Goal: Information Seeking & Learning: Learn about a topic

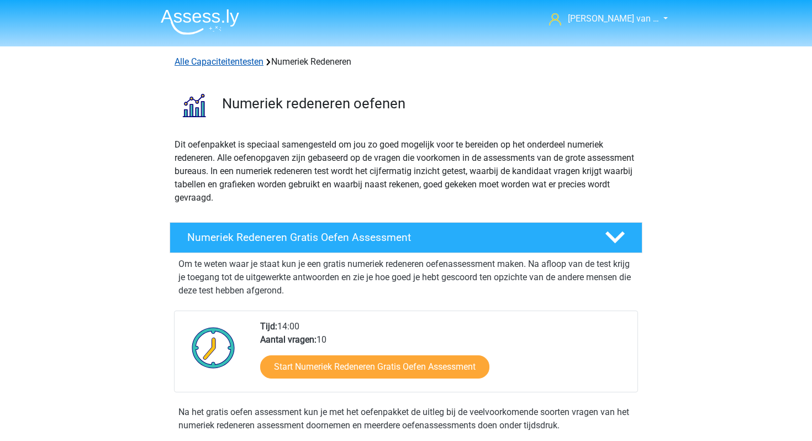
click at [227, 60] on link "Alle Capaciteitentesten" at bounding box center [219, 61] width 89 height 10
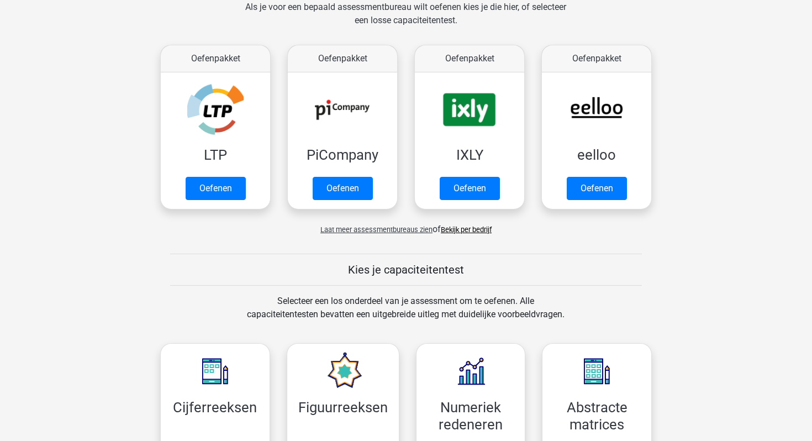
scroll to position [166, 0]
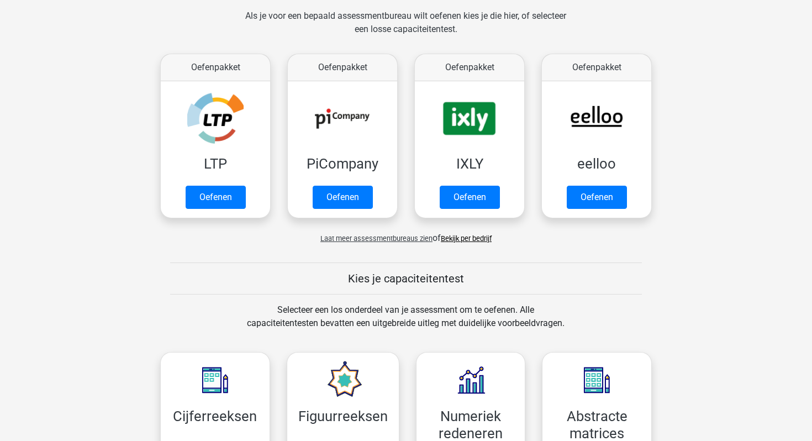
click at [411, 239] on span "Laat meer assessmentbureaus zien" at bounding box center [377, 238] width 112 height 8
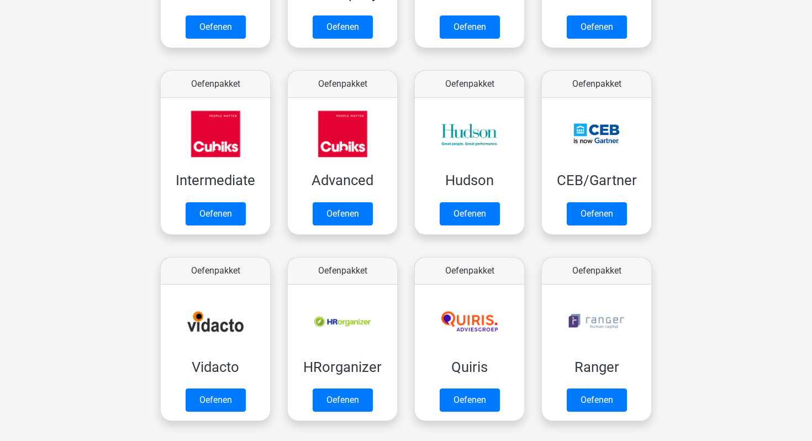
scroll to position [378, 0]
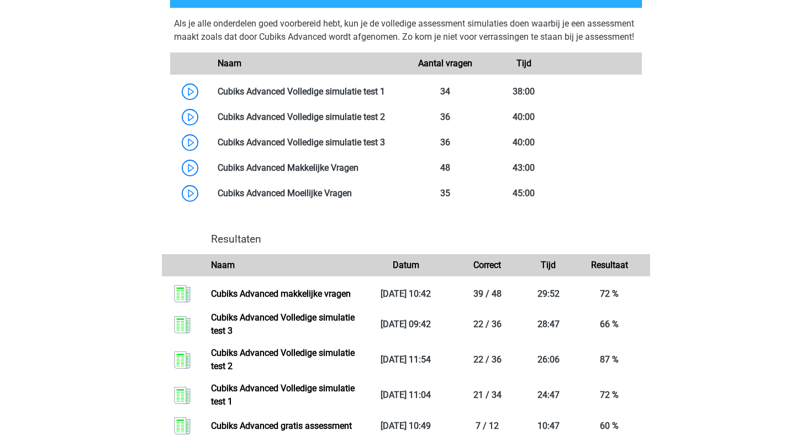
scroll to position [343, 0]
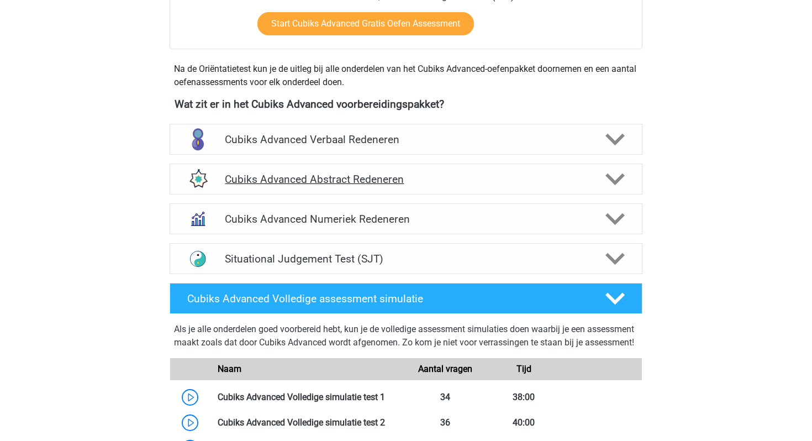
click at [439, 185] on h4 "Cubiks Advanced Abstract Redeneren" at bounding box center [406, 179] width 362 height 13
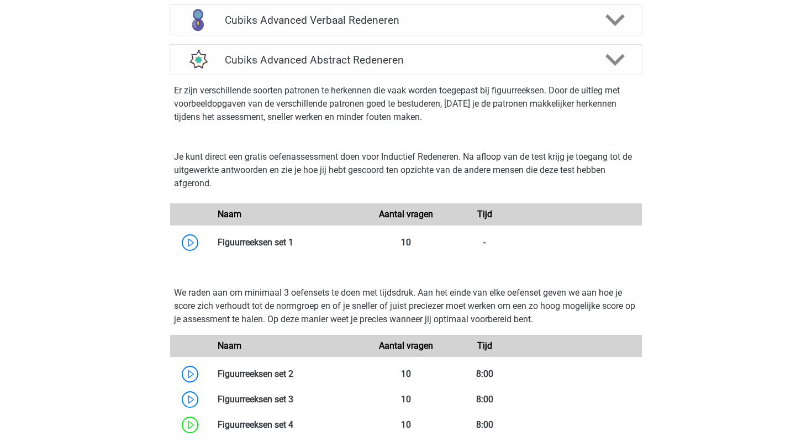
scroll to position [470, 0]
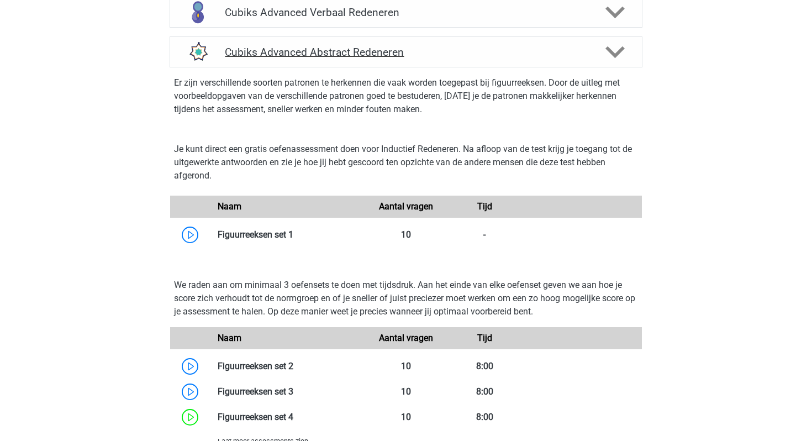
click at [617, 57] on icon at bounding box center [615, 52] width 19 height 19
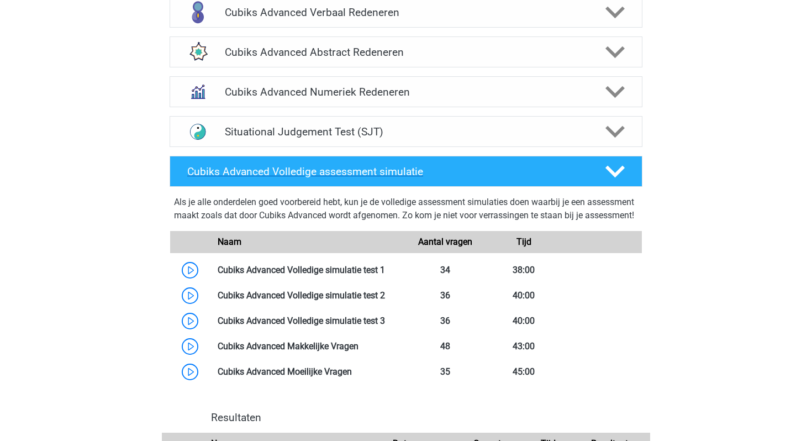
scroll to position [475, 0]
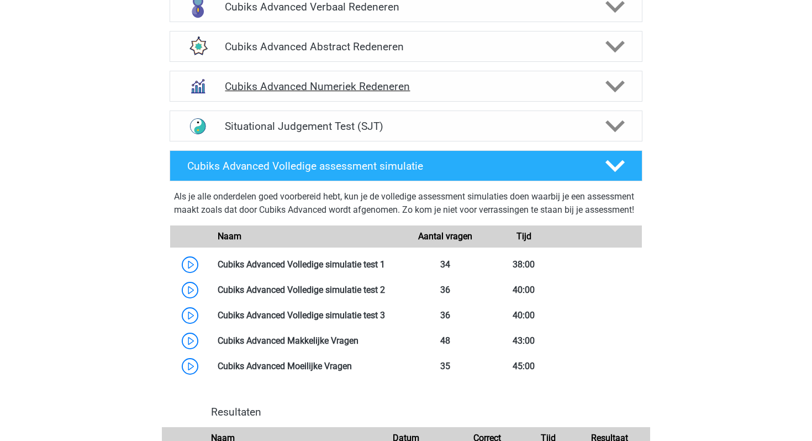
click at [602, 98] on div "Cubiks Advanced Numeriek Redeneren" at bounding box center [406, 86] width 473 height 31
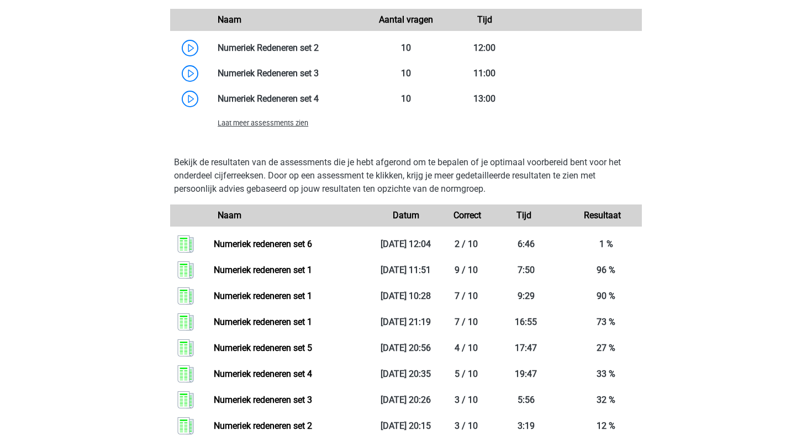
scroll to position [831, 0]
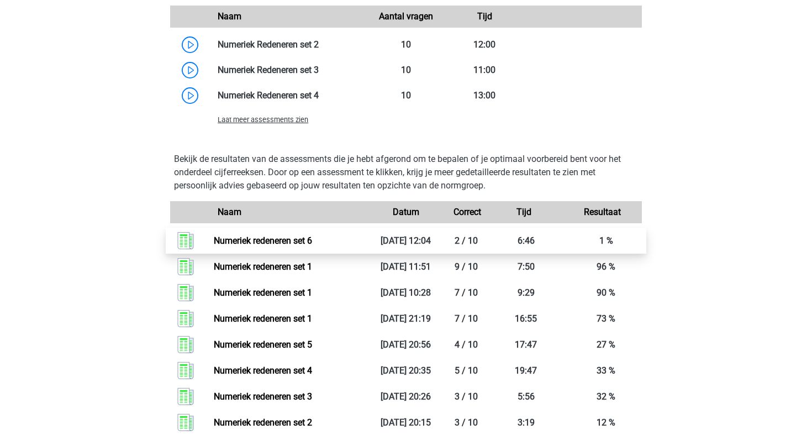
click at [232, 236] on link "Numeriek redeneren set 6" at bounding box center [263, 240] width 98 height 10
click at [262, 117] on span "Laat meer assessments zien" at bounding box center [263, 119] width 91 height 8
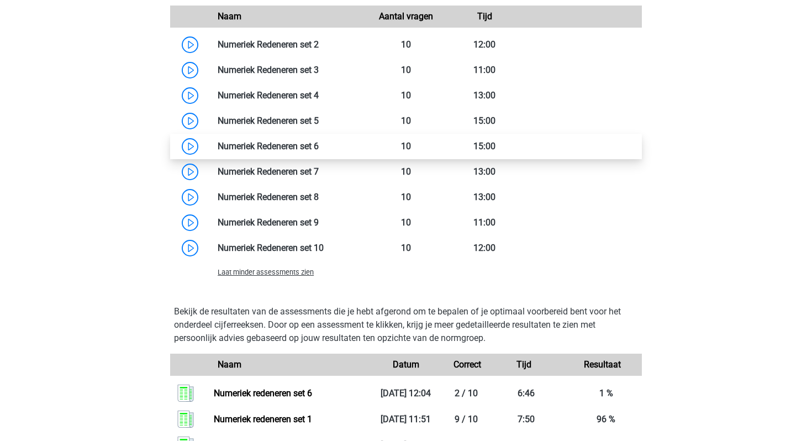
click at [319, 144] on link at bounding box center [319, 146] width 0 height 10
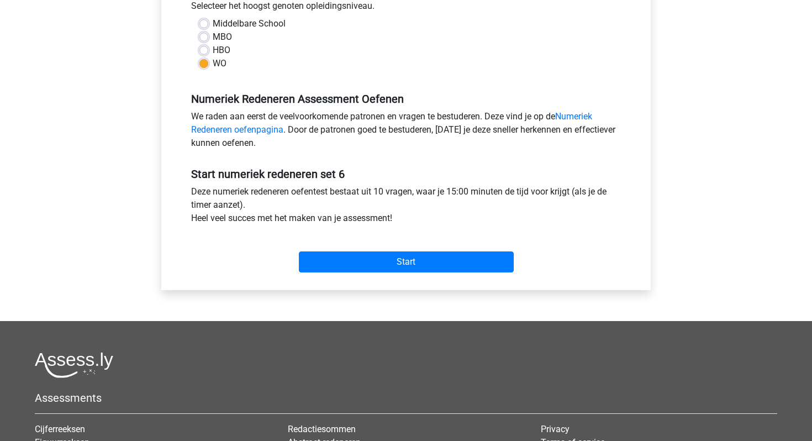
scroll to position [294, 0]
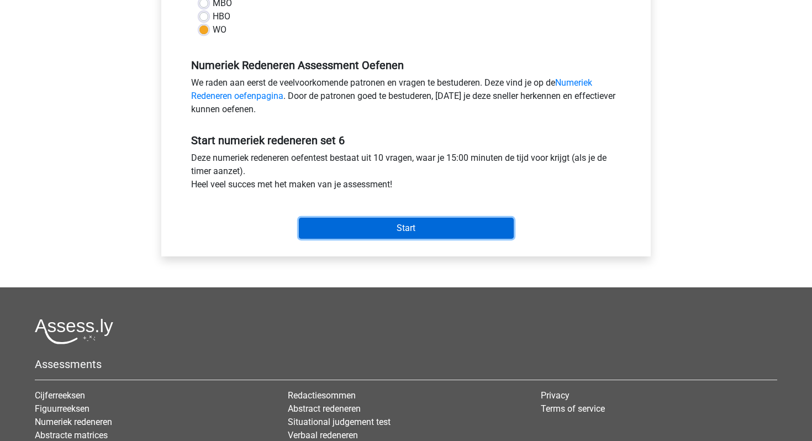
click at [433, 228] on input "Start" at bounding box center [406, 228] width 215 height 21
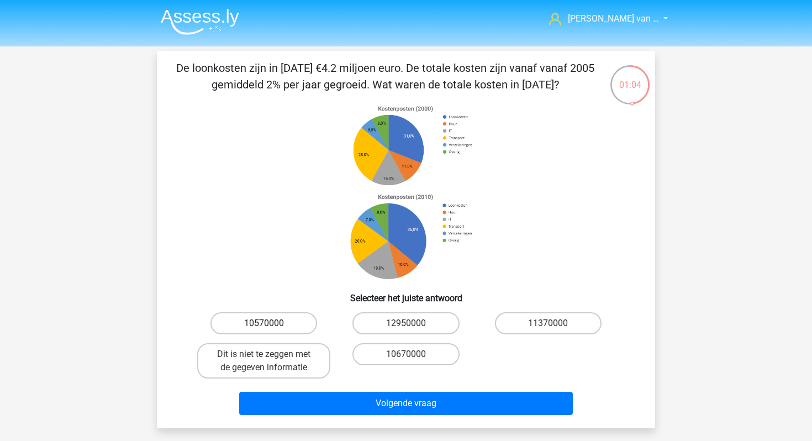
click at [295, 320] on label "10570000" at bounding box center [264, 323] width 107 height 22
click at [271, 323] on input "10570000" at bounding box center [267, 326] width 7 height 7
radio input "true"
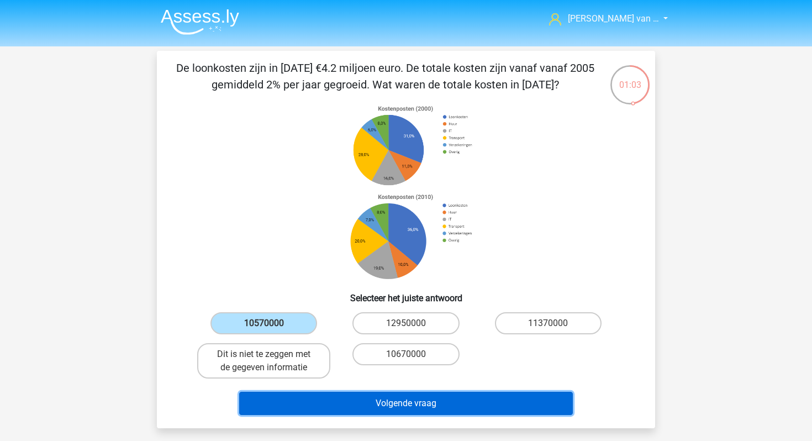
click at [335, 395] on button "Volgende vraag" at bounding box center [406, 403] width 334 height 23
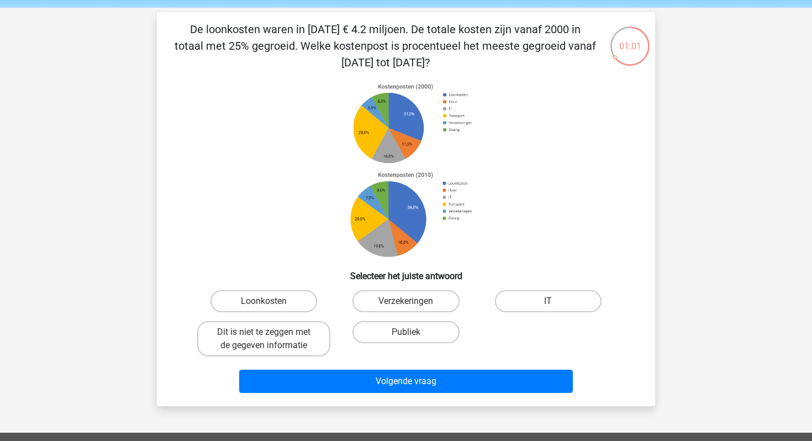
scroll to position [38, 0]
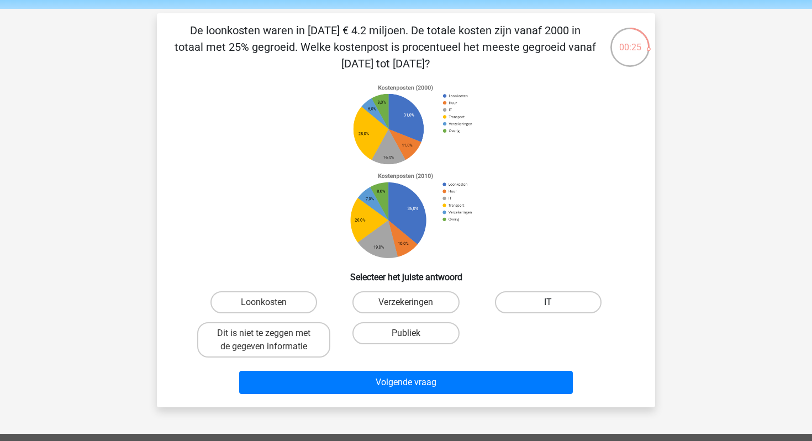
click at [548, 301] on label "IT" at bounding box center [548, 302] width 107 height 22
click at [548, 302] on input "IT" at bounding box center [551, 305] width 7 height 7
radio input "true"
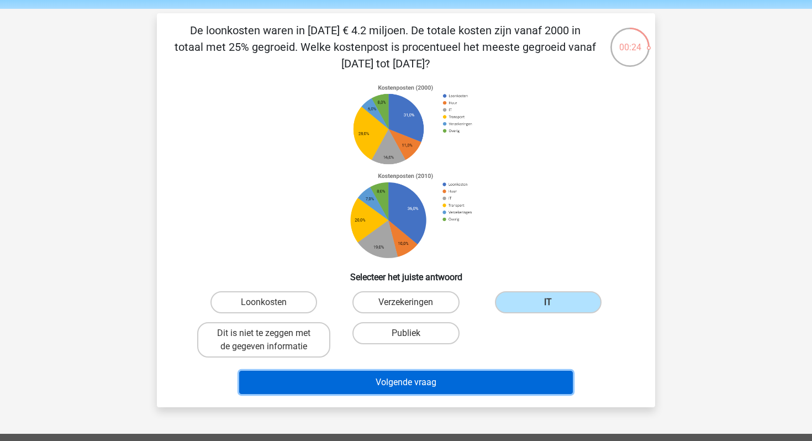
click at [521, 372] on button "Volgende vraag" at bounding box center [406, 382] width 334 height 23
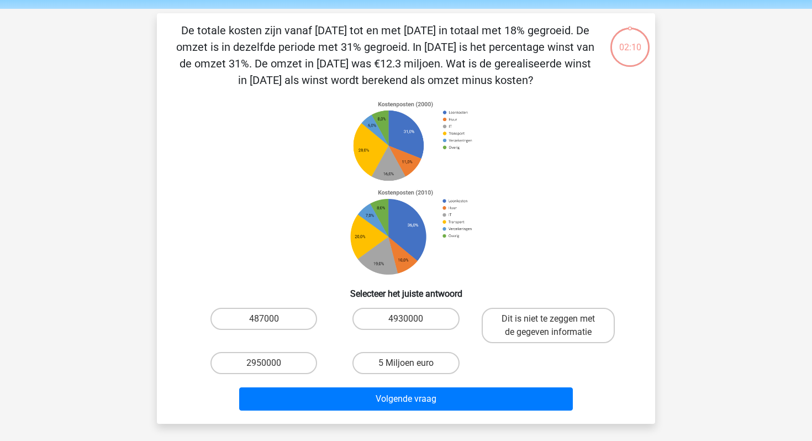
scroll to position [51, 0]
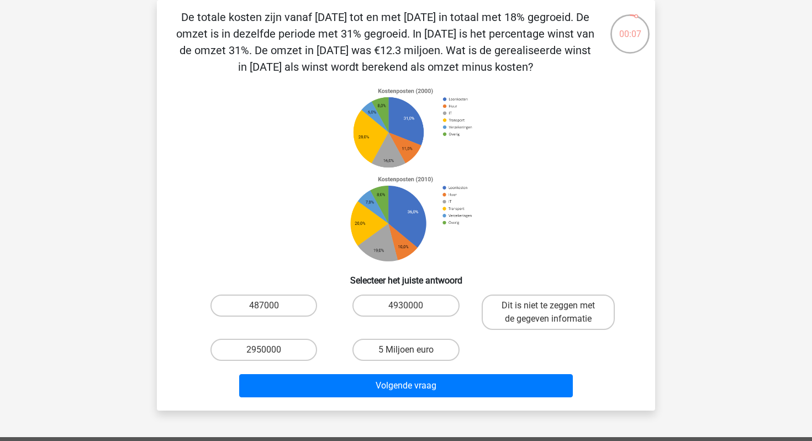
click at [411, 361] on div "5 Miljoen euro" at bounding box center [406, 349] width 142 height 31
click at [411, 355] on input "5 Miljoen euro" at bounding box center [409, 353] width 7 height 7
radio input "true"
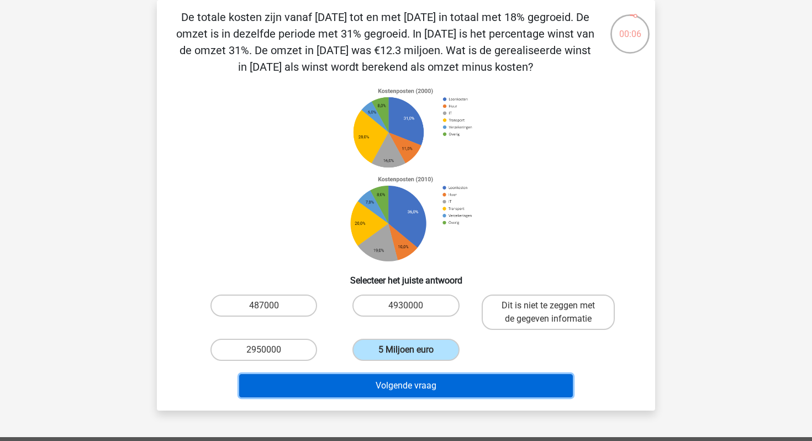
click at [416, 387] on button "Volgende vraag" at bounding box center [406, 385] width 334 height 23
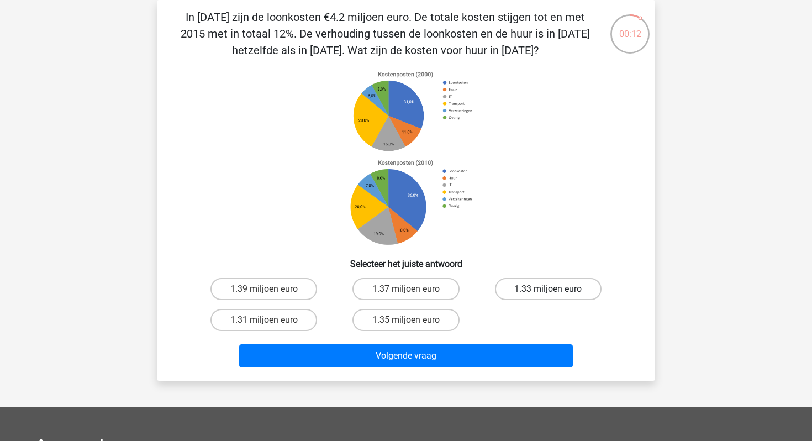
click at [531, 287] on label "1.33 miljoen euro" at bounding box center [548, 289] width 107 height 22
click at [548, 289] on input "1.33 miljoen euro" at bounding box center [551, 292] width 7 height 7
radio input "true"
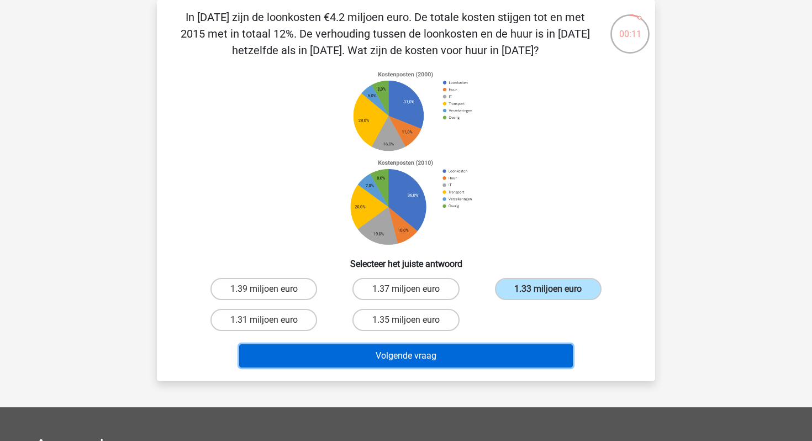
click at [479, 353] on button "Volgende vraag" at bounding box center [406, 355] width 334 height 23
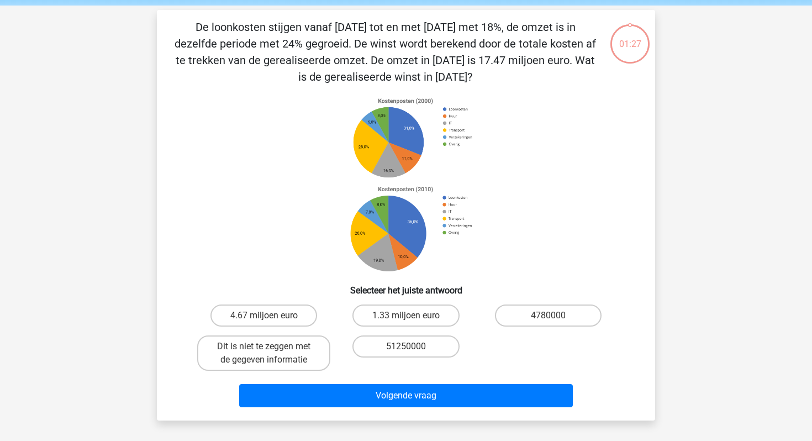
scroll to position [35, 0]
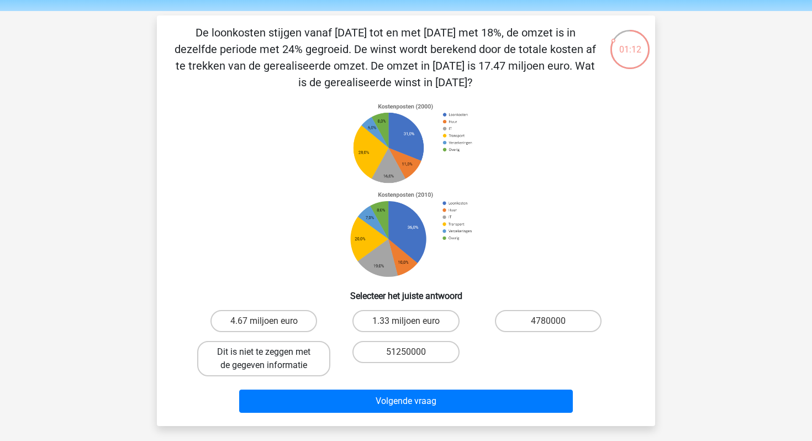
click at [260, 364] on label "Dit is niet te zeggen met de gegeven informatie" at bounding box center [263, 358] width 133 height 35
click at [264, 359] on input "Dit is niet te zeggen met de gegeven informatie" at bounding box center [267, 355] width 7 height 7
radio input "true"
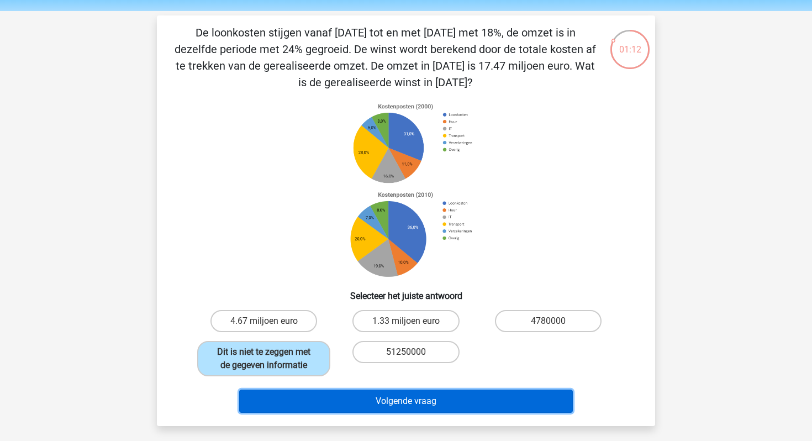
click at [332, 404] on button "Volgende vraag" at bounding box center [406, 401] width 334 height 23
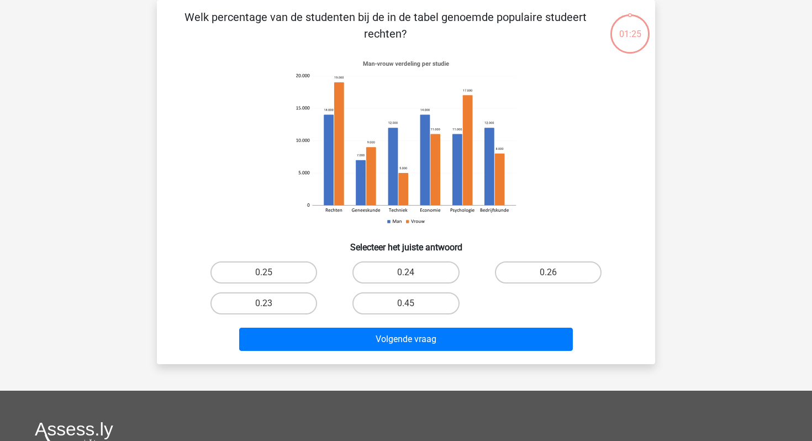
scroll to position [34, 0]
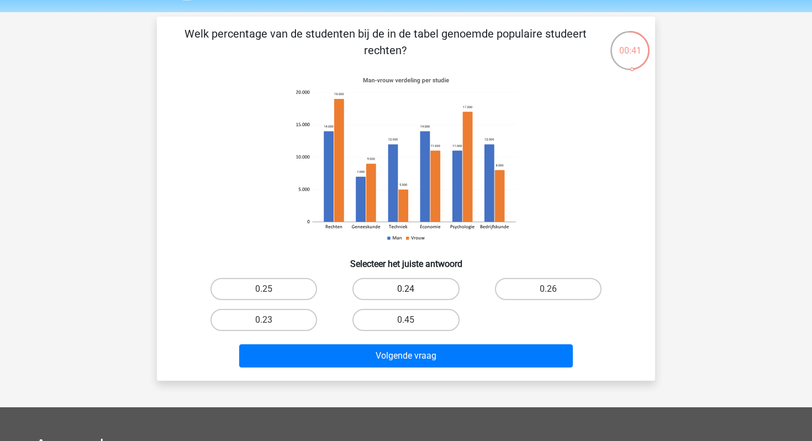
click at [449, 287] on label "0.24" at bounding box center [406, 289] width 107 height 22
click at [413, 289] on input "0.24" at bounding box center [409, 292] width 7 height 7
radio input "true"
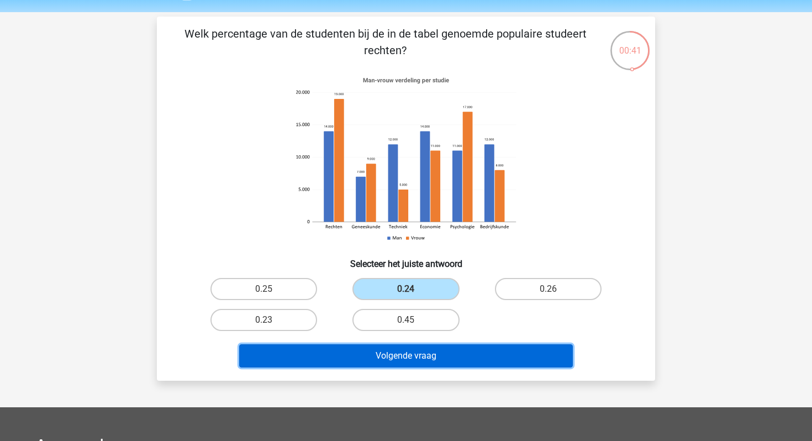
click at [444, 354] on button "Volgende vraag" at bounding box center [406, 355] width 334 height 23
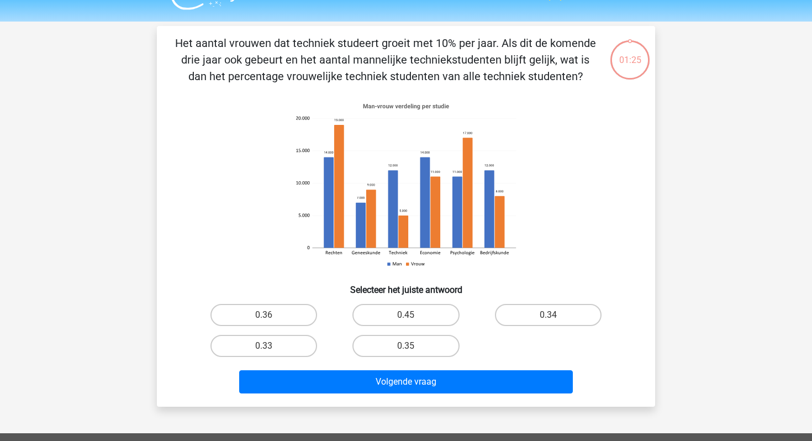
scroll to position [16, 0]
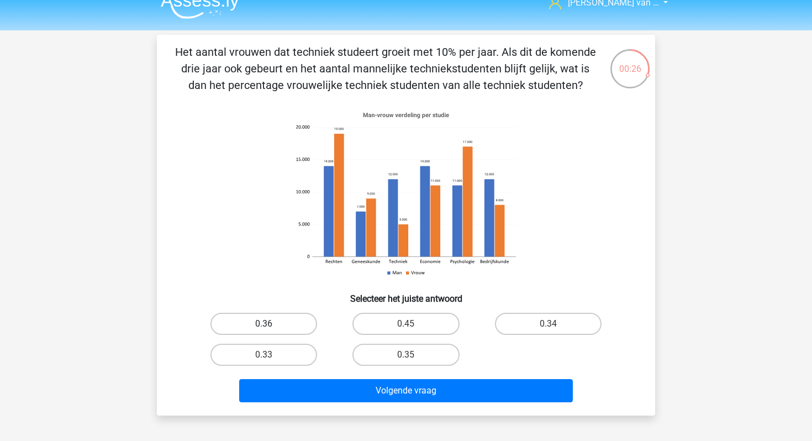
click at [249, 322] on label "0.36" at bounding box center [264, 324] width 107 height 22
click at [264, 324] on input "0.36" at bounding box center [267, 327] width 7 height 7
radio input "true"
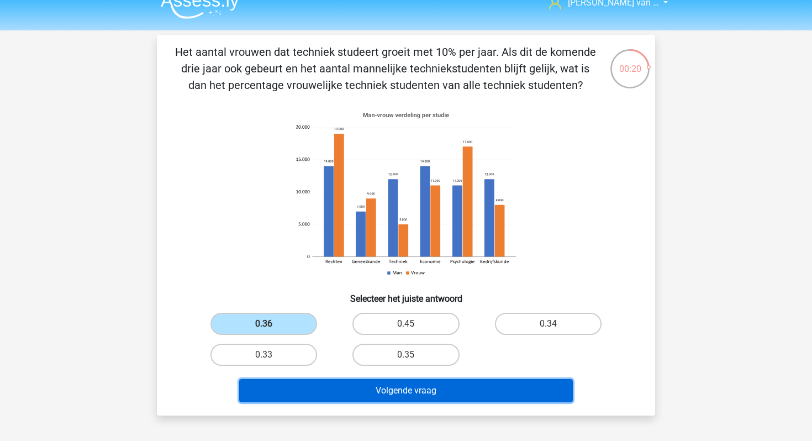
click at [324, 388] on button "Volgende vraag" at bounding box center [406, 390] width 334 height 23
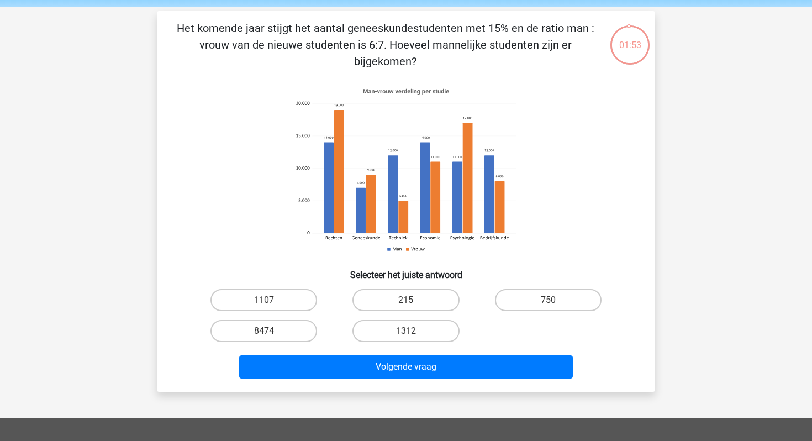
scroll to position [39, 0]
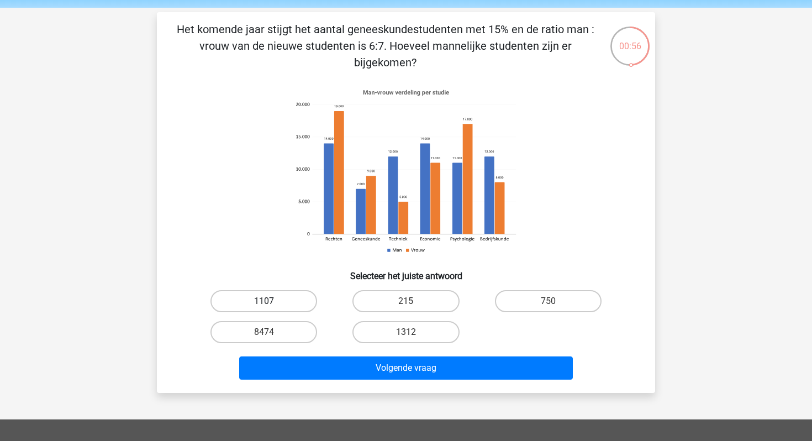
click at [274, 303] on label "1107" at bounding box center [264, 301] width 107 height 22
click at [271, 303] on input "1107" at bounding box center [267, 304] width 7 height 7
radio input "true"
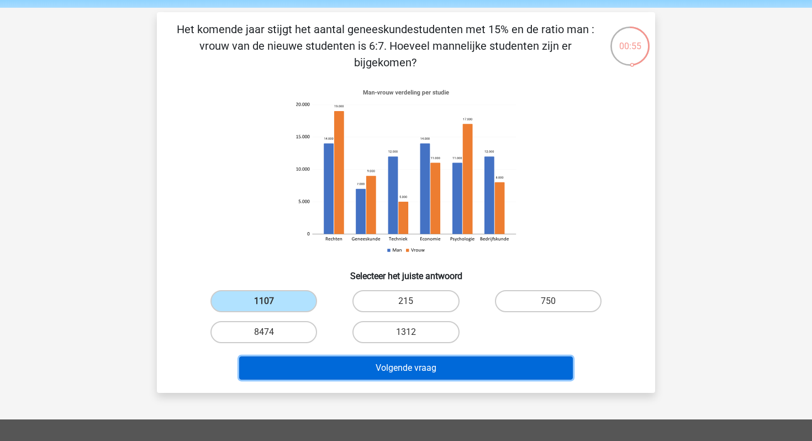
click at [329, 361] on button "Volgende vraag" at bounding box center [406, 367] width 334 height 23
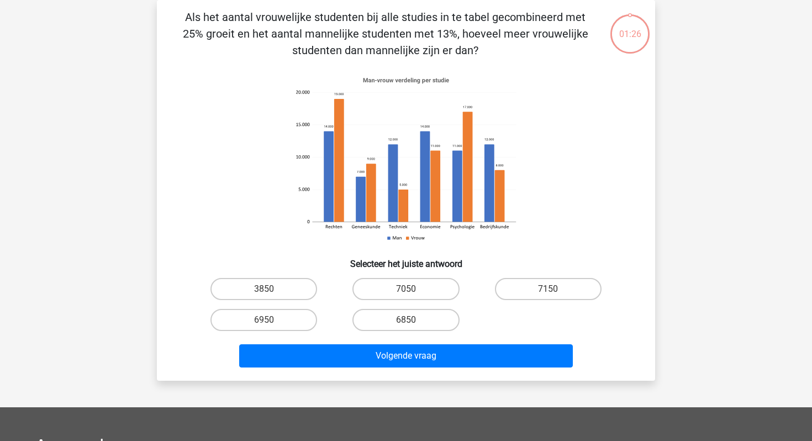
scroll to position [32, 0]
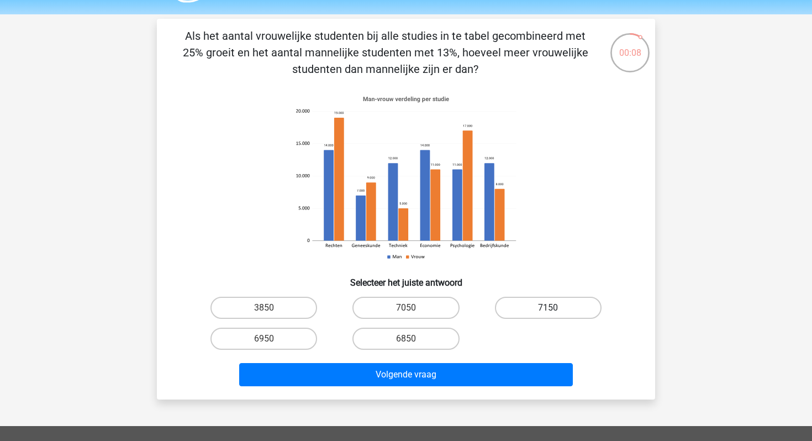
click at [542, 310] on label "7150" at bounding box center [548, 308] width 107 height 22
click at [548, 310] on input "7150" at bounding box center [551, 311] width 7 height 7
radio input "true"
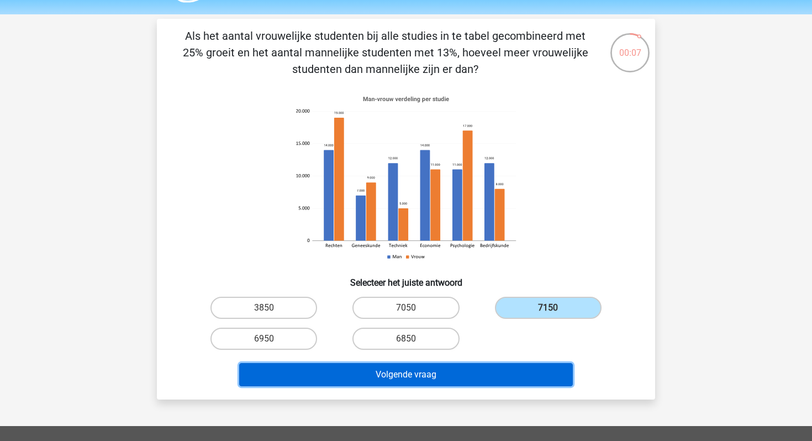
click at [507, 366] on button "Volgende vraag" at bounding box center [406, 374] width 334 height 23
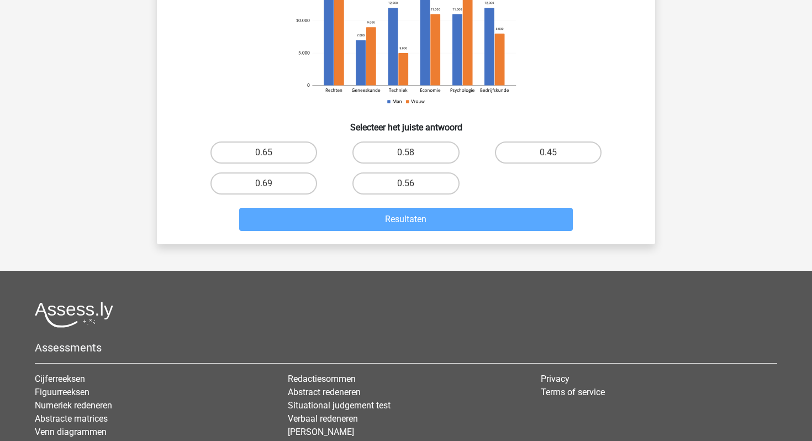
scroll to position [0, 0]
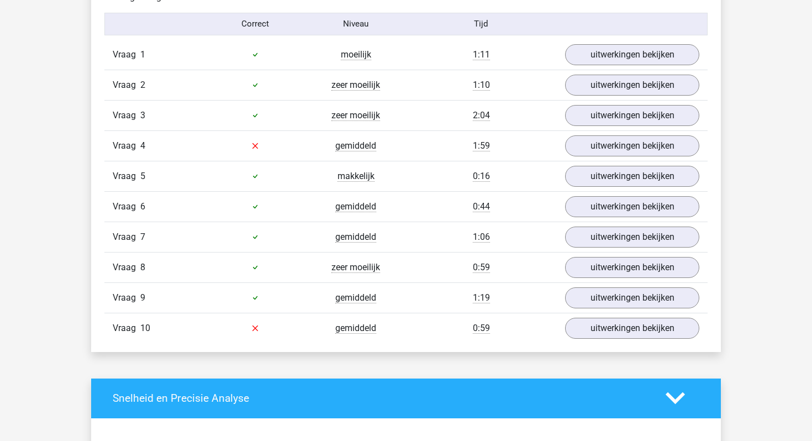
scroll to position [694, 0]
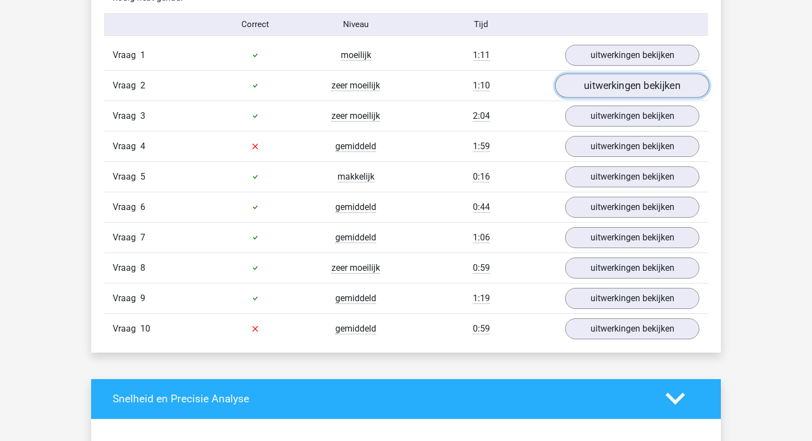
click at [609, 88] on link "uitwerkingen bekijken" at bounding box center [632, 85] width 154 height 24
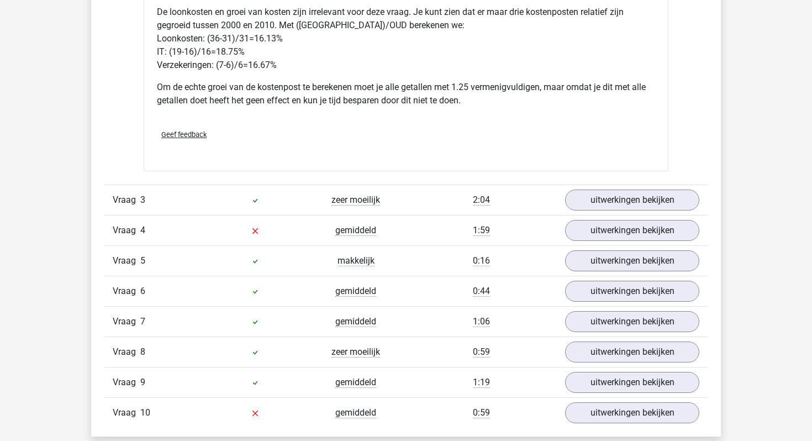
scroll to position [1132, 0]
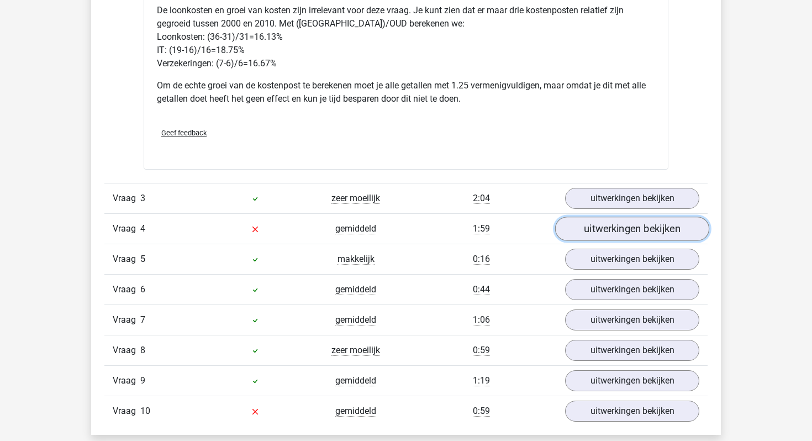
click at [601, 234] on link "uitwerkingen bekijken" at bounding box center [632, 229] width 154 height 24
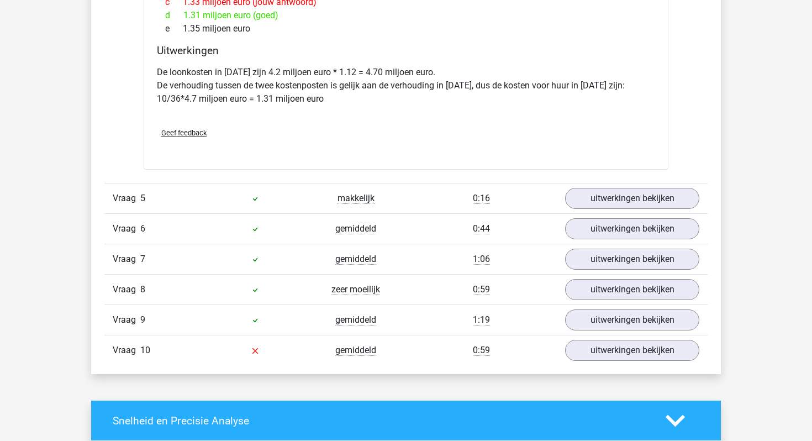
scroll to position [1774, 0]
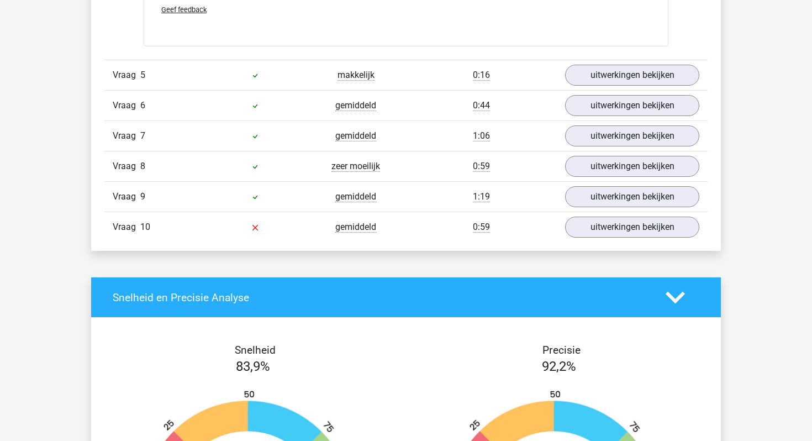
click at [265, 228] on div at bounding box center [255, 226] width 101 height 13
click at [617, 228] on link "uitwerkingen bekijken" at bounding box center [632, 227] width 154 height 24
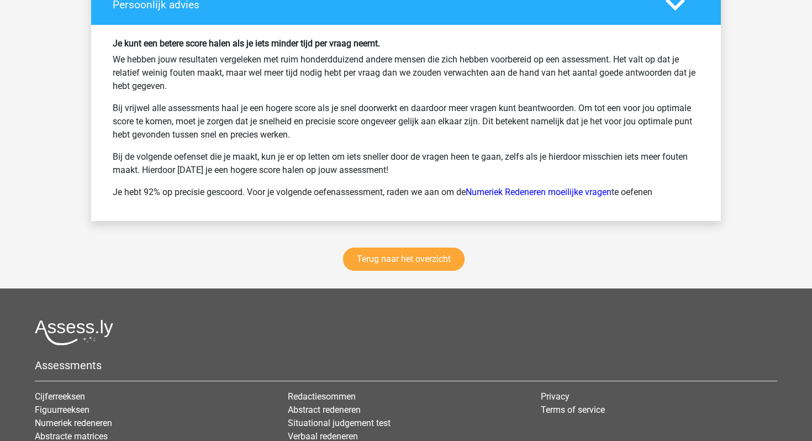
scroll to position [3037, 0]
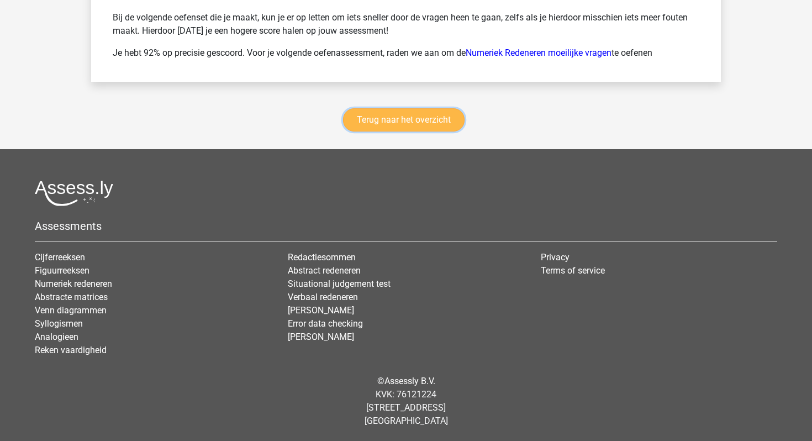
click at [407, 117] on link "Terug naar het overzicht" at bounding box center [404, 119] width 122 height 23
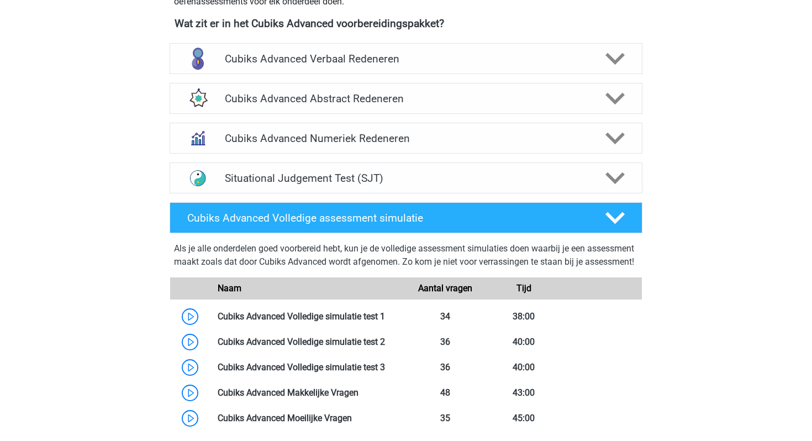
scroll to position [419, 0]
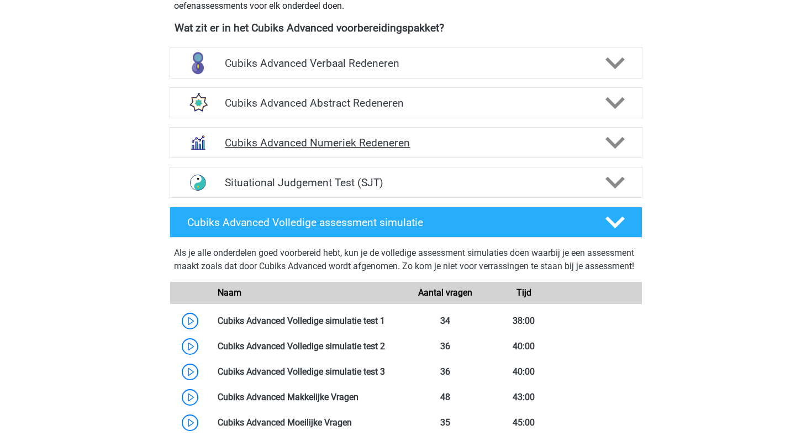
click at [377, 143] on h4 "Cubiks Advanced Numeriek Redeneren" at bounding box center [406, 142] width 362 height 13
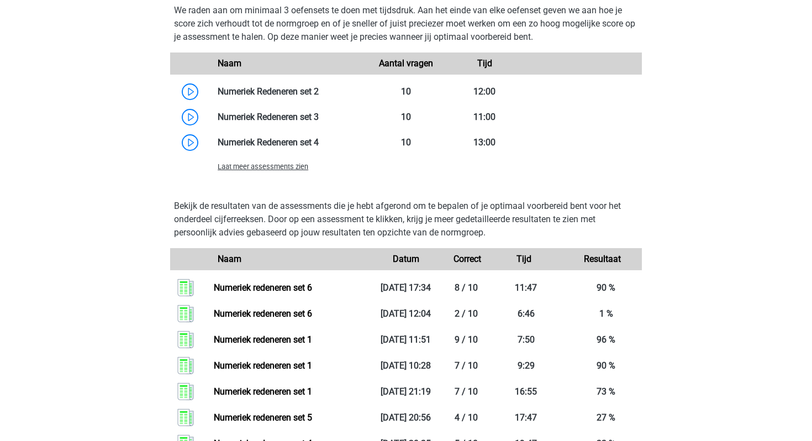
scroll to position [810, 0]
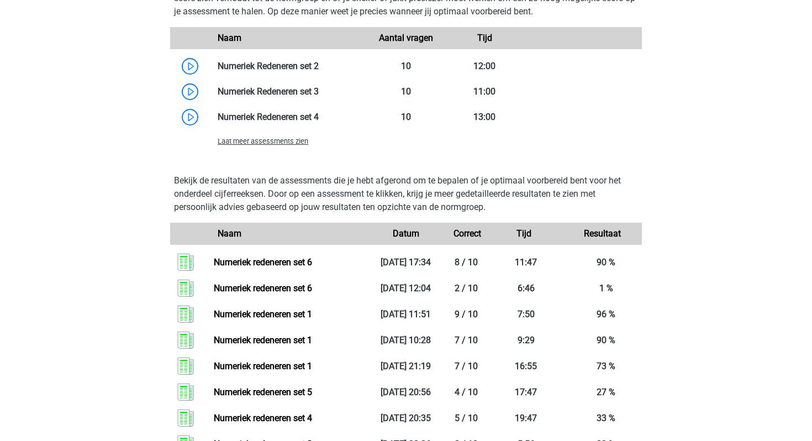
click at [298, 143] on span "Laat meer assessments zien" at bounding box center [263, 141] width 91 height 8
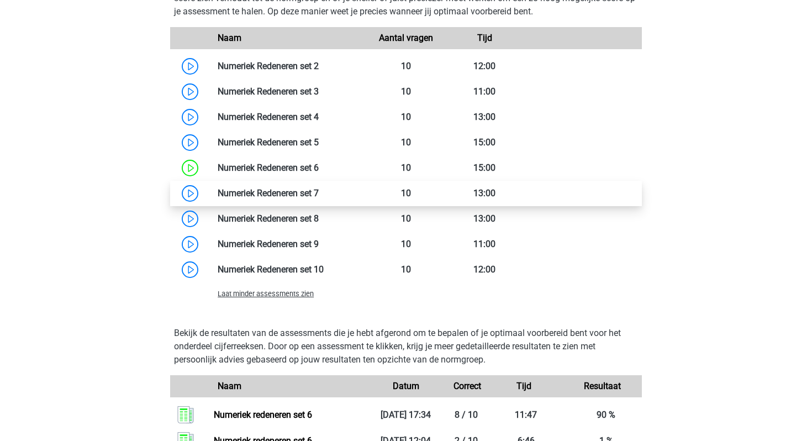
click at [319, 192] on link at bounding box center [319, 193] width 0 height 10
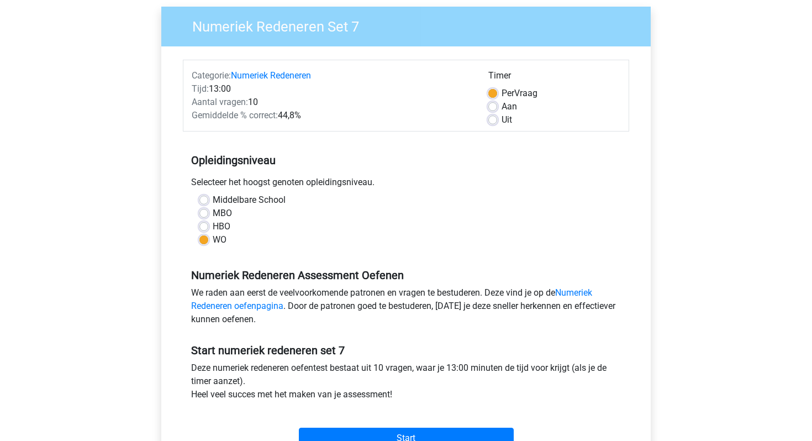
scroll to position [119, 0]
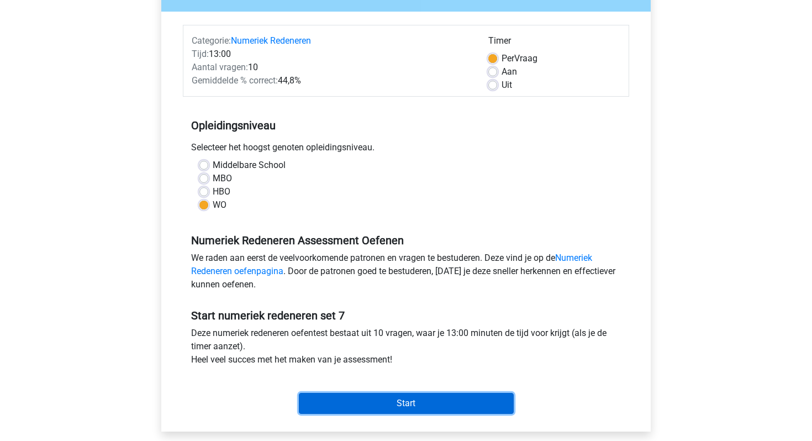
click at [437, 401] on input "Start" at bounding box center [406, 403] width 215 height 21
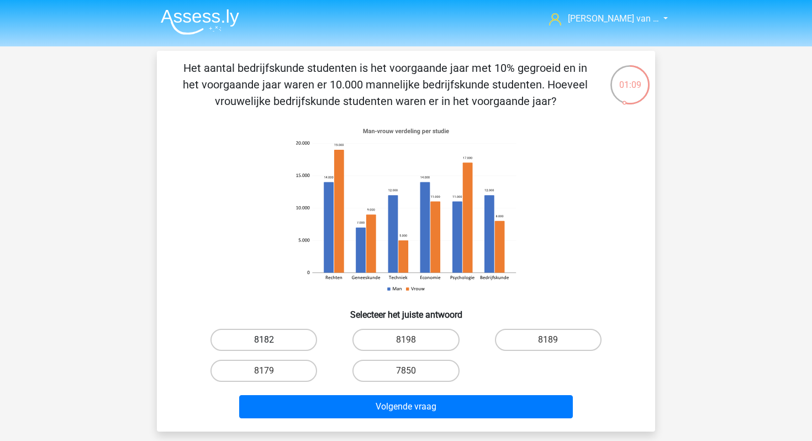
click at [291, 339] on label "8182" at bounding box center [264, 340] width 107 height 22
click at [271, 340] on input "8182" at bounding box center [267, 343] width 7 height 7
radio input "true"
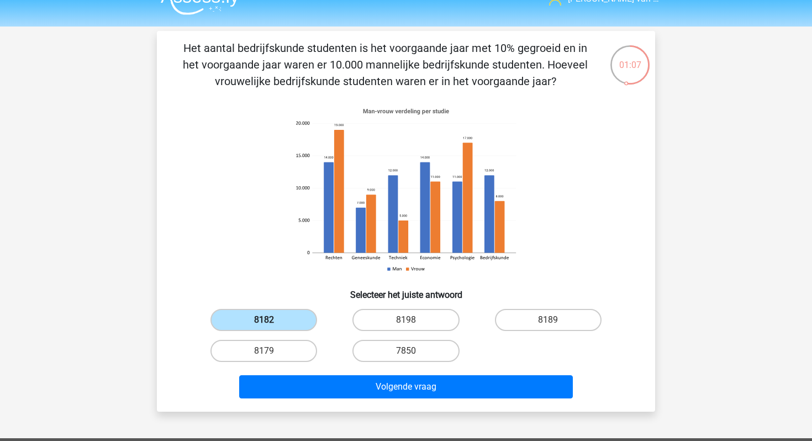
scroll to position [30, 0]
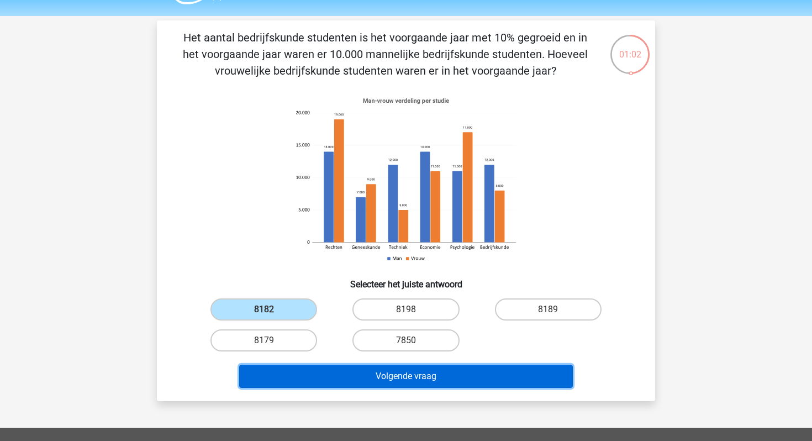
click at [312, 370] on button "Volgende vraag" at bounding box center [406, 376] width 334 height 23
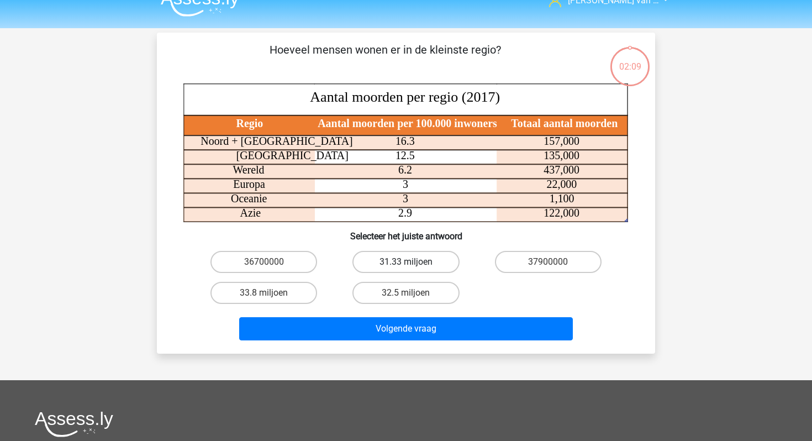
scroll to position [8, 0]
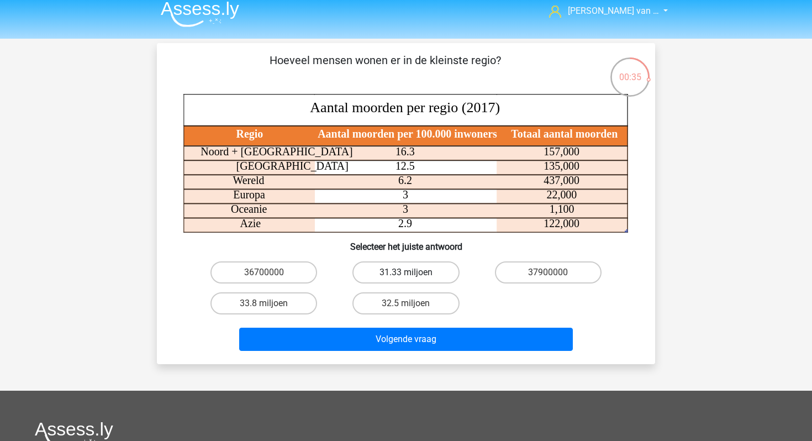
click at [440, 264] on label "31.33 miljoen" at bounding box center [406, 272] width 107 height 22
click at [413, 272] on input "31.33 miljoen" at bounding box center [409, 275] width 7 height 7
radio input "true"
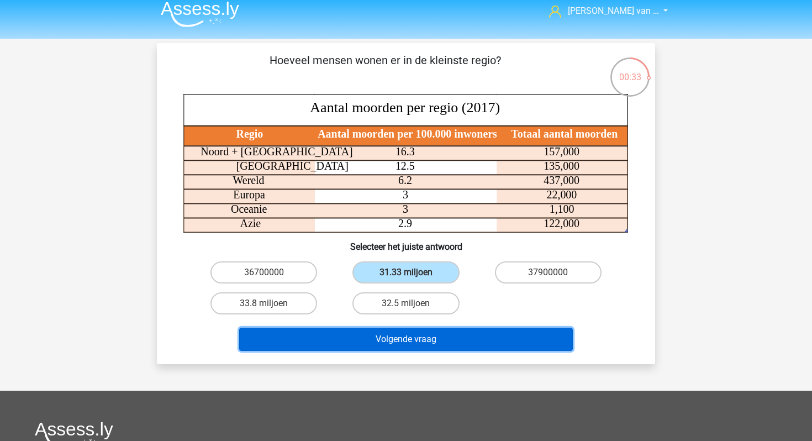
click at [474, 344] on button "Volgende vraag" at bounding box center [406, 339] width 334 height 23
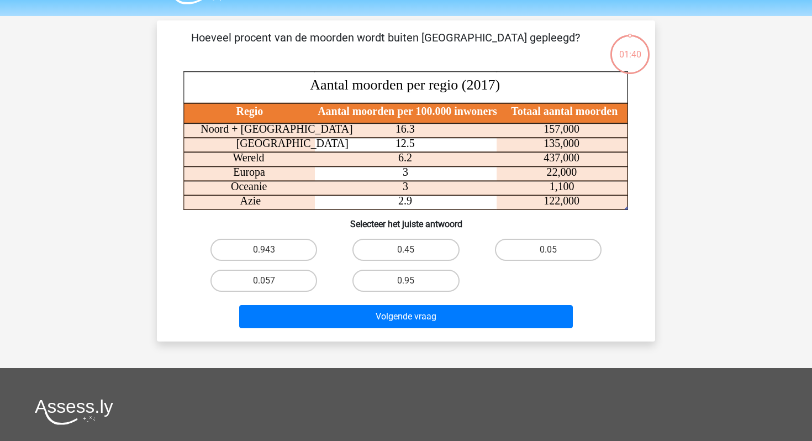
scroll to position [29, 0]
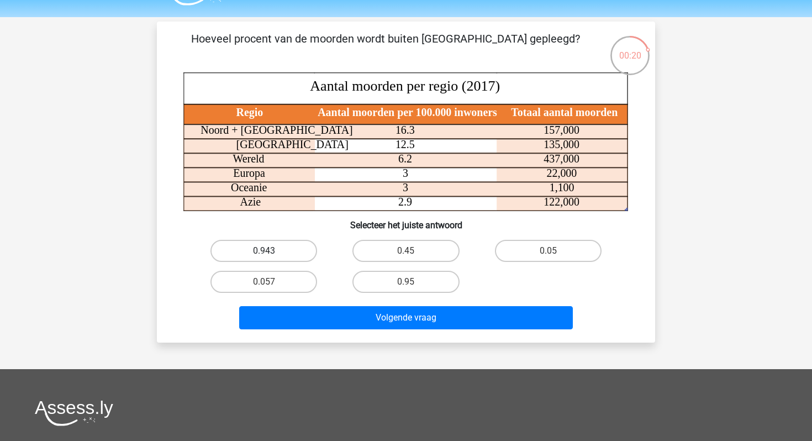
click at [296, 248] on label "0.943" at bounding box center [264, 251] width 107 height 22
click at [271, 251] on input "0.943" at bounding box center [267, 254] width 7 height 7
radio input "true"
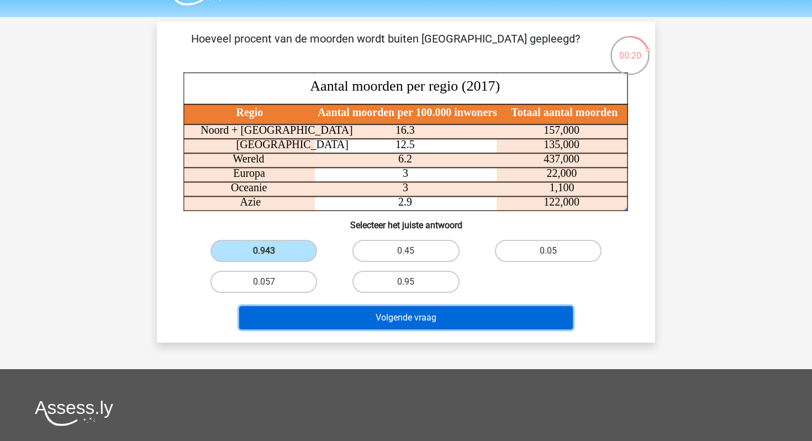
click at [337, 314] on button "Volgende vraag" at bounding box center [406, 317] width 334 height 23
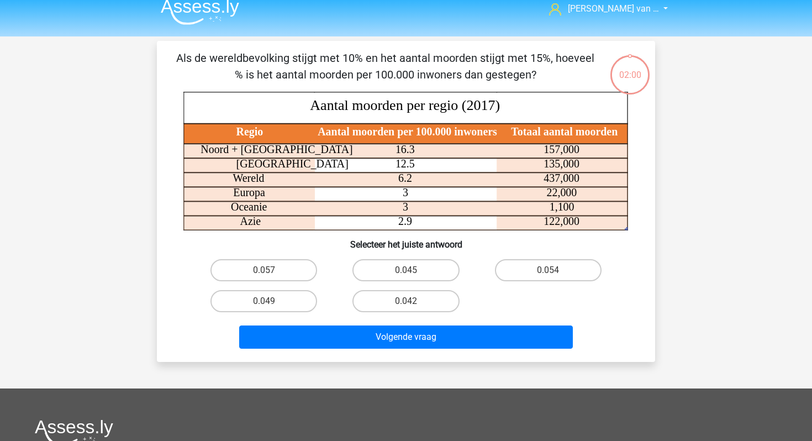
scroll to position [0, 0]
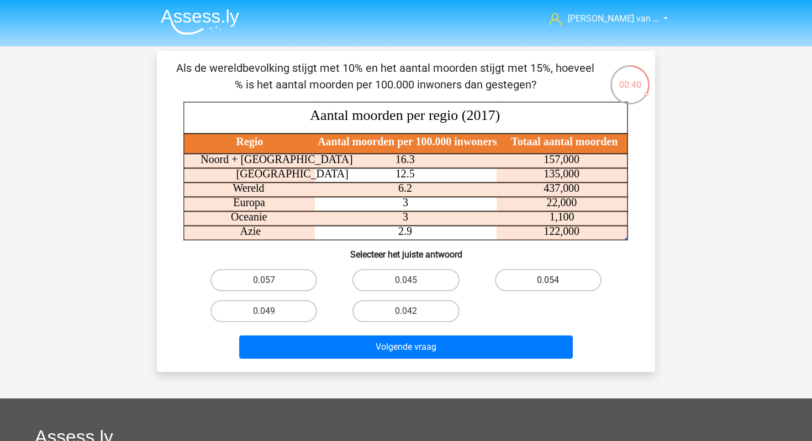
click at [564, 286] on label "0.054" at bounding box center [548, 280] width 107 height 22
click at [555, 286] on input "0.054" at bounding box center [551, 283] width 7 height 7
radio input "true"
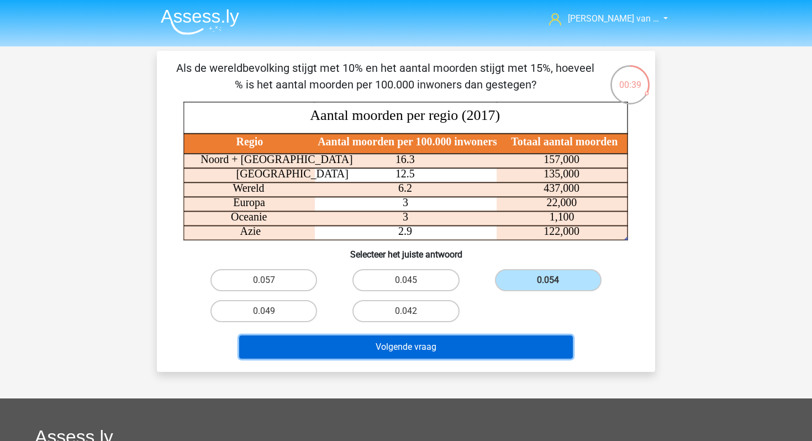
click at [494, 345] on button "Volgende vraag" at bounding box center [406, 346] width 334 height 23
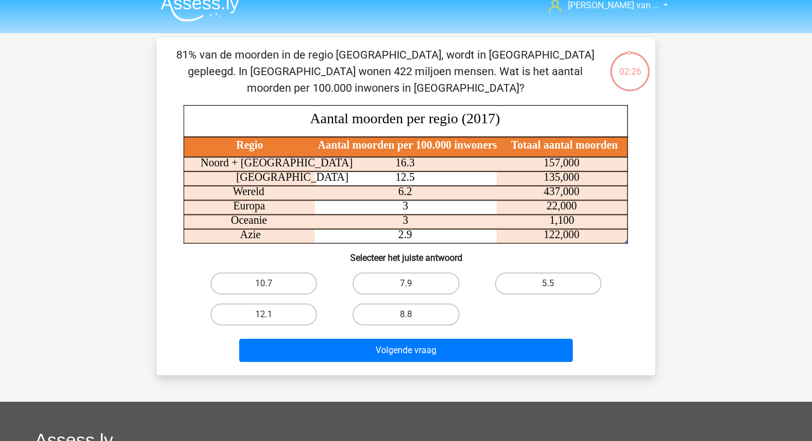
scroll to position [10, 0]
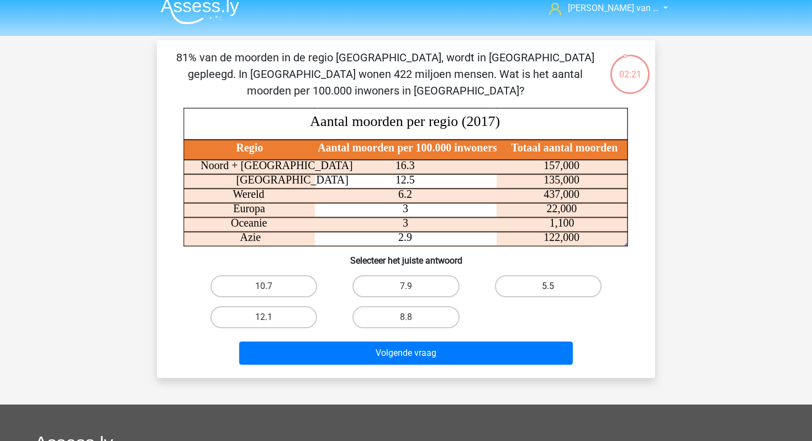
click at [533, 285] on label "5.5" at bounding box center [548, 286] width 107 height 22
click at [548, 286] on input "5.5" at bounding box center [551, 289] width 7 height 7
radio input "true"
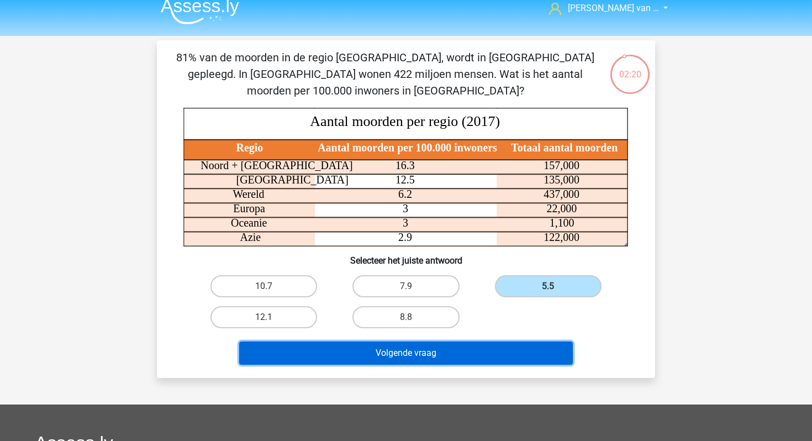
click at [496, 356] on button "Volgende vraag" at bounding box center [406, 353] width 334 height 23
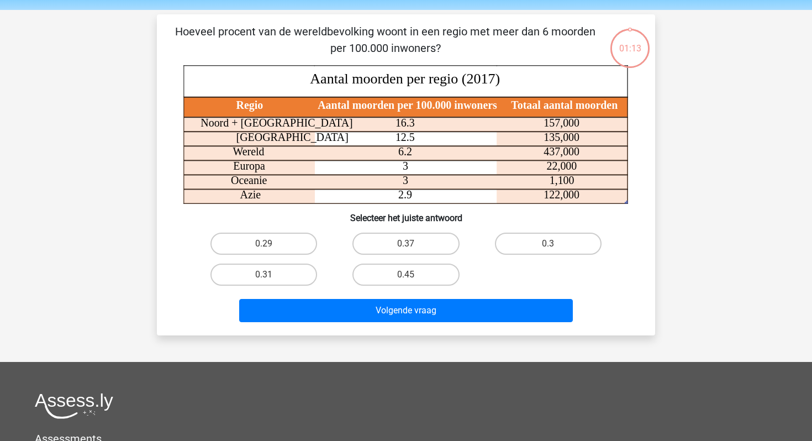
scroll to position [51, 0]
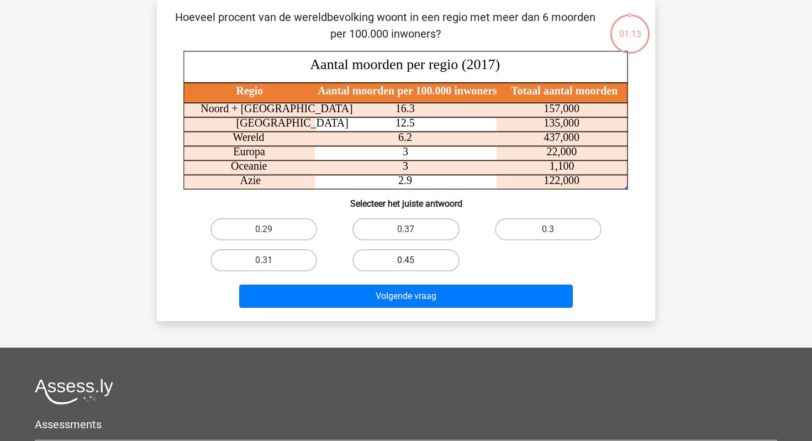
click at [425, 262] on label "0.45" at bounding box center [406, 260] width 107 height 22
click at [413, 262] on input "0.45" at bounding box center [409, 263] width 7 height 7
radio input "true"
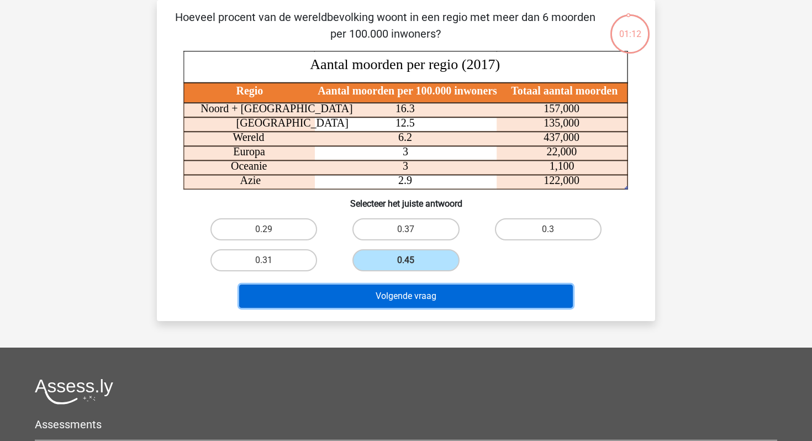
click at [427, 293] on button "Volgende vraag" at bounding box center [406, 296] width 334 height 23
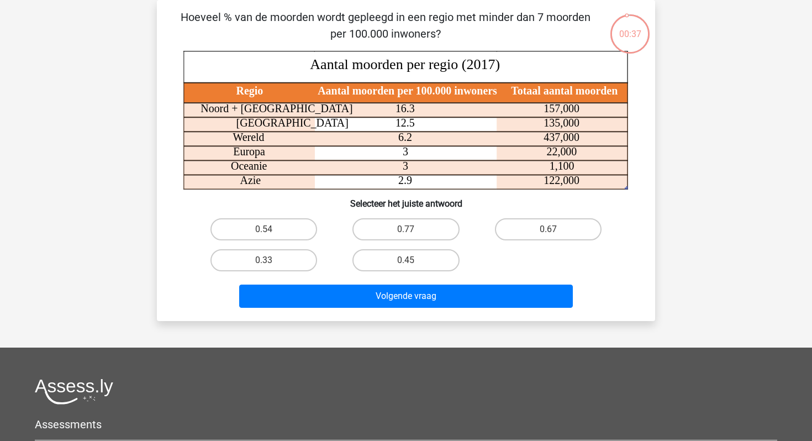
click at [300, 242] on div "0.54" at bounding box center [264, 229] width 142 height 31
click at [285, 227] on label "0.54" at bounding box center [264, 229] width 107 height 22
click at [271, 229] on input "0.54" at bounding box center [267, 232] width 7 height 7
radio input "true"
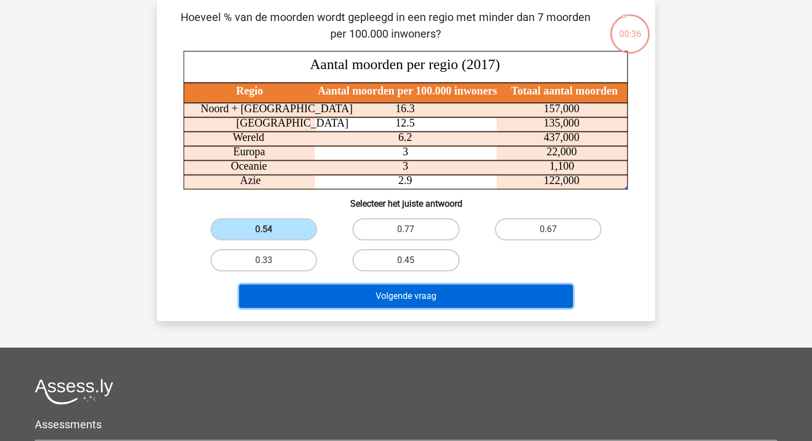
click at [318, 295] on button "Volgende vraag" at bounding box center [406, 296] width 334 height 23
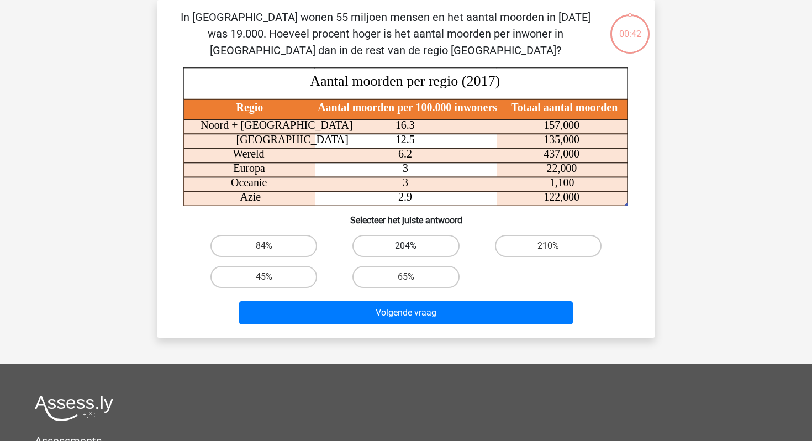
click at [396, 245] on label "204%" at bounding box center [406, 246] width 107 height 22
click at [406, 246] on input "204%" at bounding box center [409, 249] width 7 height 7
radio input "true"
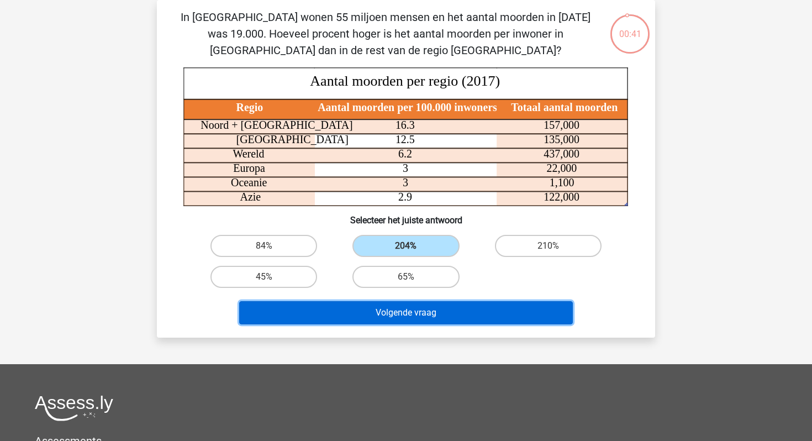
click at [396, 308] on button "Volgende vraag" at bounding box center [406, 312] width 334 height 23
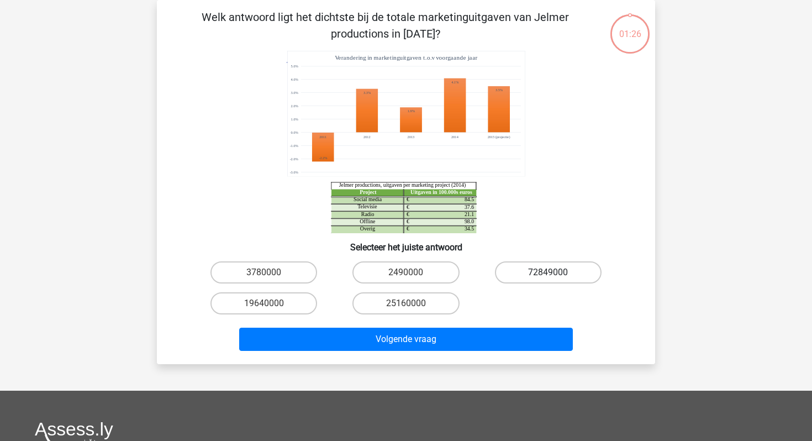
click at [533, 270] on label "72849000" at bounding box center [548, 272] width 107 height 22
click at [548, 272] on input "72849000" at bounding box center [551, 275] width 7 height 7
radio input "true"
click at [556, 191] on icon "Project Uitgaven in 100.000s euros Social media 84.5 € Televisie 37.6 € Radio 2…" at bounding box center [405, 142] width 445 height 182
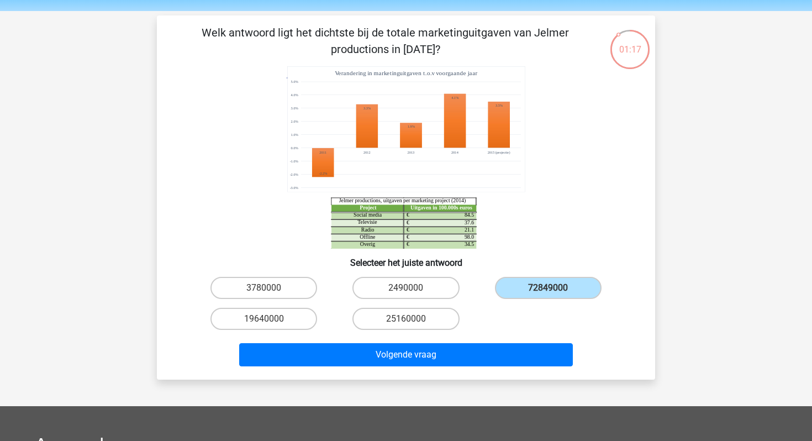
scroll to position [35, 0]
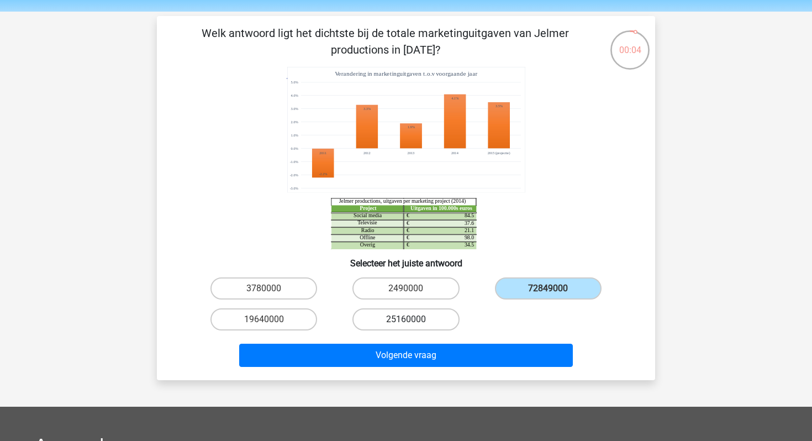
click at [400, 321] on label "25160000" at bounding box center [406, 319] width 107 height 22
click at [406, 321] on input "25160000" at bounding box center [409, 322] width 7 height 7
radio input "true"
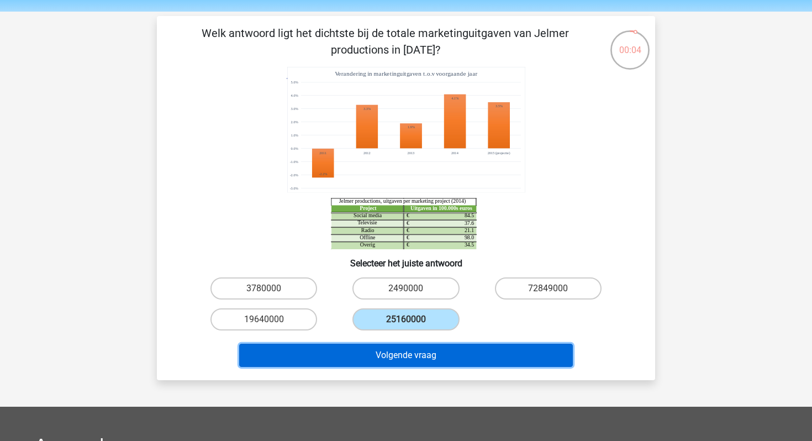
click at [407, 359] on button "Volgende vraag" at bounding box center [406, 355] width 334 height 23
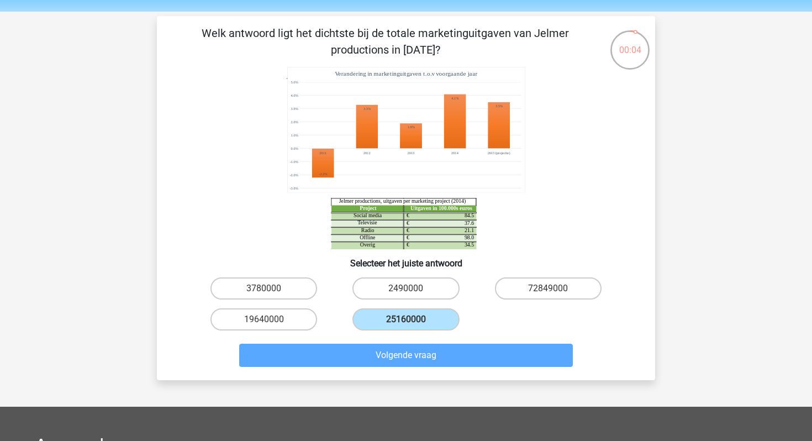
scroll to position [51, 0]
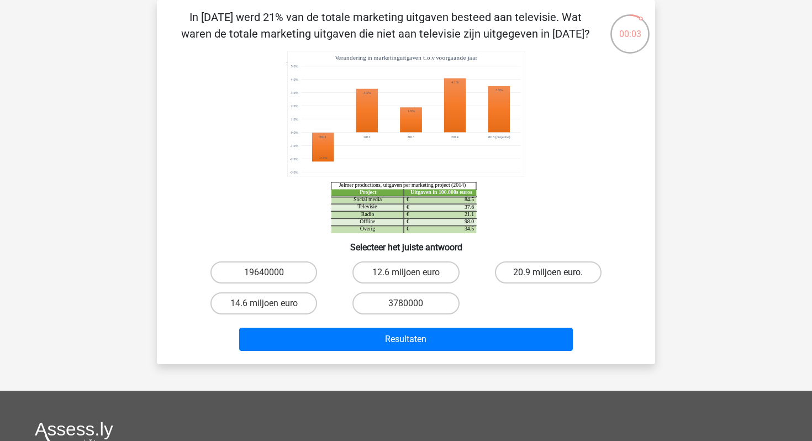
click at [518, 275] on label "20.9 miljoen euro." at bounding box center [548, 272] width 107 height 22
click at [548, 275] on input "20.9 miljoen euro." at bounding box center [551, 275] width 7 height 7
radio input "true"
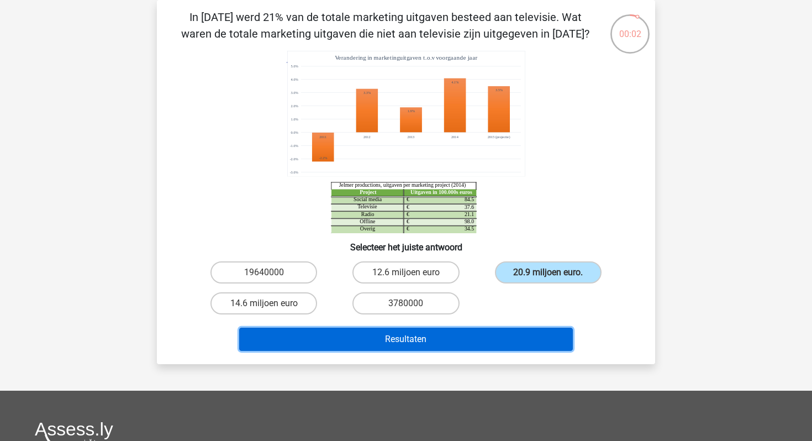
click at [487, 337] on button "Resultaten" at bounding box center [406, 339] width 334 height 23
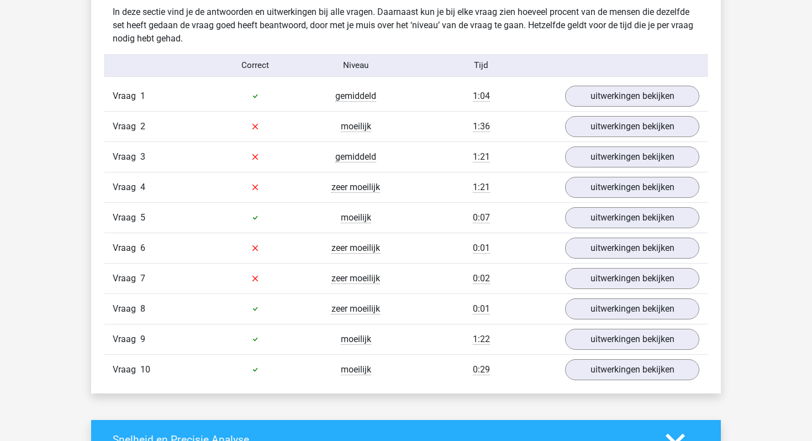
scroll to position [652, 0]
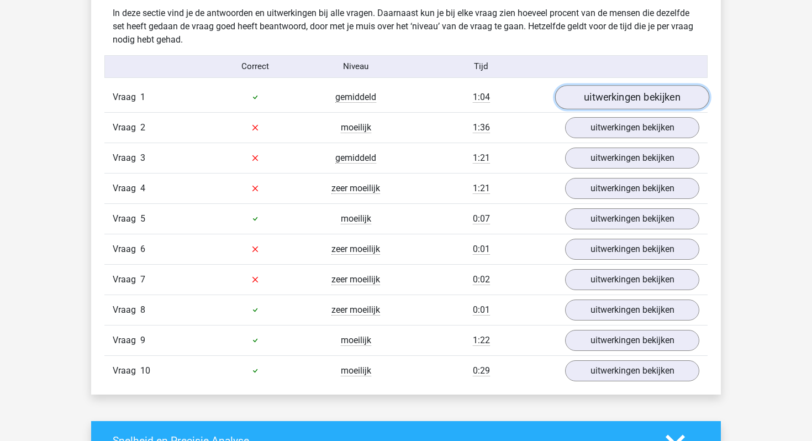
click at [588, 101] on link "uitwerkingen bekijken" at bounding box center [632, 97] width 154 height 24
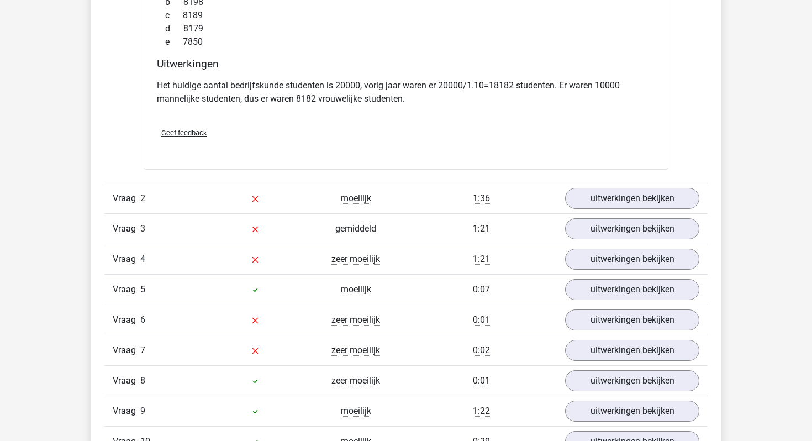
scroll to position [1032, 0]
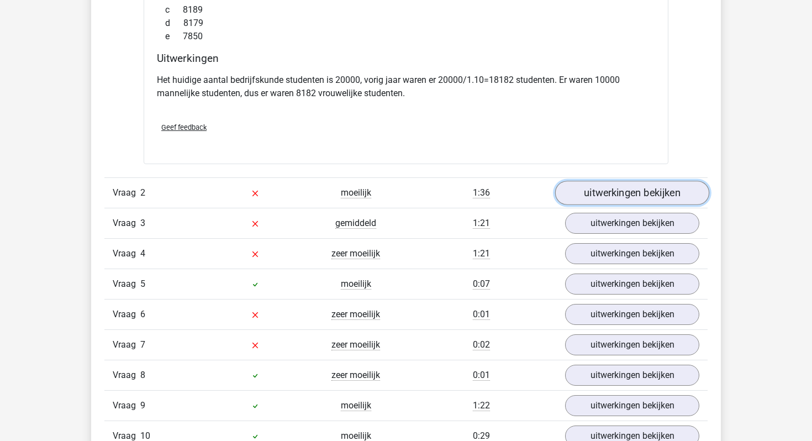
click at [601, 187] on link "uitwerkingen bekijken" at bounding box center [632, 193] width 154 height 24
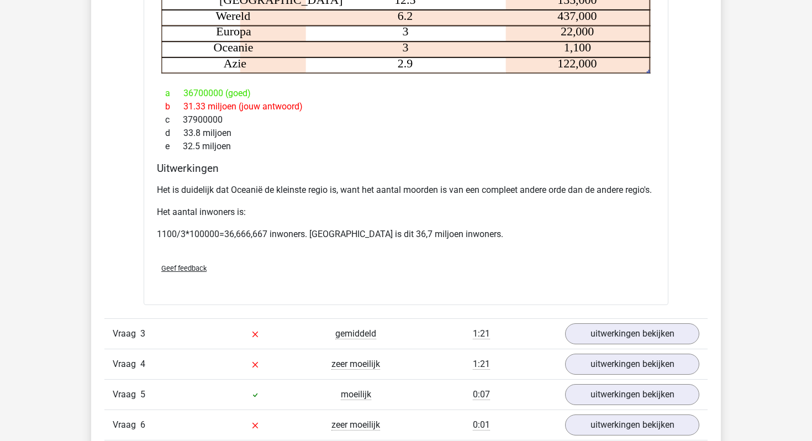
scroll to position [1362, 0]
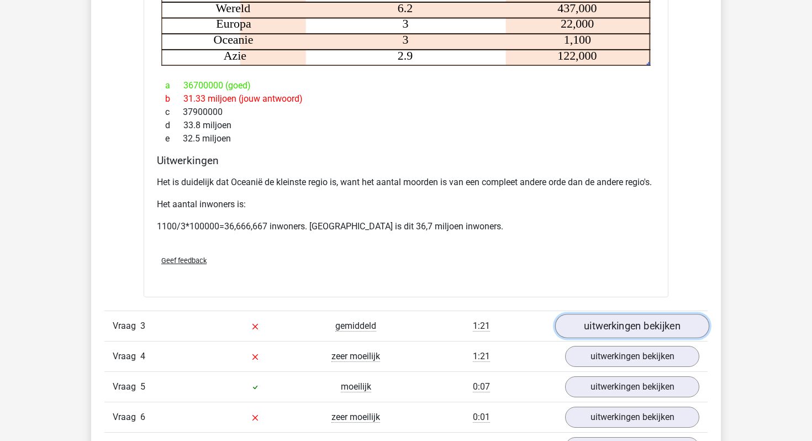
click at [625, 338] on link "uitwerkingen bekijken" at bounding box center [632, 326] width 154 height 24
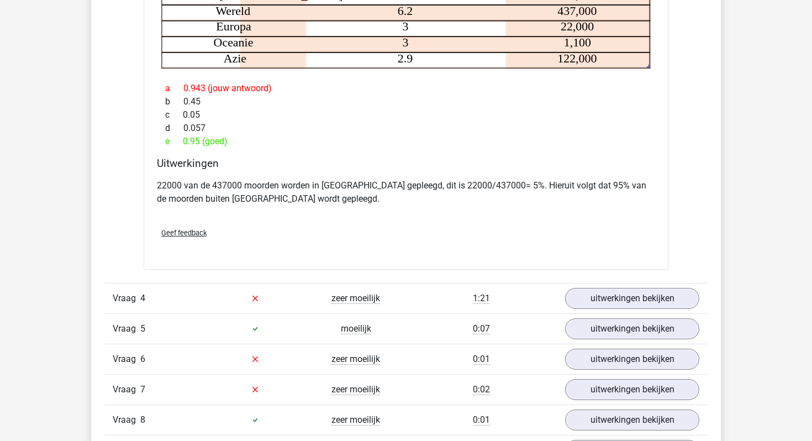
scroll to position [1920, 0]
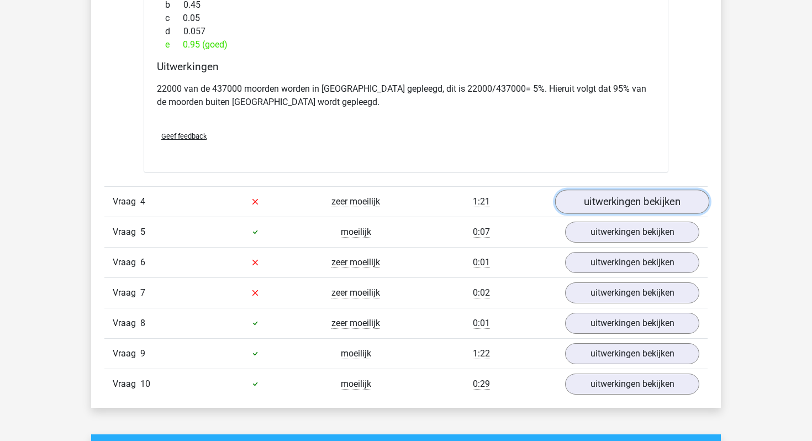
click at [632, 214] on link "uitwerkingen bekijken" at bounding box center [632, 202] width 154 height 24
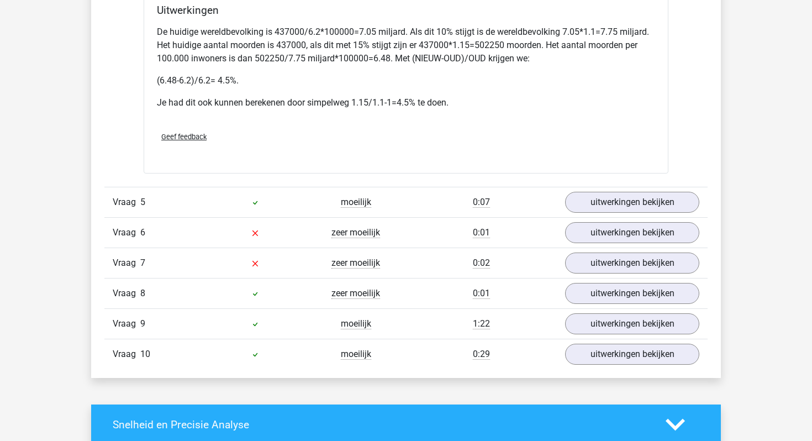
scroll to position [2431, 0]
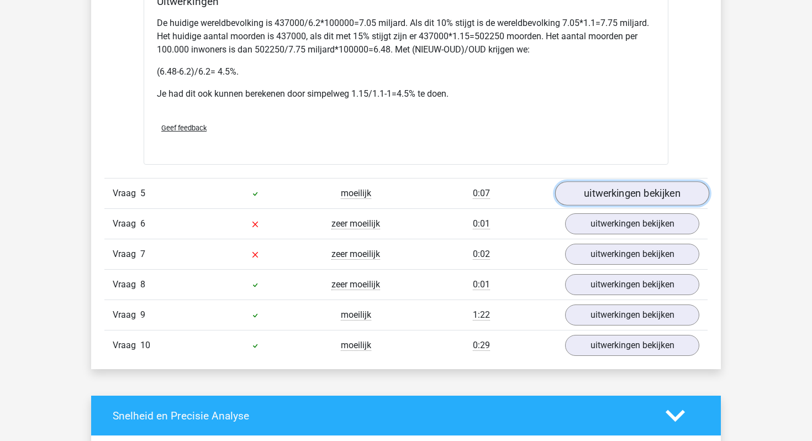
click at [594, 206] on link "uitwerkingen bekijken" at bounding box center [632, 193] width 154 height 24
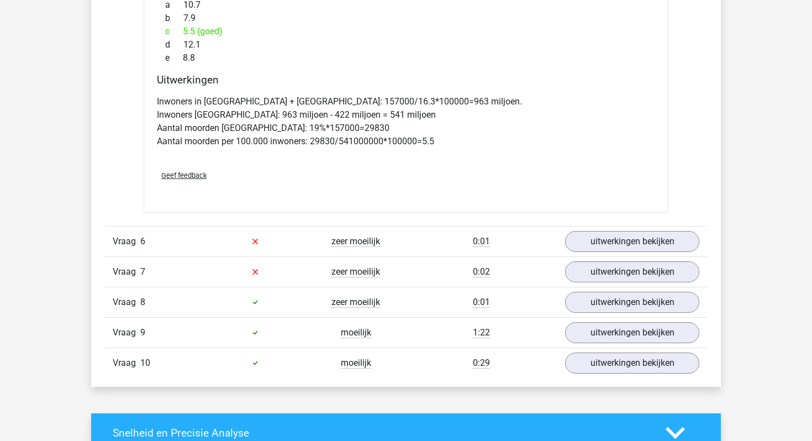
scroll to position [2859, 0]
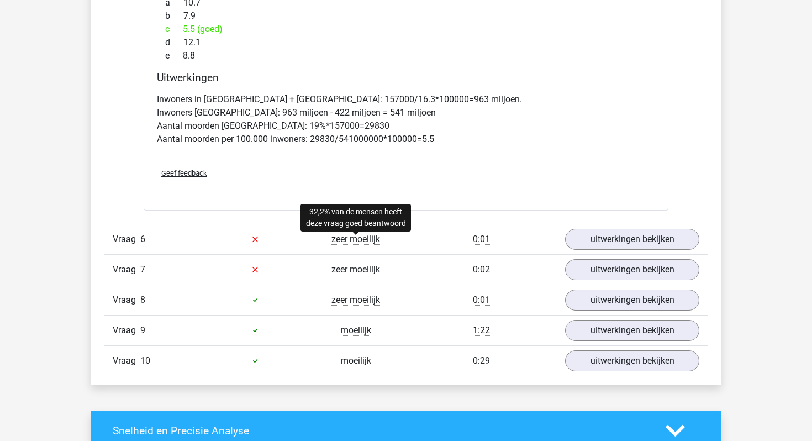
click at [370, 245] on span "zeer moeilijk" at bounding box center [356, 239] width 49 height 11
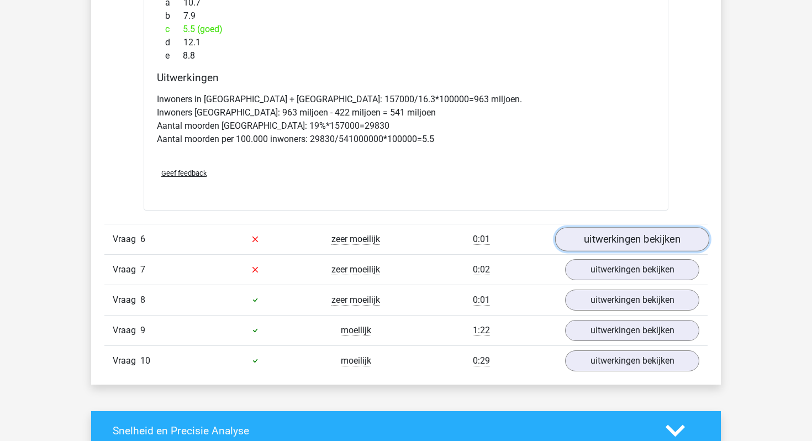
click at [648, 251] on link "uitwerkingen bekijken" at bounding box center [632, 239] width 154 height 24
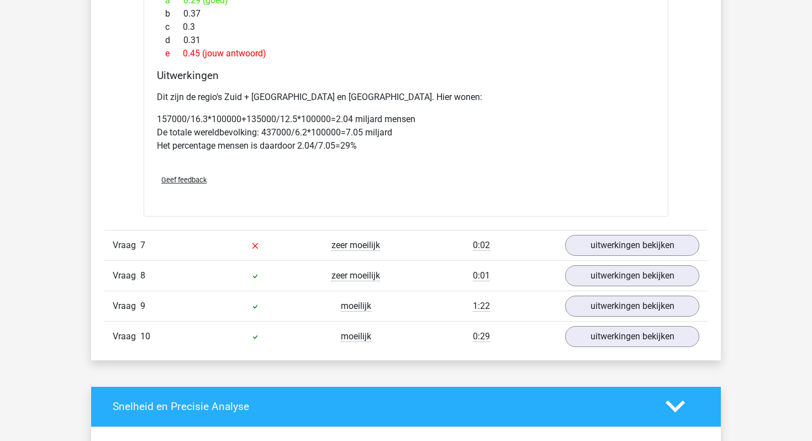
scroll to position [3428, 0]
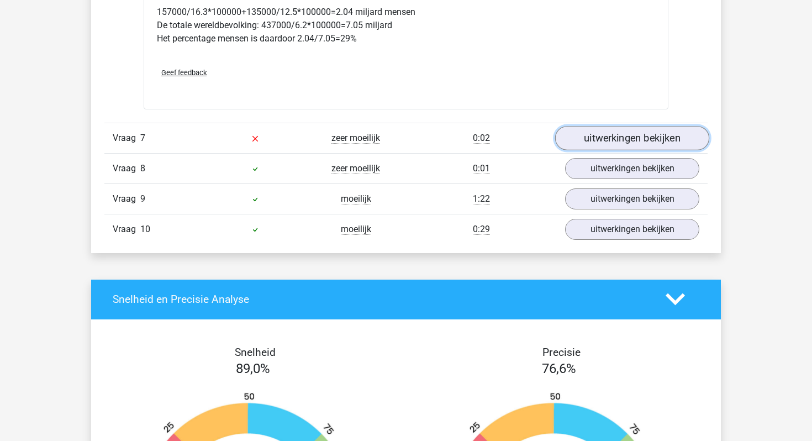
click at [621, 150] on link "uitwerkingen bekijken" at bounding box center [632, 138] width 154 height 24
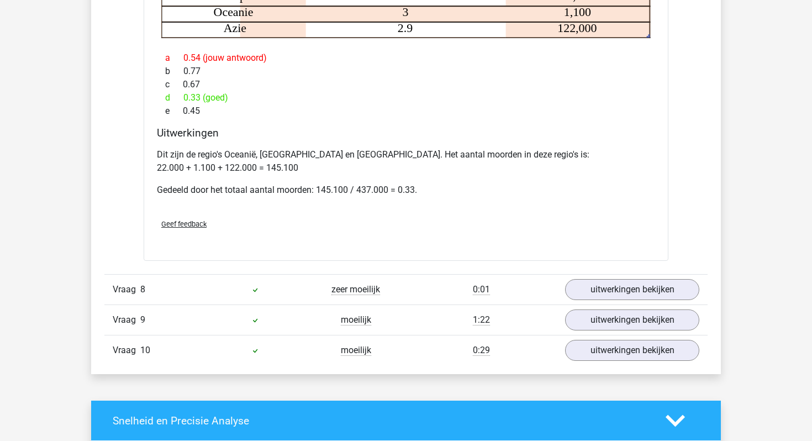
scroll to position [3807, 0]
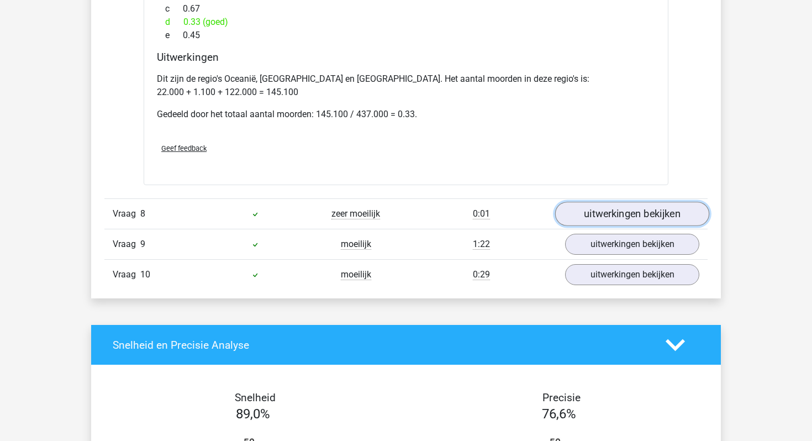
click at [603, 227] on link "uitwerkingen bekijken" at bounding box center [632, 214] width 154 height 24
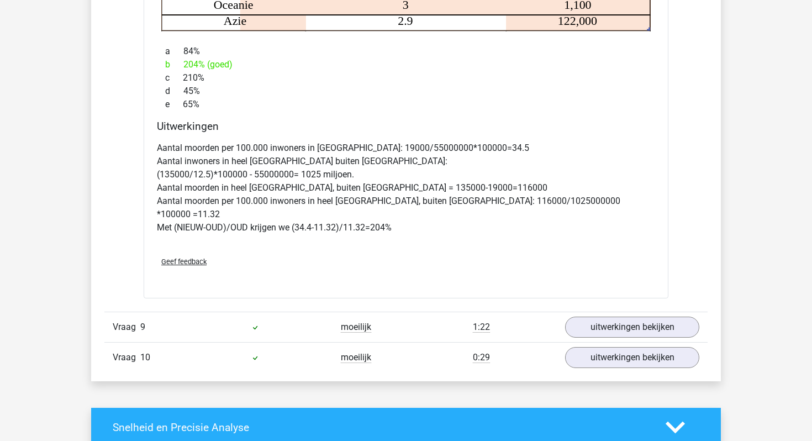
scroll to position [4362, 0]
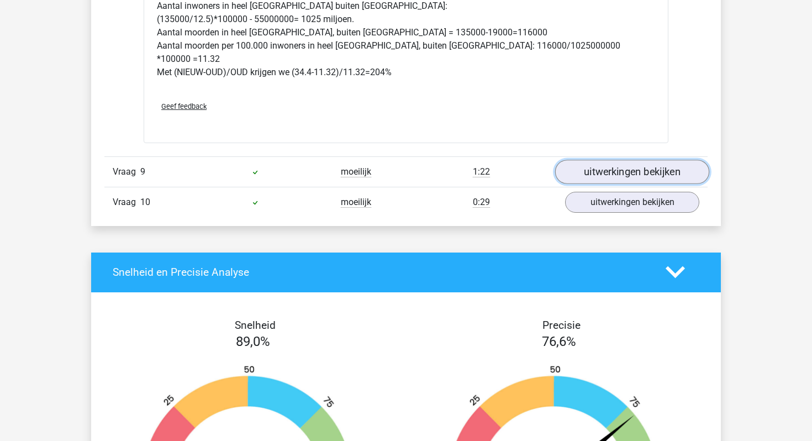
click at [605, 169] on link "uitwerkingen bekijken" at bounding box center [632, 172] width 154 height 24
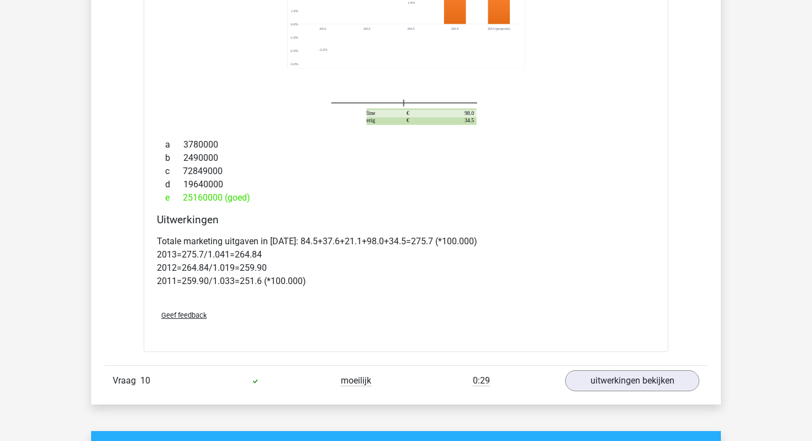
scroll to position [4681, 0]
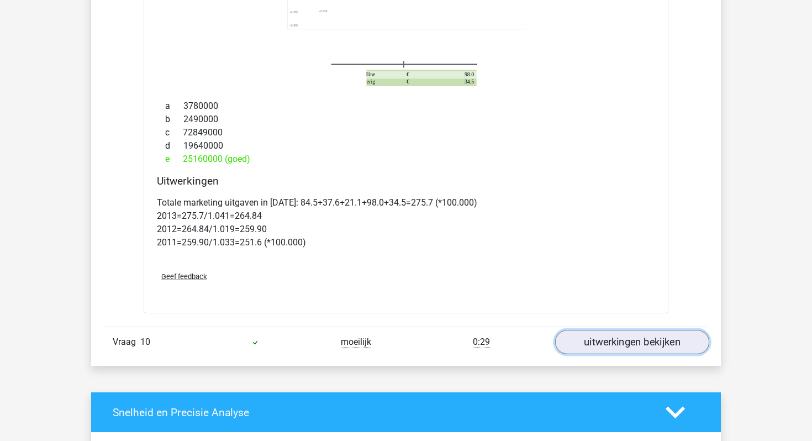
click at [591, 335] on link "uitwerkingen bekijken" at bounding box center [632, 342] width 154 height 24
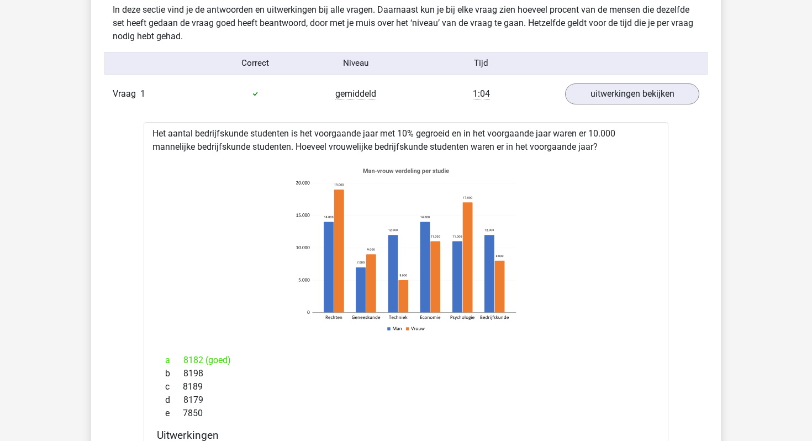
scroll to position [0, 0]
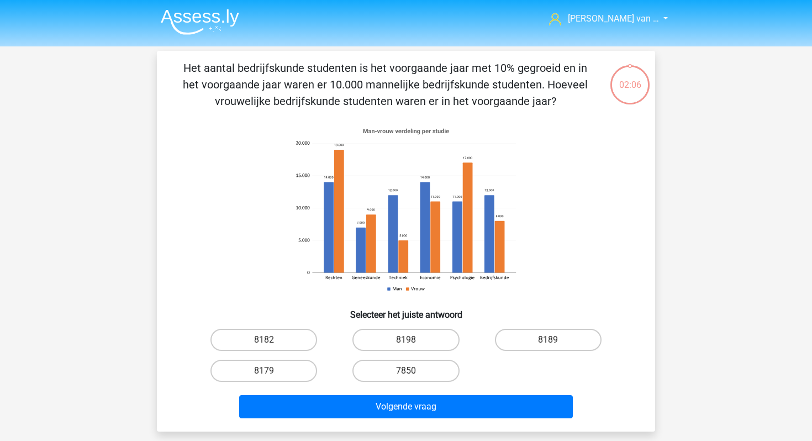
scroll to position [51, 0]
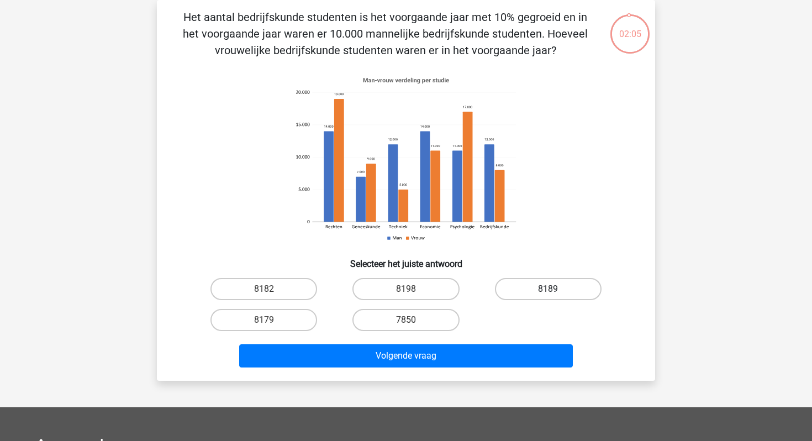
click at [521, 296] on label "8189" at bounding box center [548, 289] width 107 height 22
click at [548, 296] on input "8189" at bounding box center [551, 292] width 7 height 7
radio input "true"
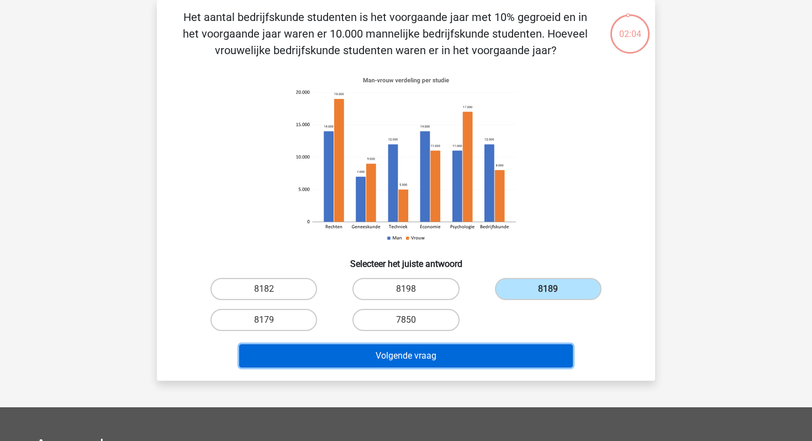
click at [468, 361] on button "Volgende vraag" at bounding box center [406, 355] width 334 height 23
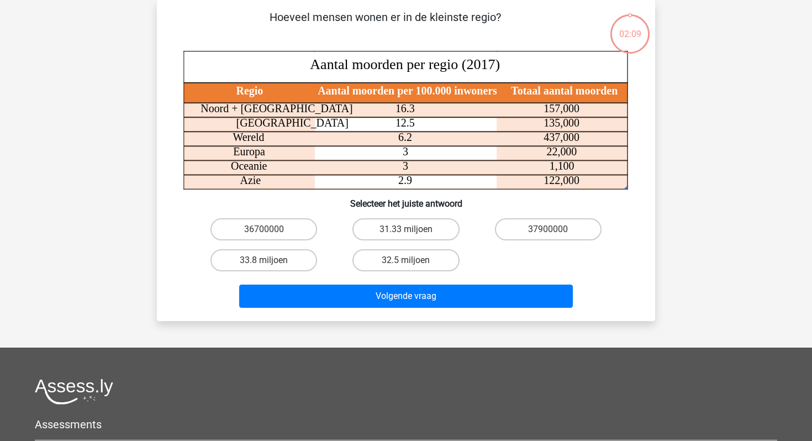
scroll to position [0, 0]
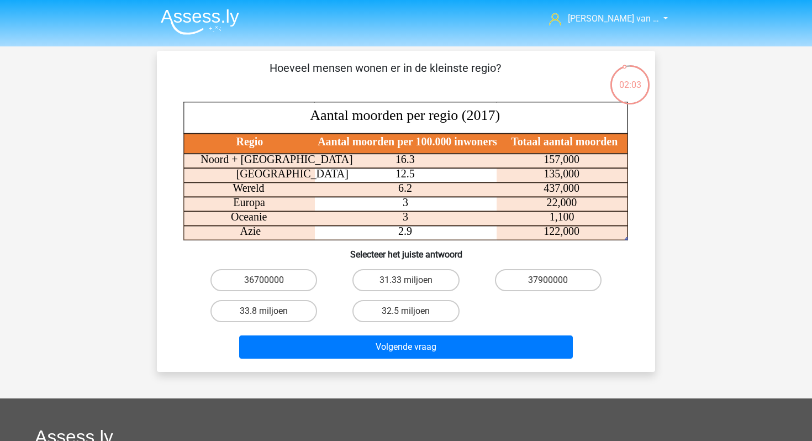
click at [186, 17] on img at bounding box center [200, 22] width 78 height 26
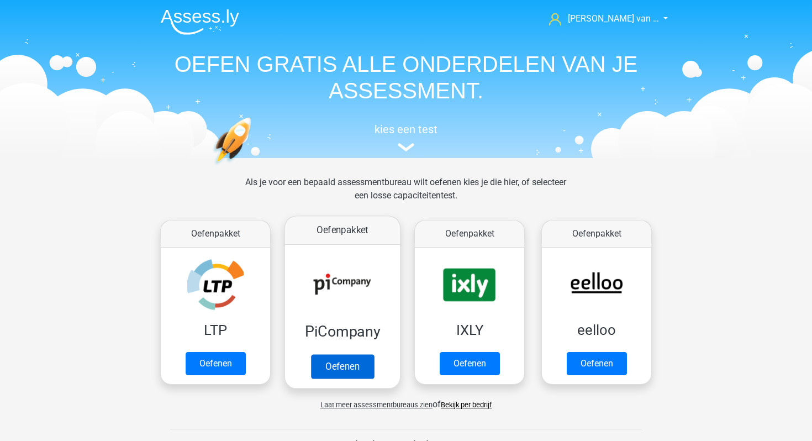
scroll to position [100, 0]
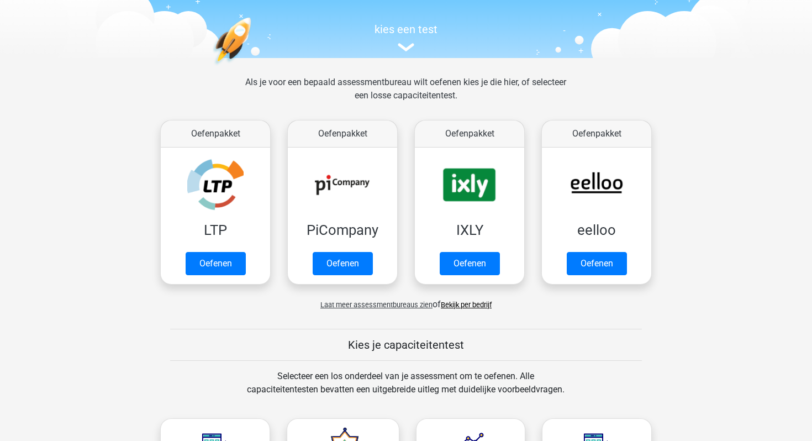
click at [406, 303] on span "Laat meer assessmentbureaus zien" at bounding box center [377, 305] width 112 height 8
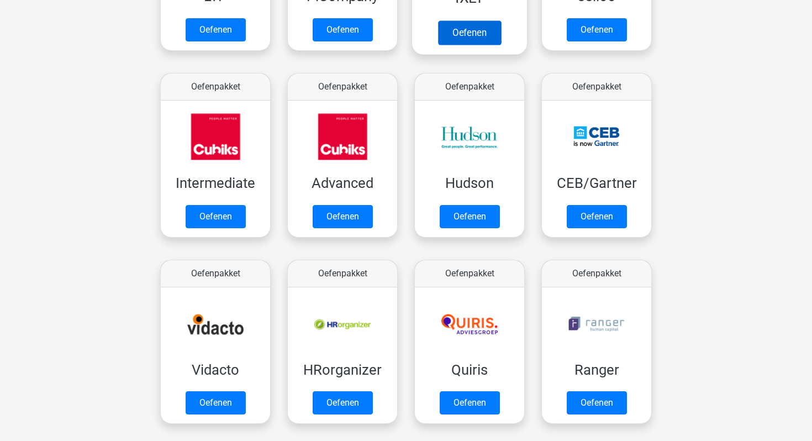
scroll to position [337, 0]
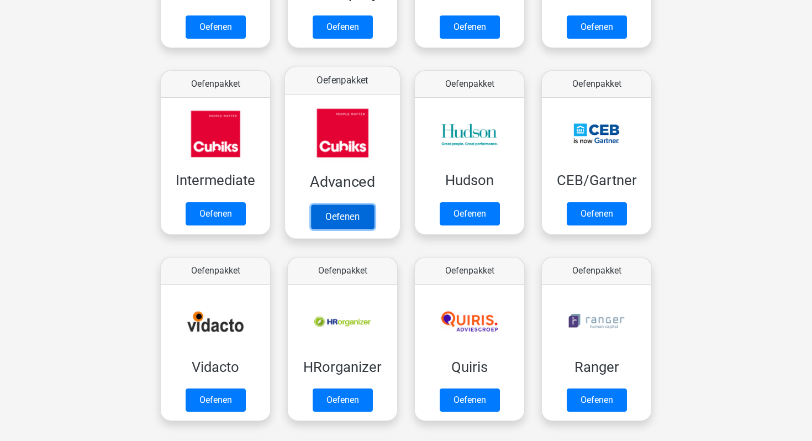
click at [344, 204] on link "Oefenen" at bounding box center [342, 216] width 63 height 24
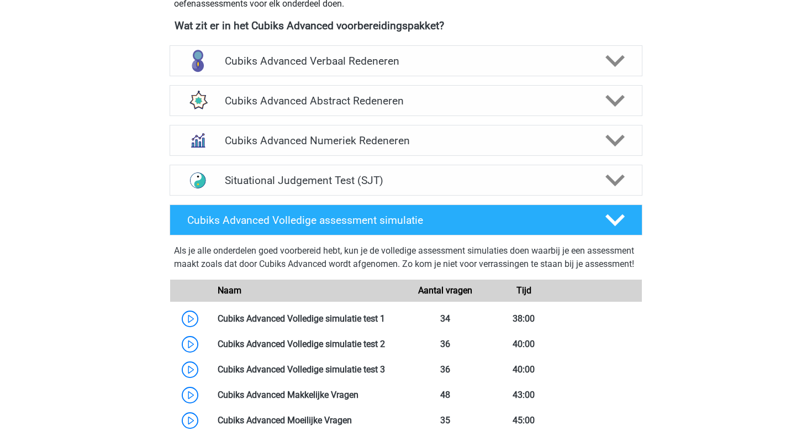
scroll to position [420, 0]
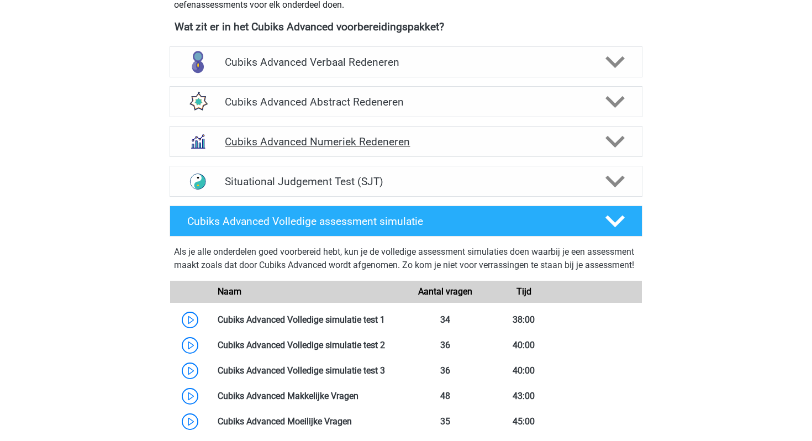
click at [388, 135] on h4 "Cubiks Advanced Numeriek Redeneren" at bounding box center [406, 141] width 362 height 13
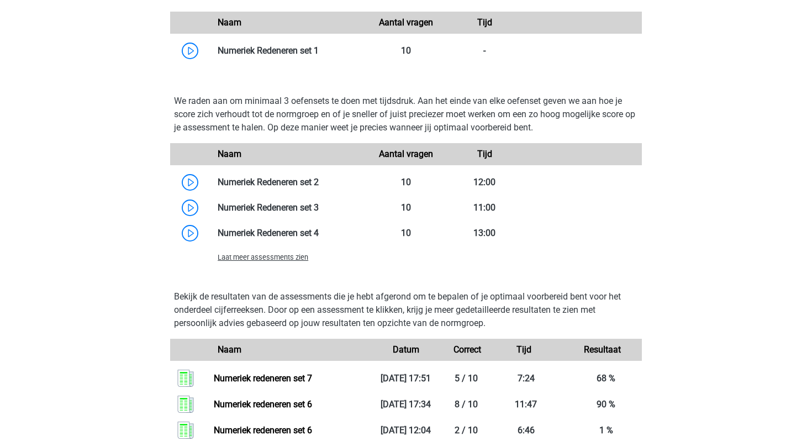
scroll to position [650, 0]
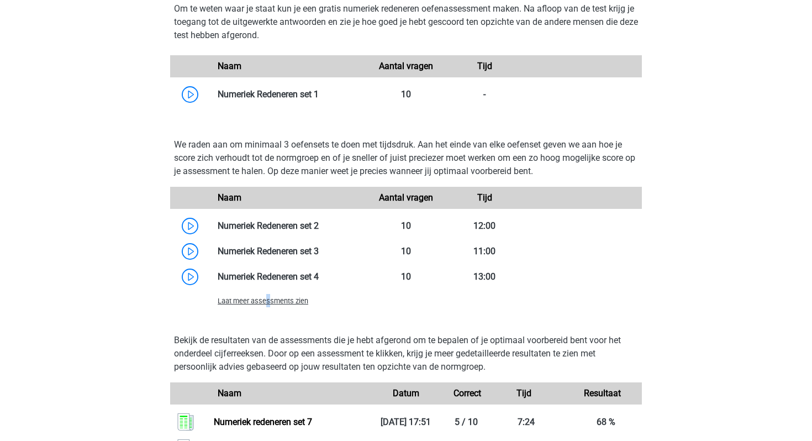
click at [267, 298] on span "Laat meer assessments zien" at bounding box center [263, 301] width 91 height 8
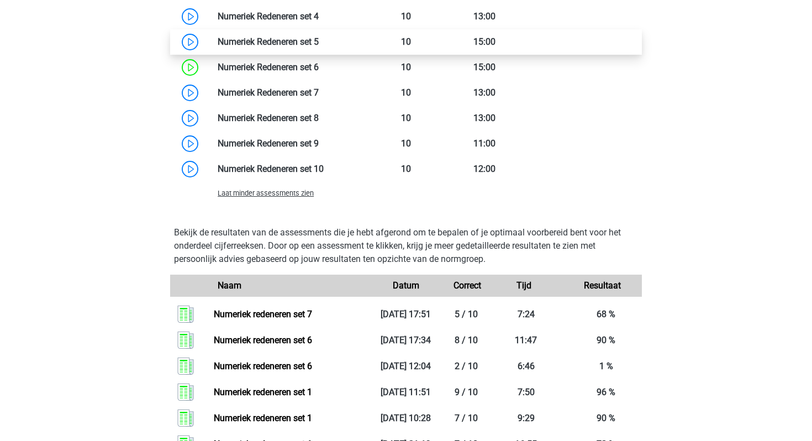
scroll to position [900, 0]
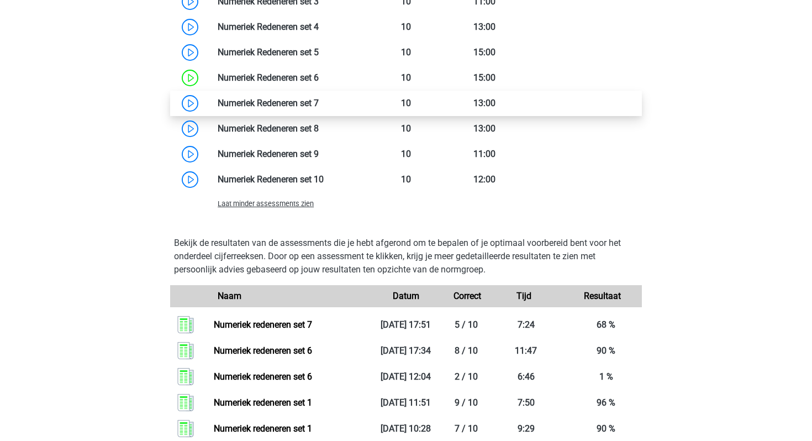
click at [319, 105] on link at bounding box center [319, 103] width 0 height 10
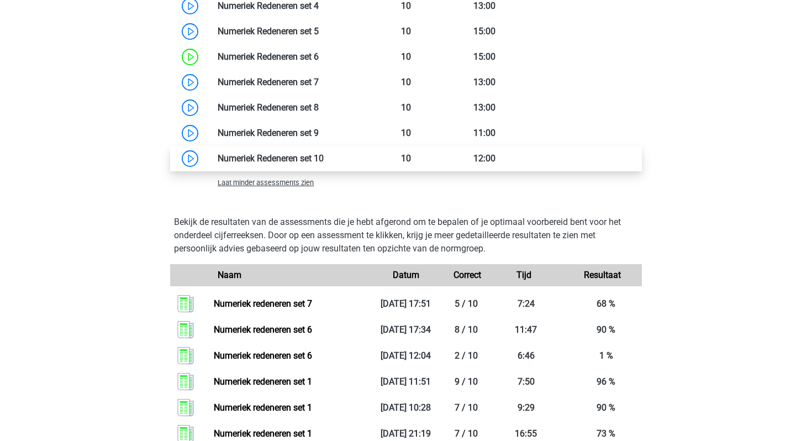
scroll to position [920, 0]
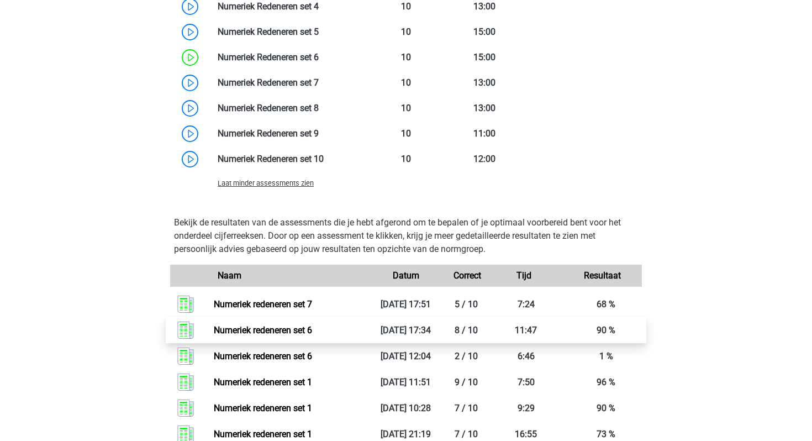
click at [303, 325] on link "Numeriek redeneren set 6" at bounding box center [263, 330] width 98 height 10
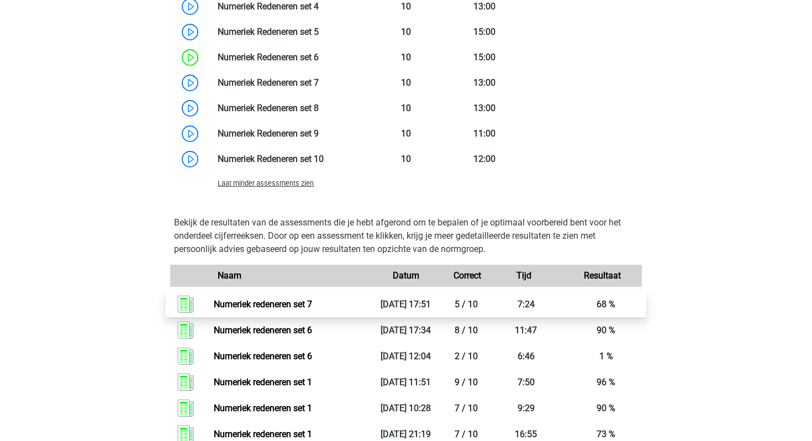
click at [312, 299] on link "Numeriek redeneren set 7" at bounding box center [263, 304] width 98 height 10
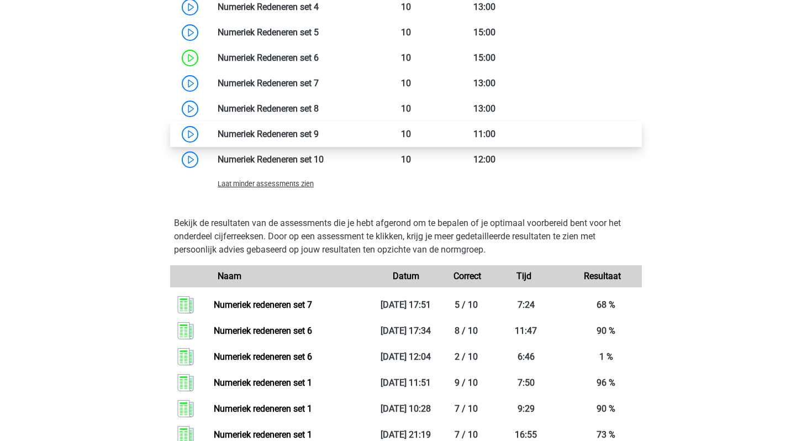
scroll to position [839, 0]
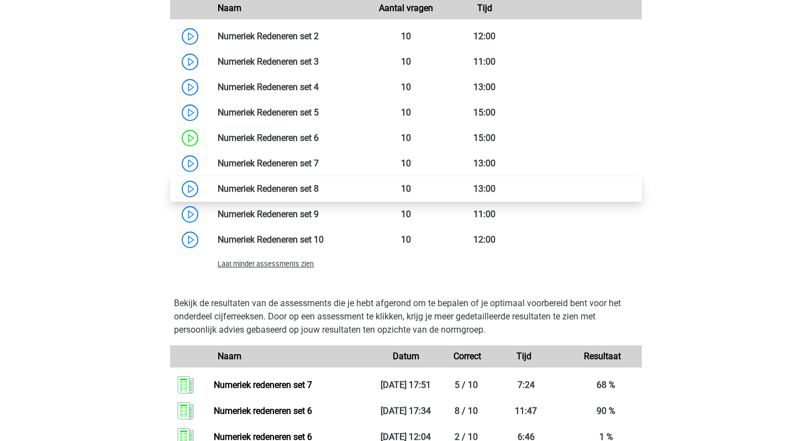
click at [319, 190] on link at bounding box center [319, 188] width 0 height 10
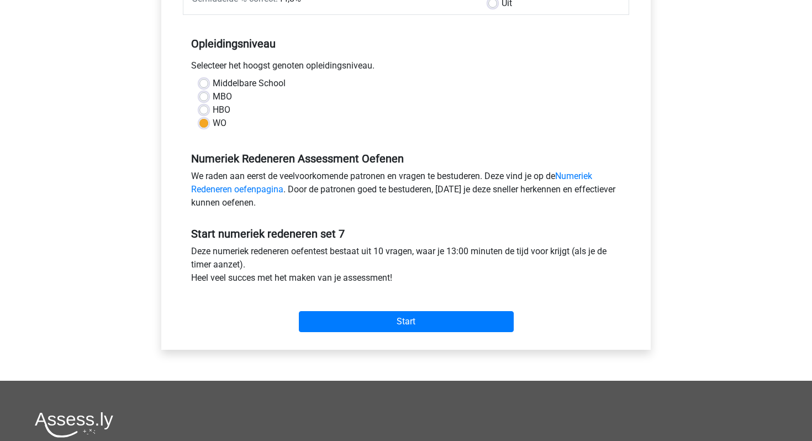
scroll to position [200, 0]
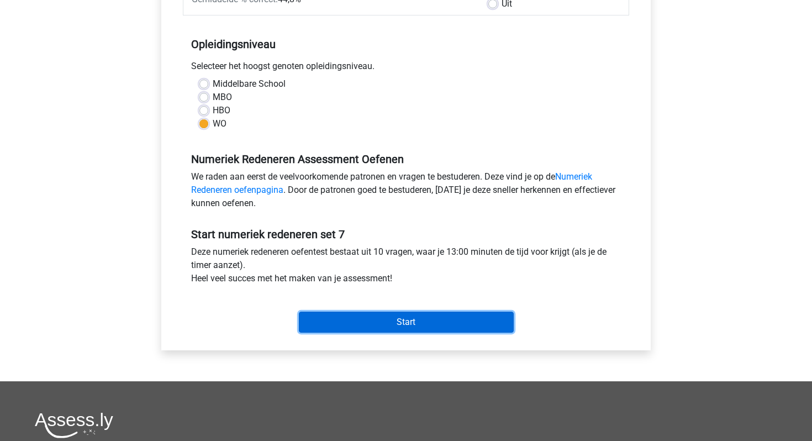
click at [424, 316] on input "Start" at bounding box center [406, 322] width 215 height 21
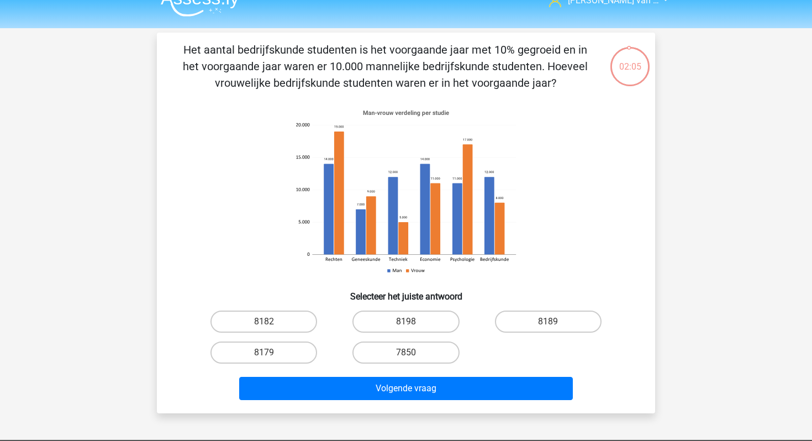
scroll to position [18, 0]
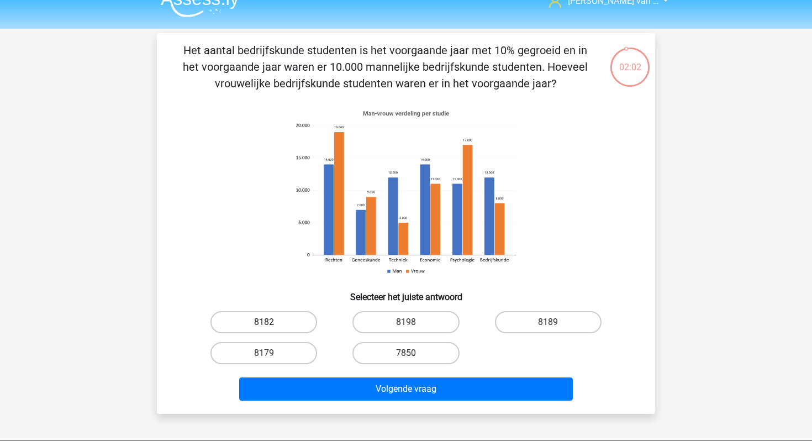
click at [293, 327] on label "8182" at bounding box center [264, 322] width 107 height 22
click at [271, 327] on input "8182" at bounding box center [267, 325] width 7 height 7
radio input "true"
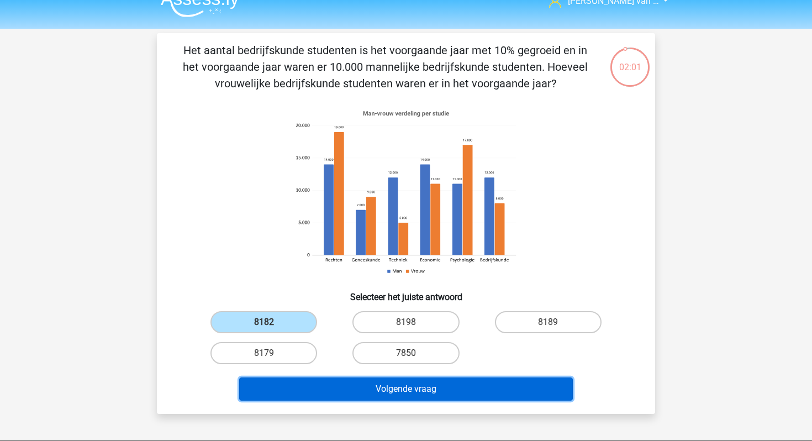
click at [318, 393] on button "Volgende vraag" at bounding box center [406, 388] width 334 height 23
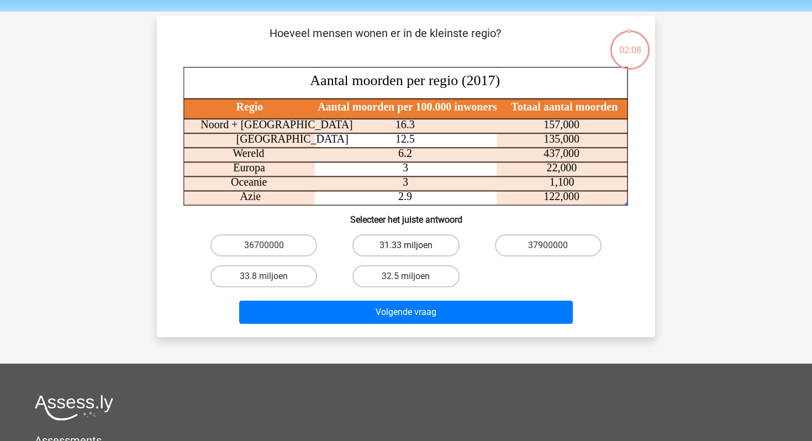
scroll to position [35, 0]
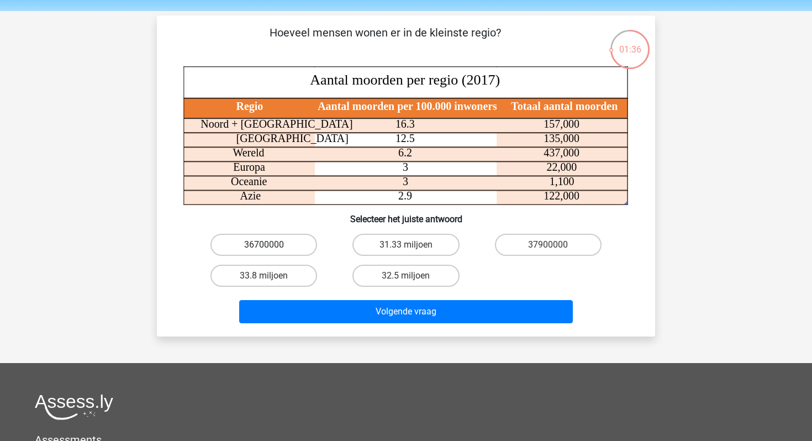
click at [270, 240] on label "36700000" at bounding box center [264, 245] width 107 height 22
click at [270, 245] on input "36700000" at bounding box center [267, 248] width 7 height 7
radio input "true"
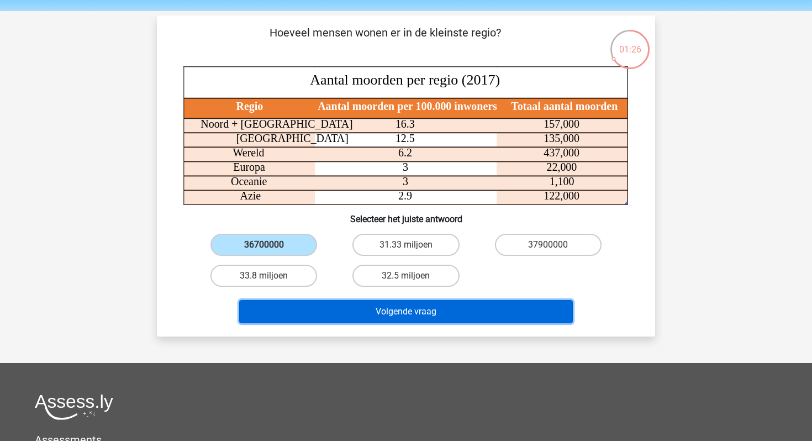
click at [339, 302] on button "Volgende vraag" at bounding box center [406, 311] width 334 height 23
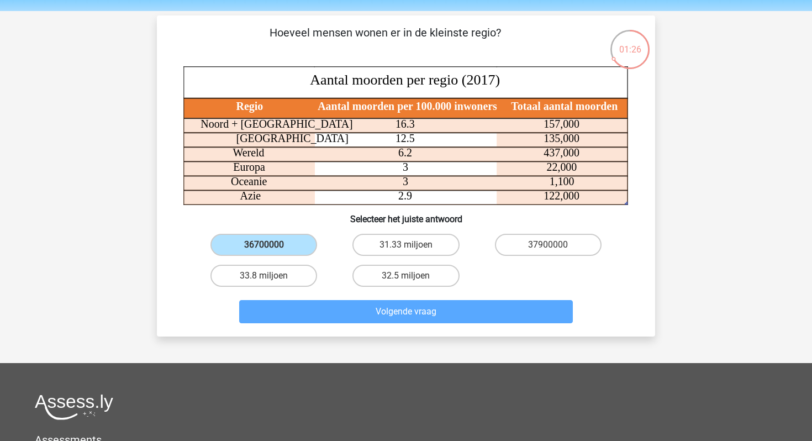
scroll to position [51, 0]
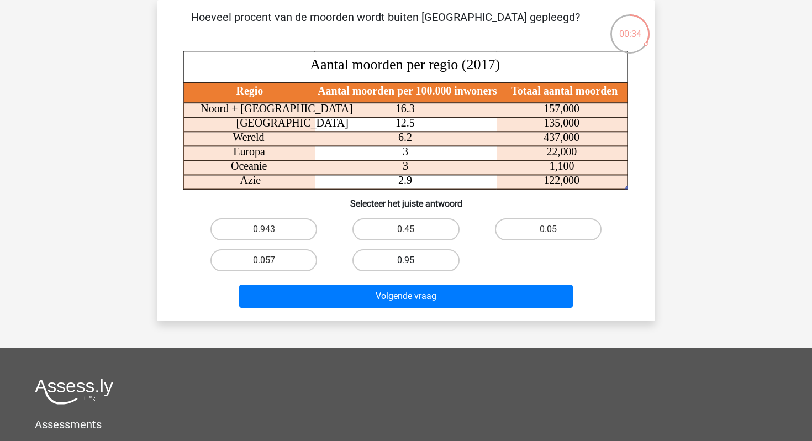
click at [410, 255] on label "0.95" at bounding box center [406, 260] width 107 height 22
click at [410, 260] on input "0.95" at bounding box center [409, 263] width 7 height 7
radio input "true"
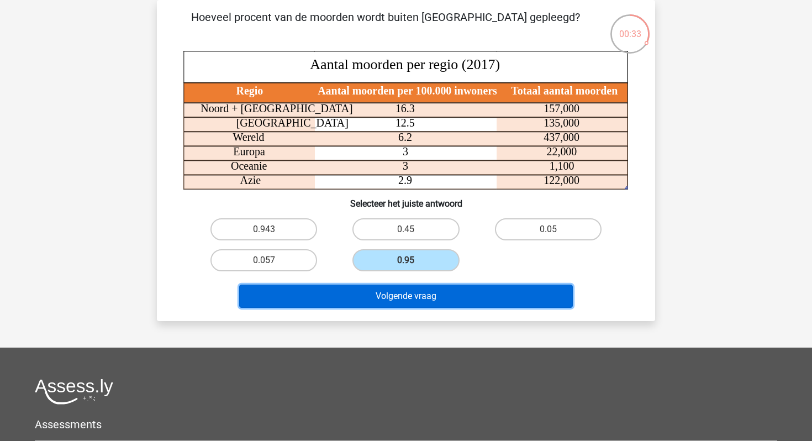
click at [418, 297] on button "Volgende vraag" at bounding box center [406, 296] width 334 height 23
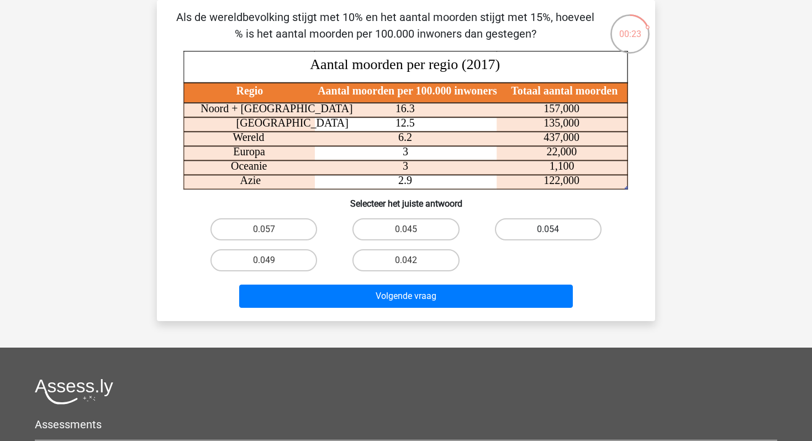
click at [567, 229] on label "0.054" at bounding box center [548, 229] width 107 height 22
click at [555, 229] on input "0.054" at bounding box center [551, 232] width 7 height 7
radio input "true"
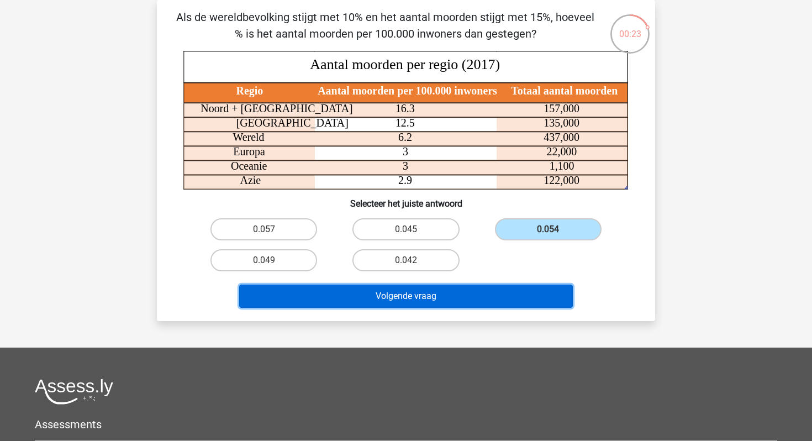
click at [468, 297] on button "Volgende vraag" at bounding box center [406, 296] width 334 height 23
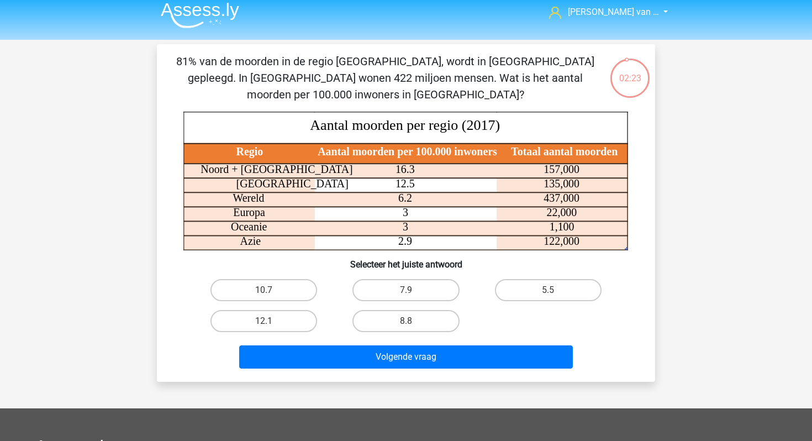
scroll to position [0, 0]
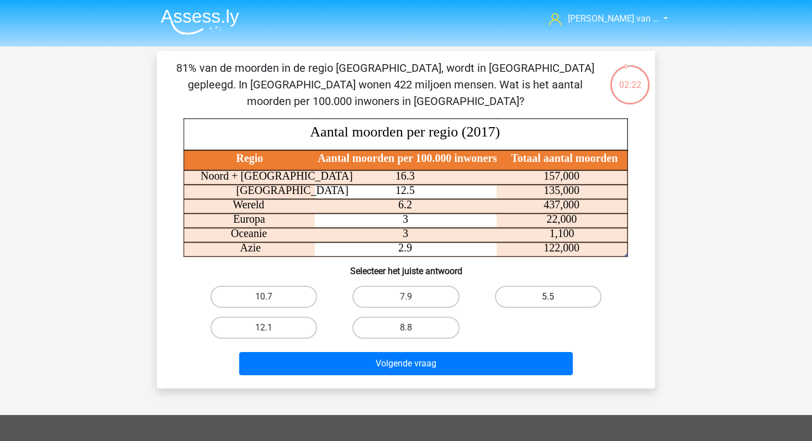
click at [542, 295] on label "5.5" at bounding box center [548, 297] width 107 height 22
click at [548, 297] on input "5.5" at bounding box center [551, 300] width 7 height 7
radio input "true"
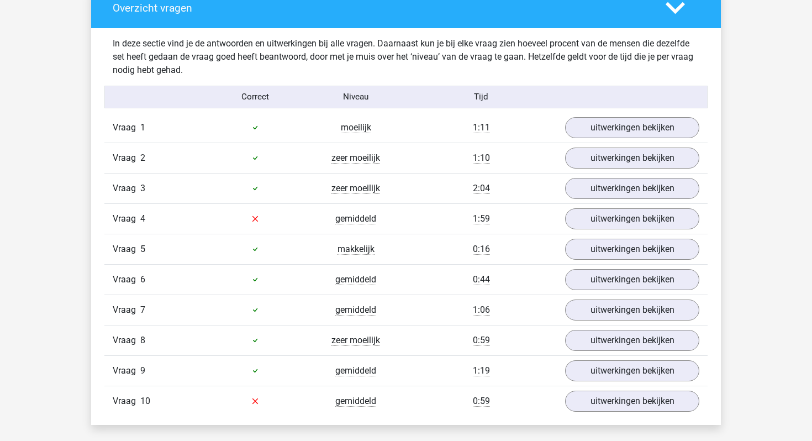
scroll to position [636, 0]
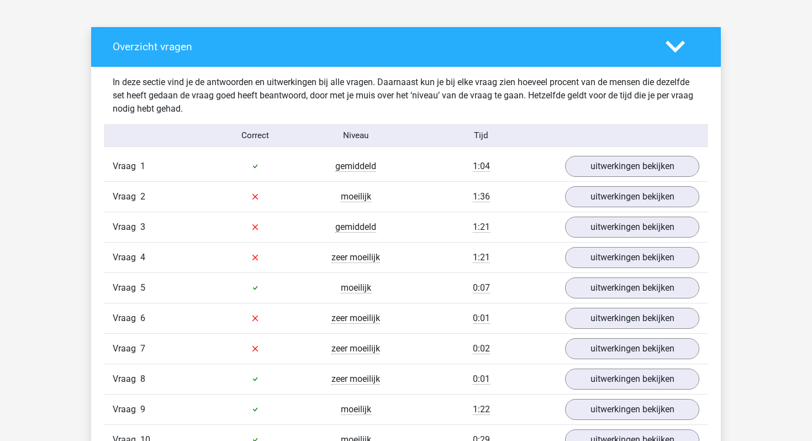
scroll to position [584, 0]
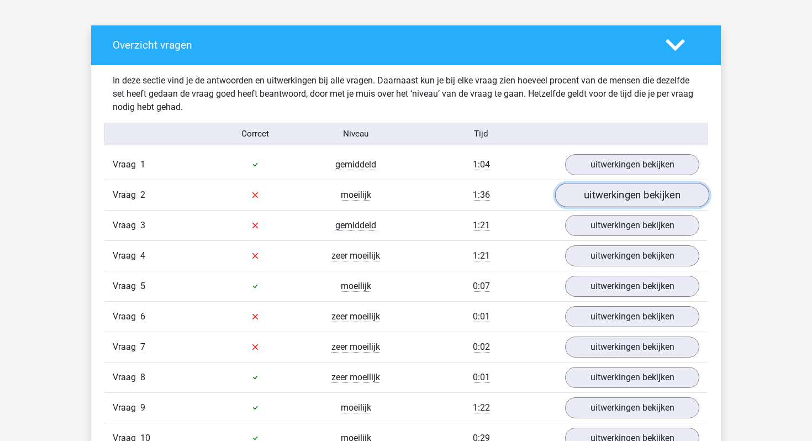
click at [639, 199] on link "uitwerkingen bekijken" at bounding box center [632, 195] width 154 height 24
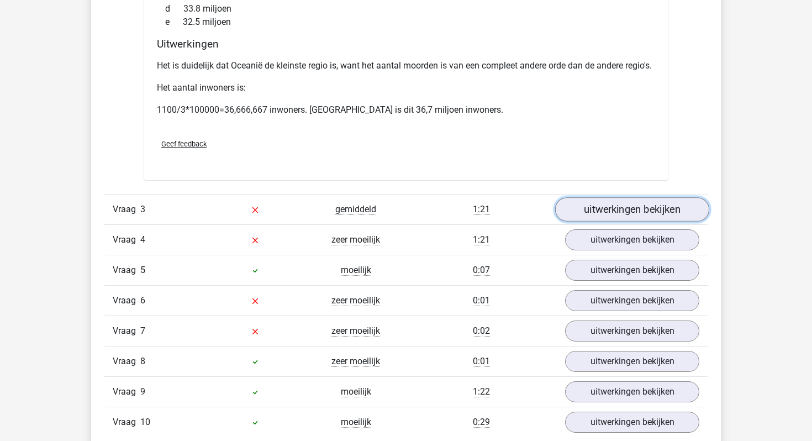
click at [635, 220] on link "uitwerkingen bekijken" at bounding box center [632, 209] width 154 height 24
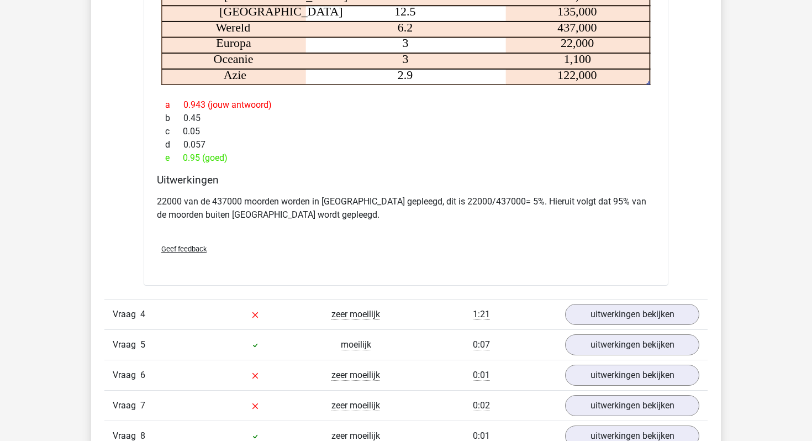
scroll to position [1364, 0]
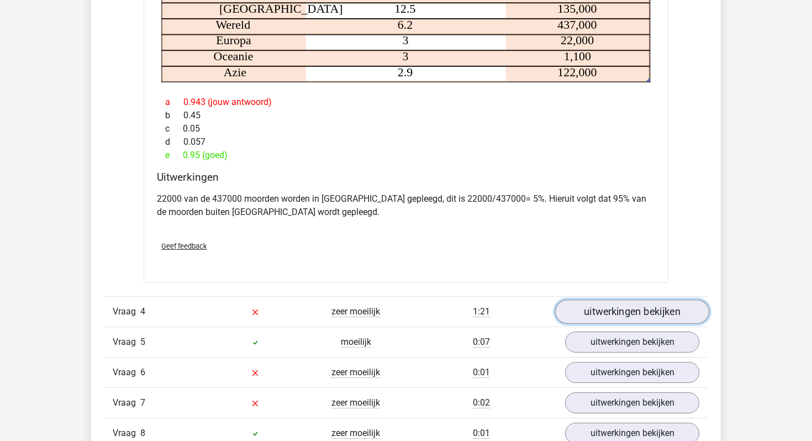
click at [626, 323] on link "uitwerkingen bekijken" at bounding box center [632, 312] width 154 height 24
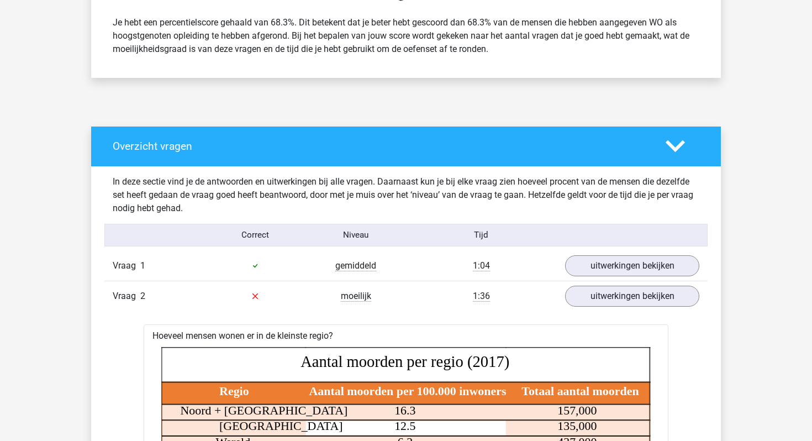
scroll to position [390, 0]
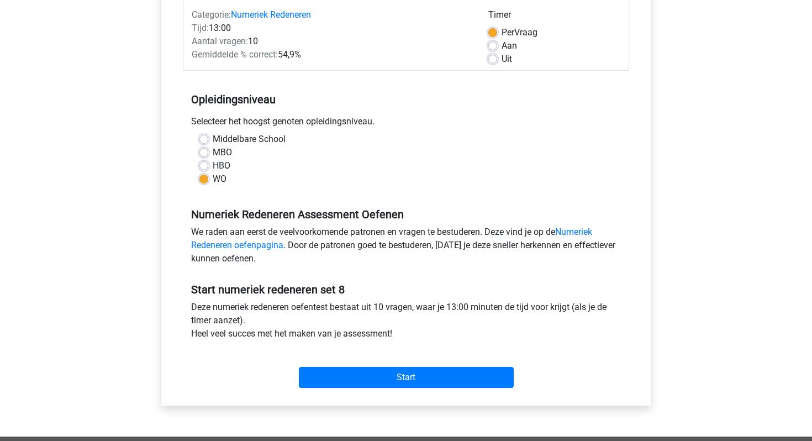
scroll to position [144, 0]
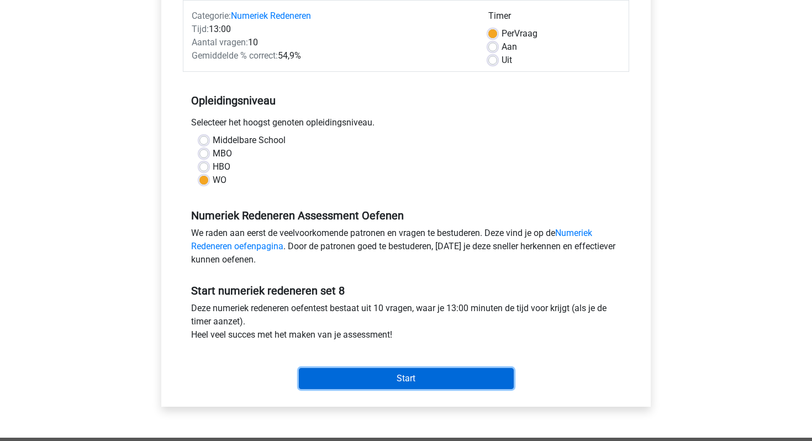
click at [392, 377] on input "Start" at bounding box center [406, 378] width 215 height 21
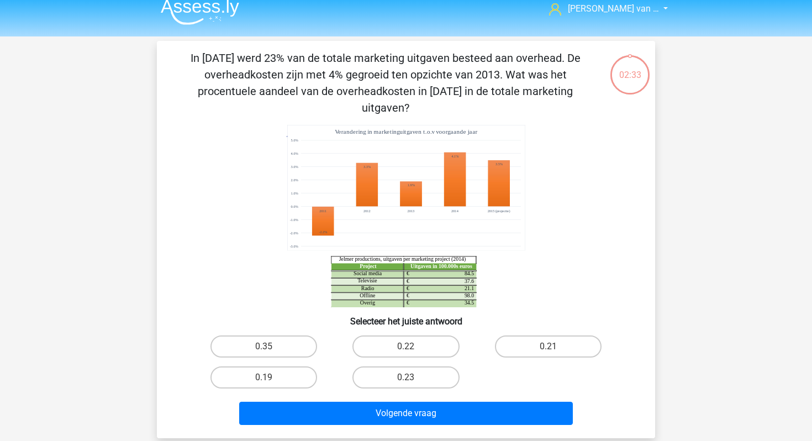
scroll to position [9, 0]
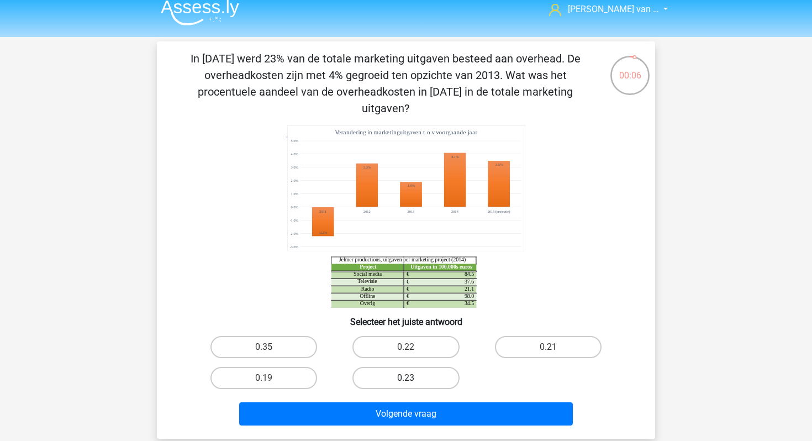
click at [429, 367] on label "0.23" at bounding box center [406, 378] width 107 height 22
click at [413, 378] on input "0.23" at bounding box center [409, 381] width 7 height 7
radio input "true"
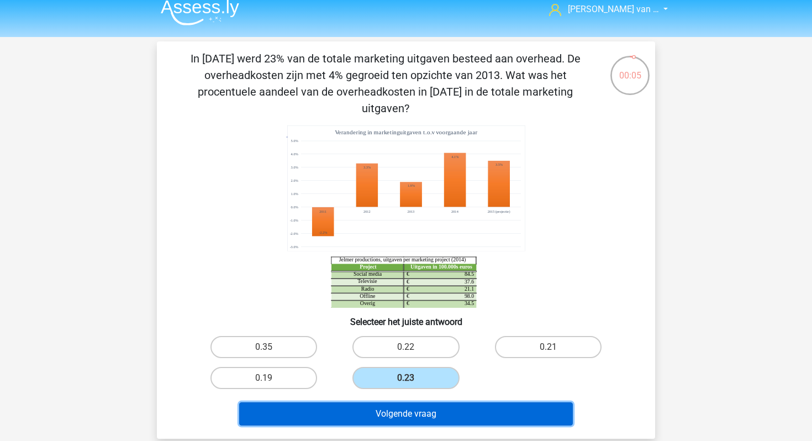
click at [432, 402] on button "Volgende vraag" at bounding box center [406, 413] width 334 height 23
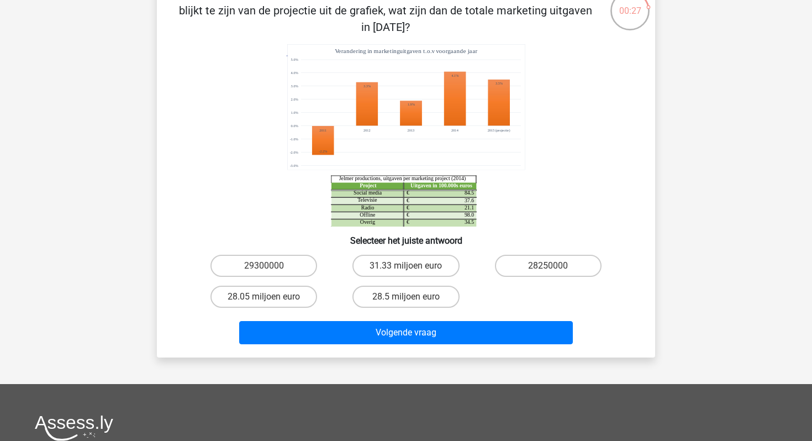
scroll to position [75, 0]
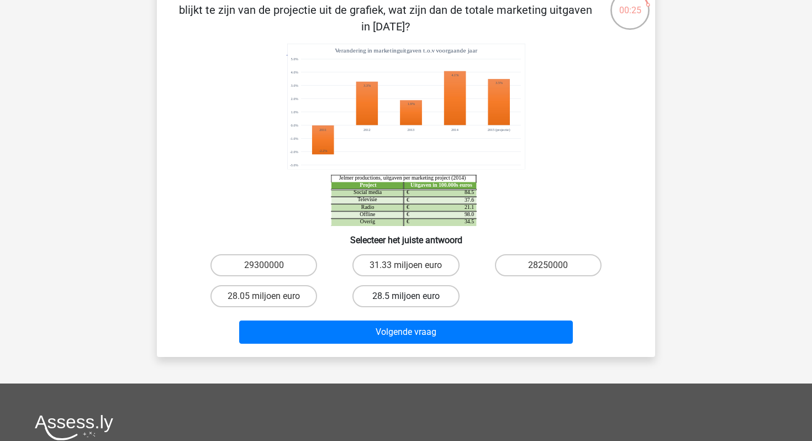
click at [434, 293] on label "28.5 miljoen euro" at bounding box center [406, 296] width 107 height 22
click at [413, 296] on input "28.5 miljoen euro" at bounding box center [409, 299] width 7 height 7
radio input "true"
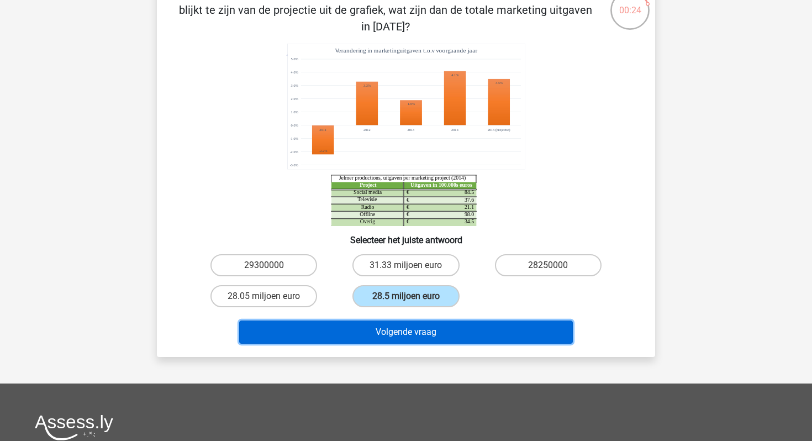
click at [434, 332] on button "Volgende vraag" at bounding box center [406, 332] width 334 height 23
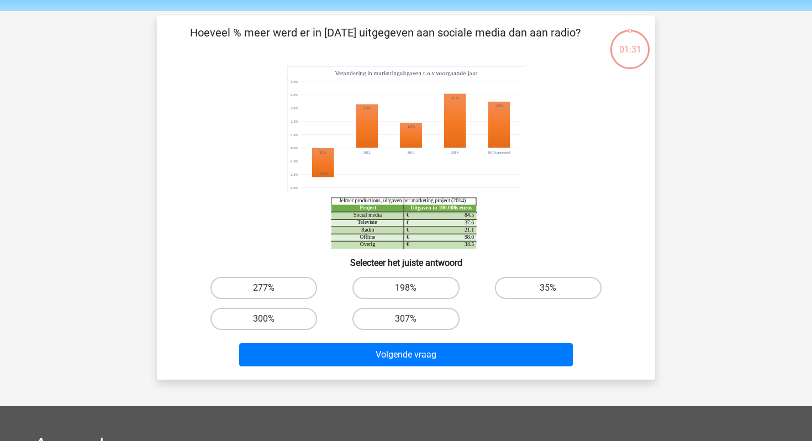
scroll to position [34, 0]
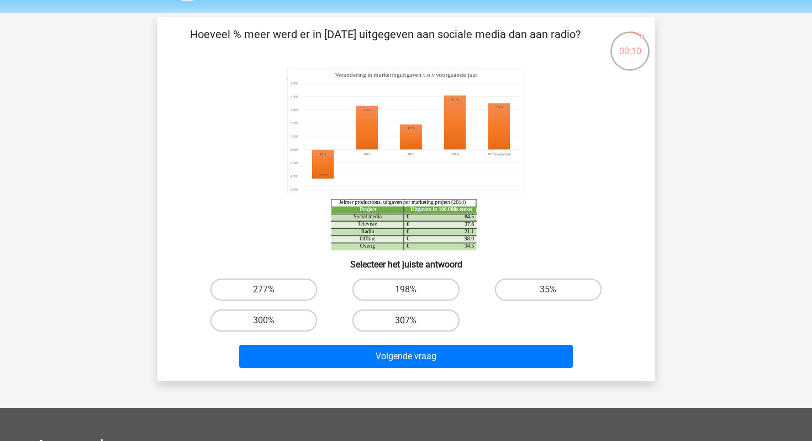
click at [388, 320] on label "307%" at bounding box center [406, 320] width 107 height 22
click at [406, 321] on input "307%" at bounding box center [409, 324] width 7 height 7
radio input "true"
click at [555, 301] on div "35%" at bounding box center [548, 289] width 142 height 31
click at [545, 290] on label "35%" at bounding box center [548, 290] width 107 height 22
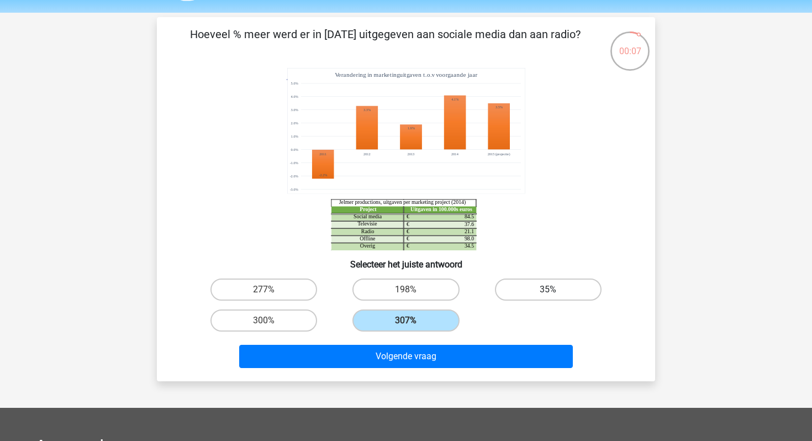
click at [548, 290] on input "35%" at bounding box center [551, 293] width 7 height 7
radio input "true"
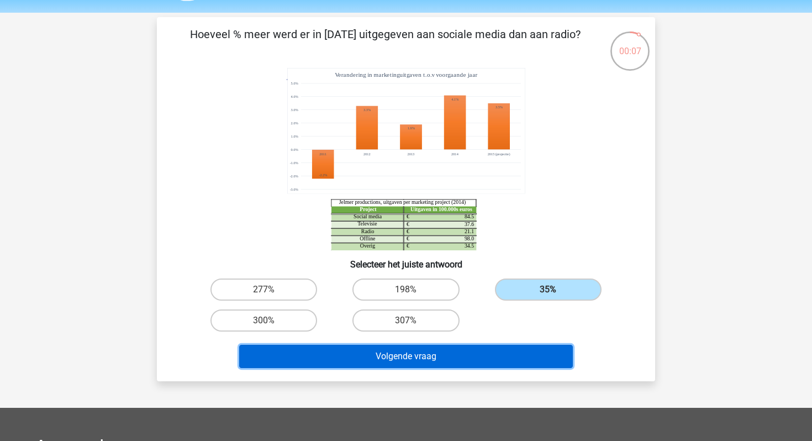
click at [501, 352] on button "Volgende vraag" at bounding box center [406, 356] width 334 height 23
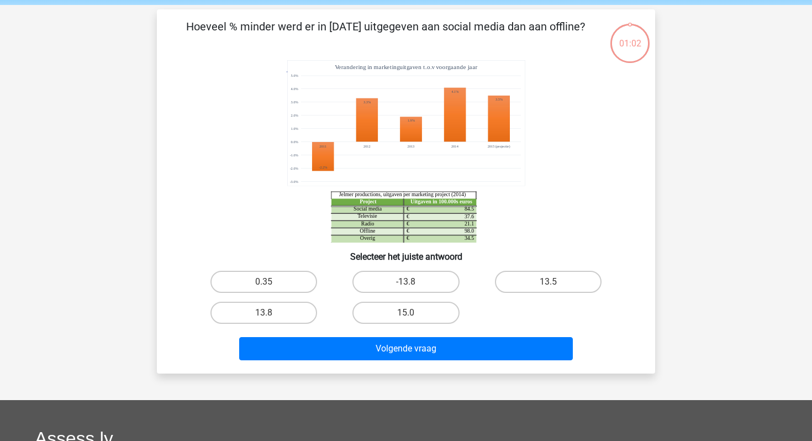
scroll to position [40, 0]
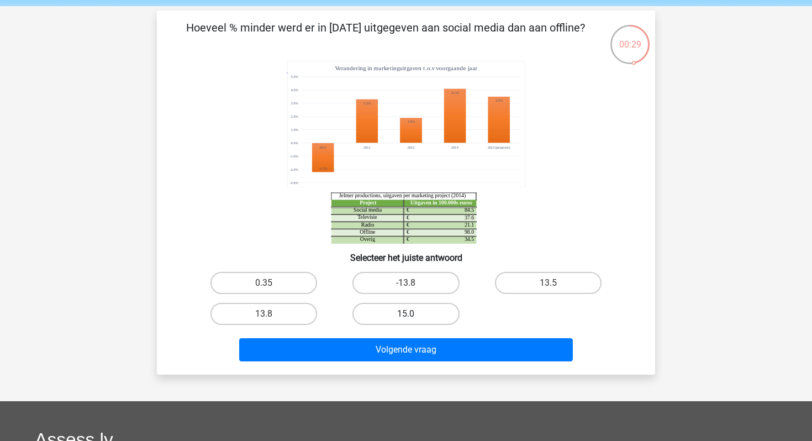
click at [399, 311] on label "15.0" at bounding box center [406, 314] width 107 height 22
click at [406, 314] on input "15.0" at bounding box center [409, 317] width 7 height 7
radio input "true"
click at [277, 305] on label "13.8" at bounding box center [264, 314] width 107 height 22
click at [271, 314] on input "13.8" at bounding box center [267, 317] width 7 height 7
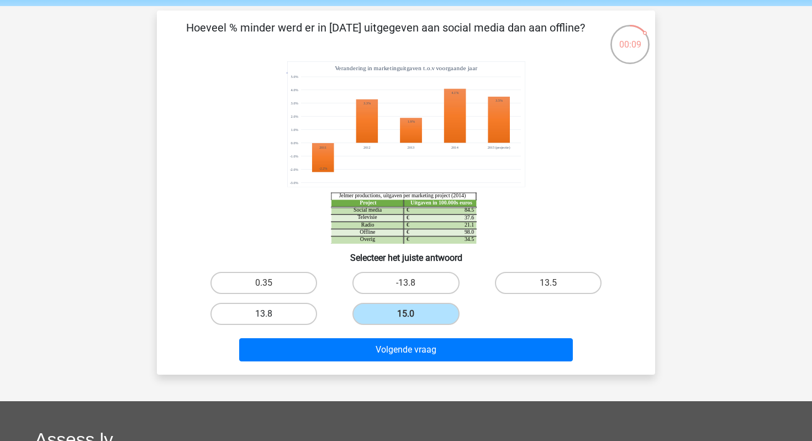
radio input "true"
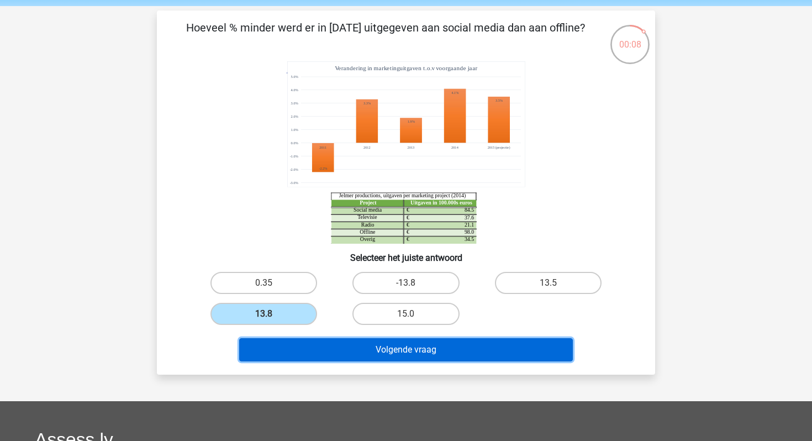
click at [303, 345] on button "Volgende vraag" at bounding box center [406, 349] width 334 height 23
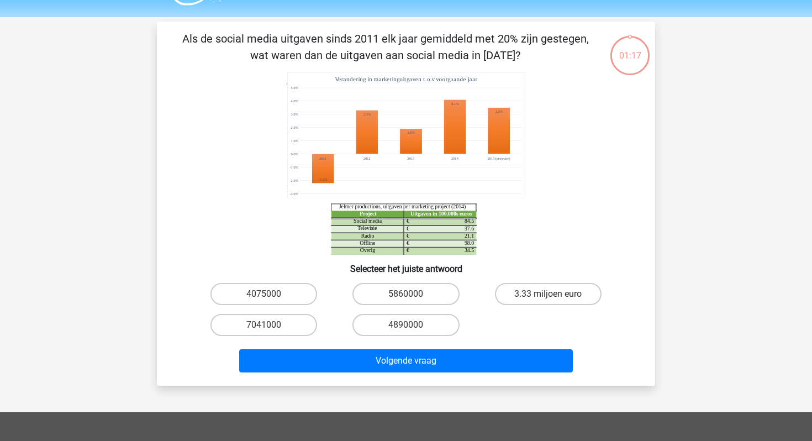
scroll to position [27, 0]
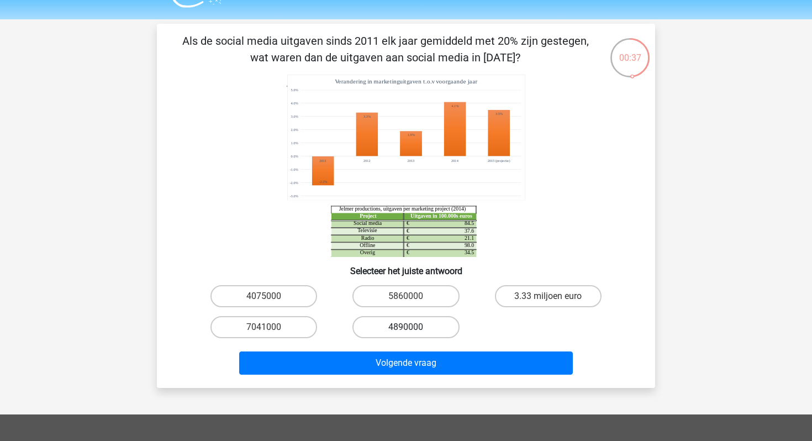
click at [419, 322] on label "4890000" at bounding box center [406, 327] width 107 height 22
click at [413, 327] on input "4890000" at bounding box center [409, 330] width 7 height 7
radio input "true"
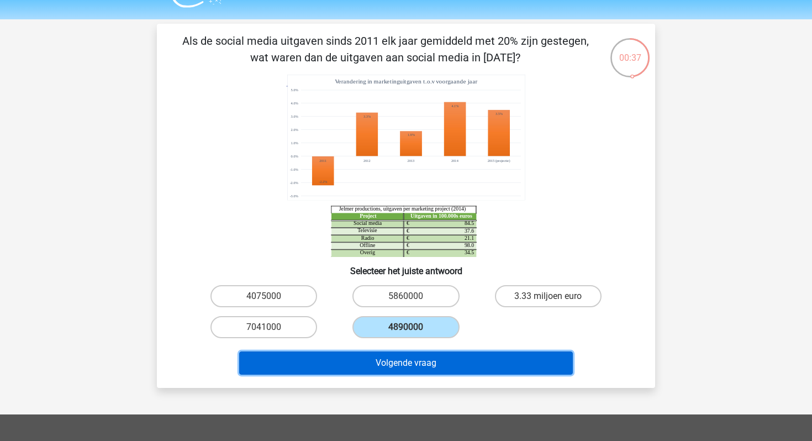
click at [418, 363] on button "Volgende vraag" at bounding box center [406, 362] width 334 height 23
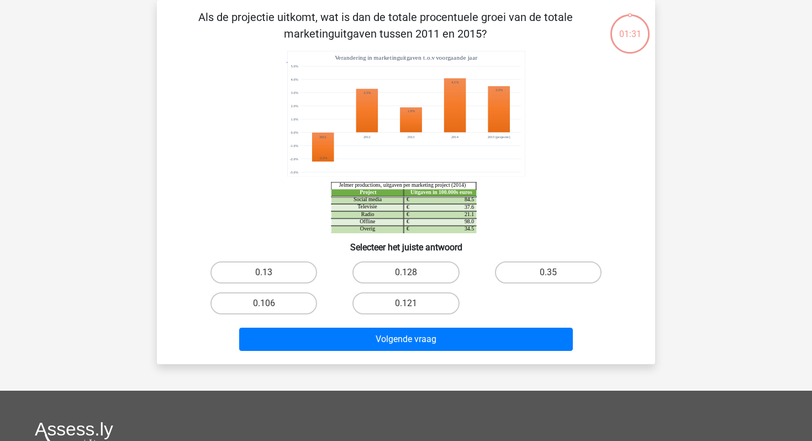
scroll to position [34, 0]
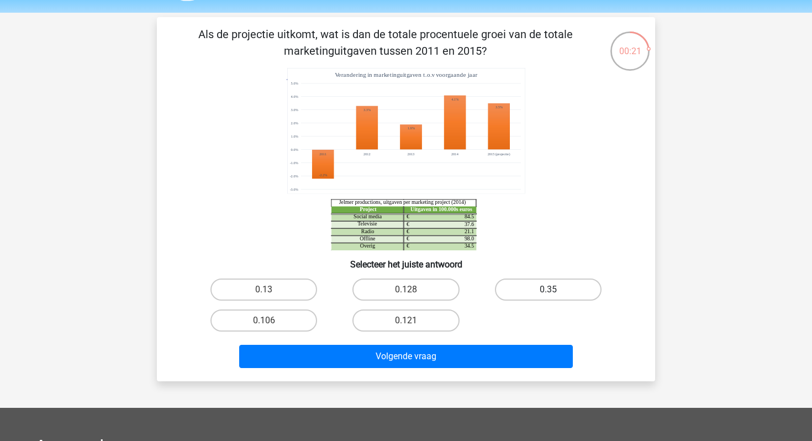
click at [549, 286] on label "0.35" at bounding box center [548, 290] width 107 height 22
click at [549, 290] on input "0.35" at bounding box center [551, 293] width 7 height 7
radio input "true"
click at [296, 322] on label "0.106" at bounding box center [264, 320] width 107 height 22
click at [271, 322] on input "0.106" at bounding box center [267, 324] width 7 height 7
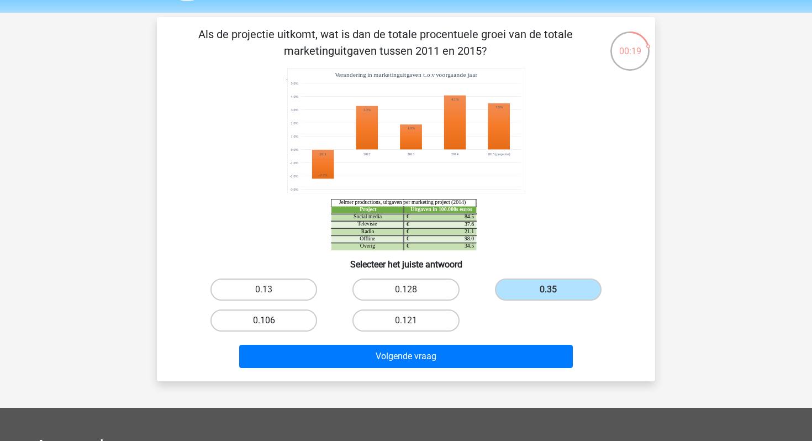
radio input "true"
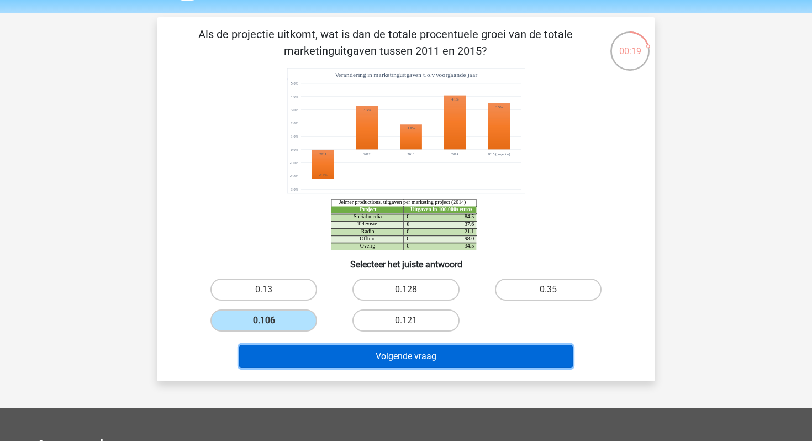
click at [342, 350] on button "Volgende vraag" at bounding box center [406, 356] width 334 height 23
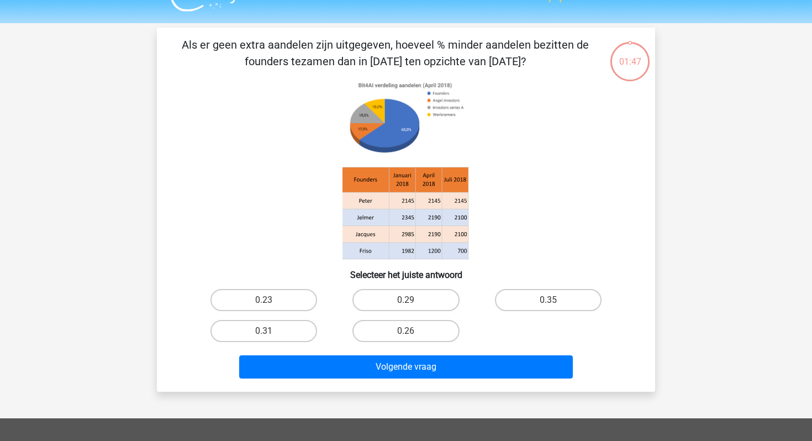
scroll to position [15, 0]
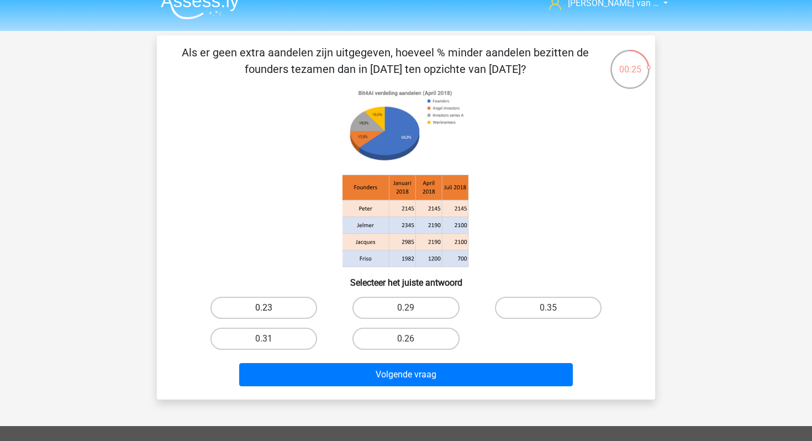
click at [265, 303] on label "0.23" at bounding box center [264, 308] width 107 height 22
click at [265, 308] on input "0.23" at bounding box center [267, 311] width 7 height 7
radio input "true"
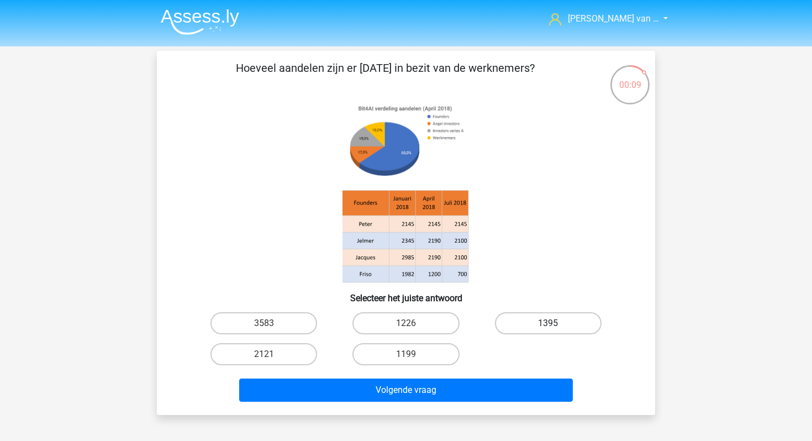
click at [572, 318] on label "1395" at bounding box center [548, 323] width 107 height 22
click at [555, 323] on input "1395" at bounding box center [551, 326] width 7 height 7
radio input "true"
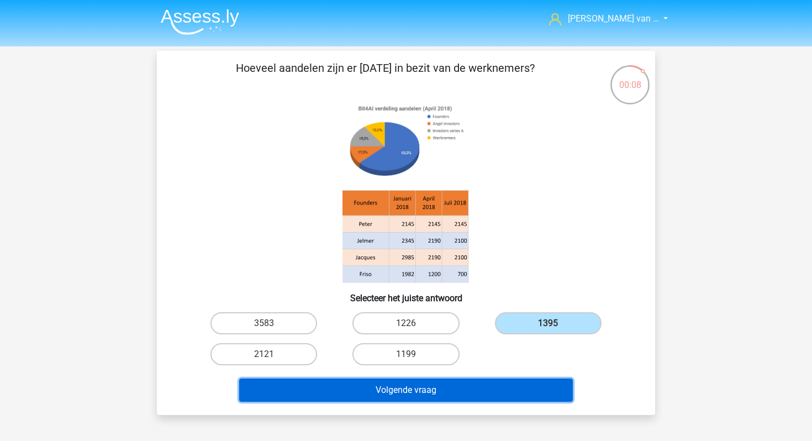
click at [489, 385] on button "Volgende vraag" at bounding box center [406, 390] width 334 height 23
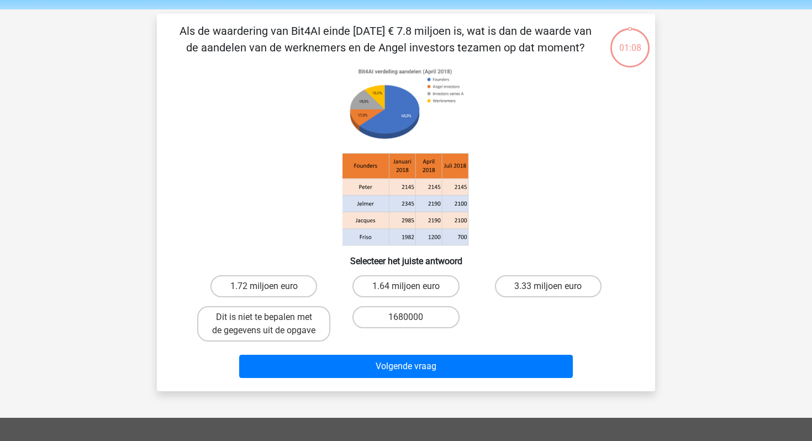
scroll to position [33, 0]
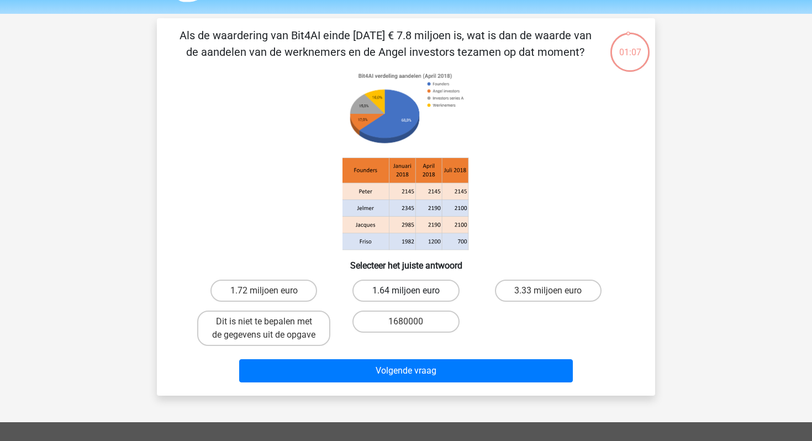
click at [421, 286] on label "1.64 miljoen euro" at bounding box center [406, 291] width 107 height 22
click at [413, 291] on input "1.64 miljoen euro" at bounding box center [409, 294] width 7 height 7
radio input "true"
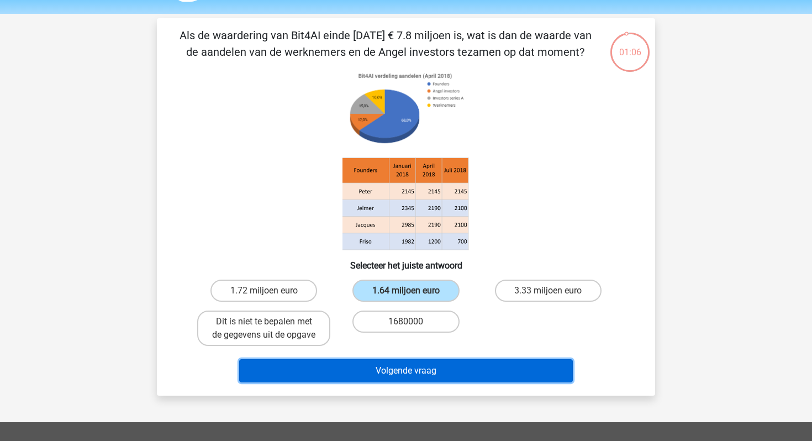
click at [419, 370] on button "Volgende vraag" at bounding box center [406, 370] width 334 height 23
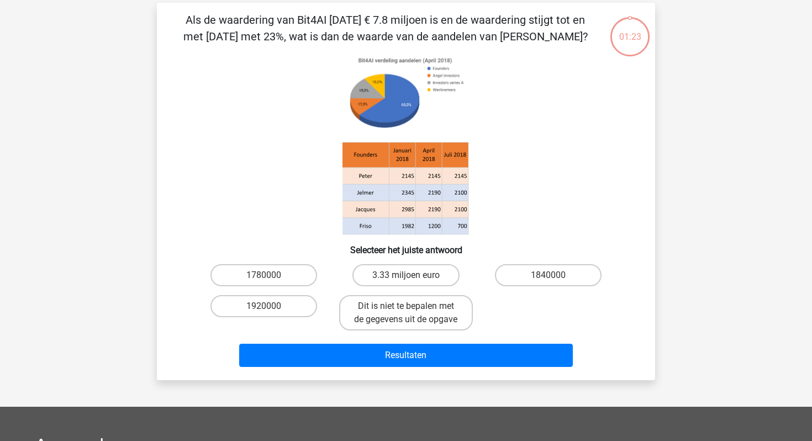
scroll to position [51, 0]
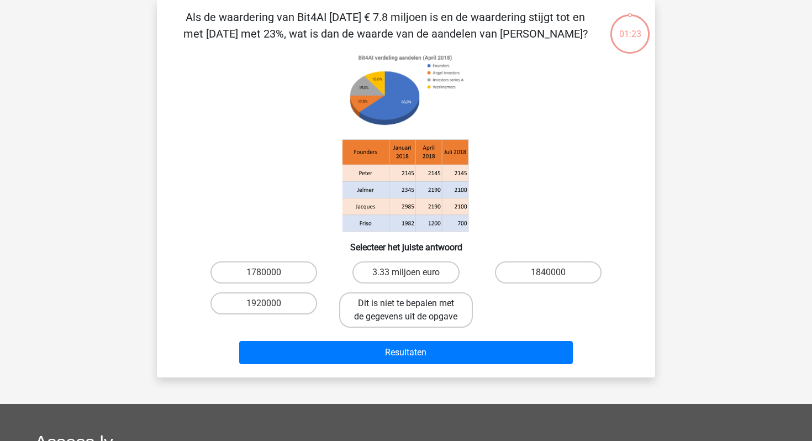
click at [398, 321] on label "Dit is niet te bepalen met de gegevens uit de opgave" at bounding box center [405, 309] width 133 height 35
click at [406, 311] on input "Dit is niet te bepalen met de gegevens uit de opgave" at bounding box center [409, 306] width 7 height 7
radio input "true"
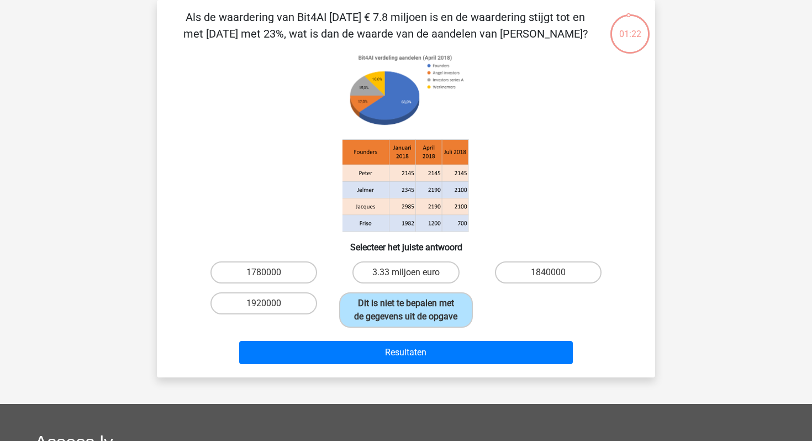
click at [264, 308] on input "1920000" at bounding box center [267, 306] width 7 height 7
radio input "true"
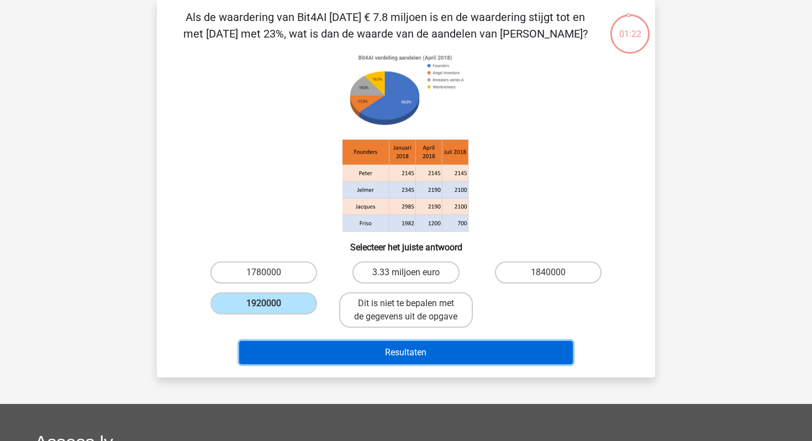
click at [291, 350] on button "Resultaten" at bounding box center [406, 352] width 334 height 23
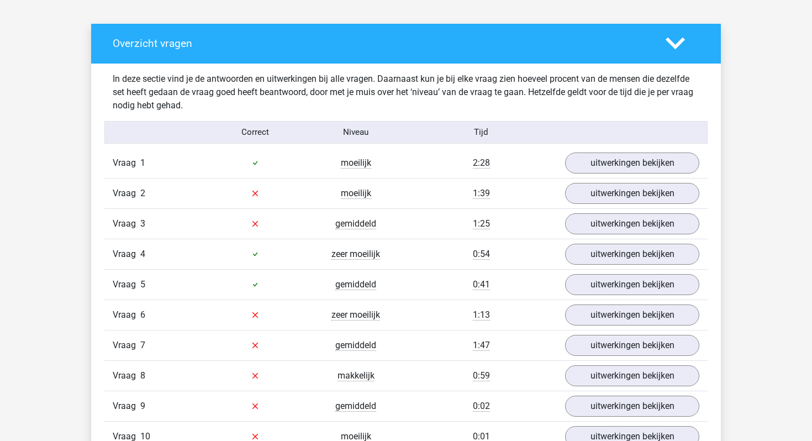
scroll to position [587, 0]
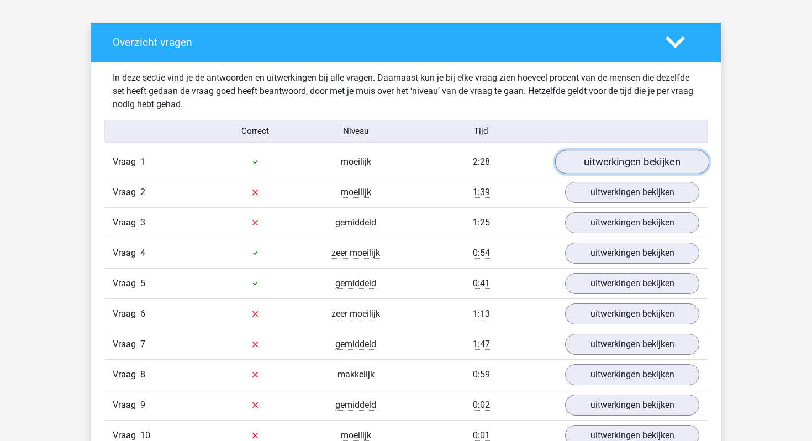
click at [618, 163] on link "uitwerkingen bekijken" at bounding box center [632, 162] width 154 height 24
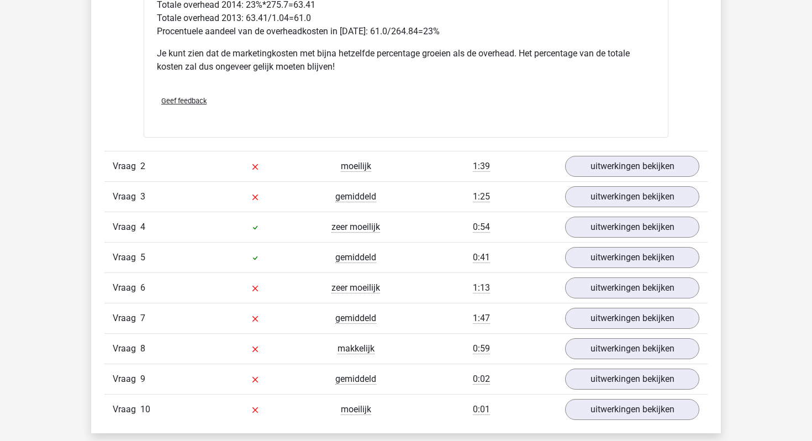
scroll to position [1133, 0]
click at [593, 175] on link "uitwerkingen bekijken" at bounding box center [632, 167] width 154 height 24
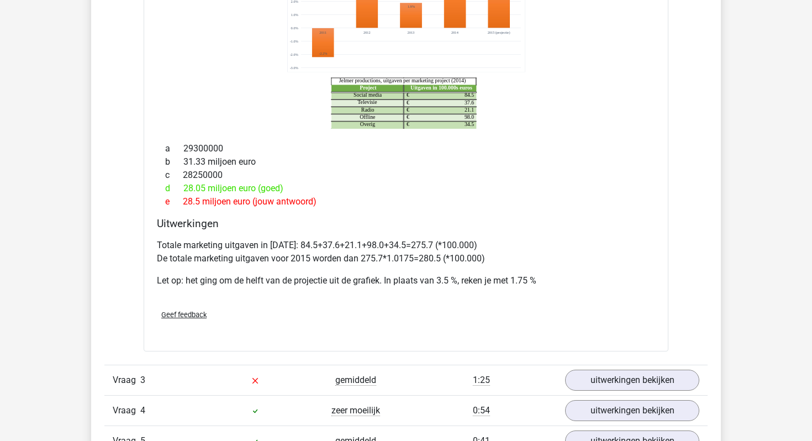
scroll to position [1755, 0]
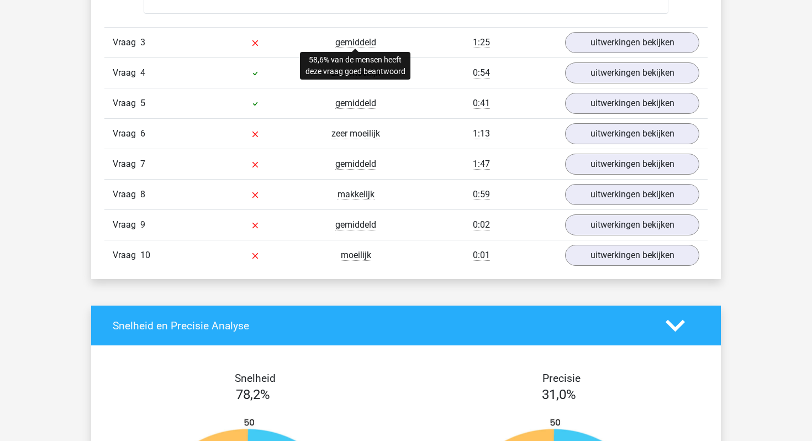
click at [354, 42] on span "gemiddeld" at bounding box center [355, 42] width 41 height 11
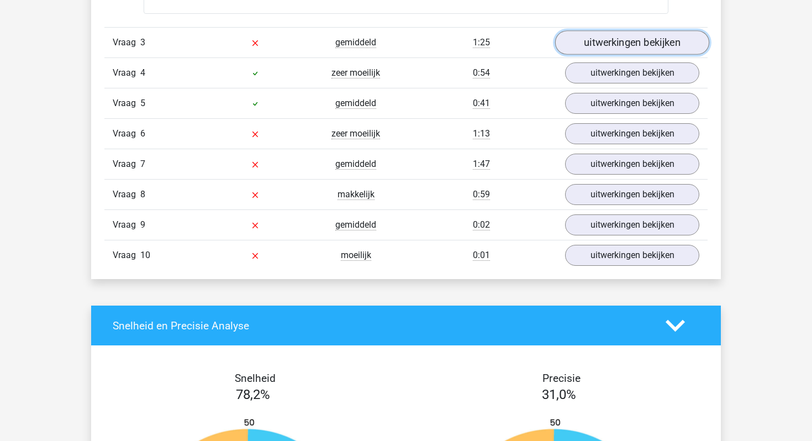
click at [621, 41] on link "uitwerkingen bekijken" at bounding box center [632, 42] width 154 height 24
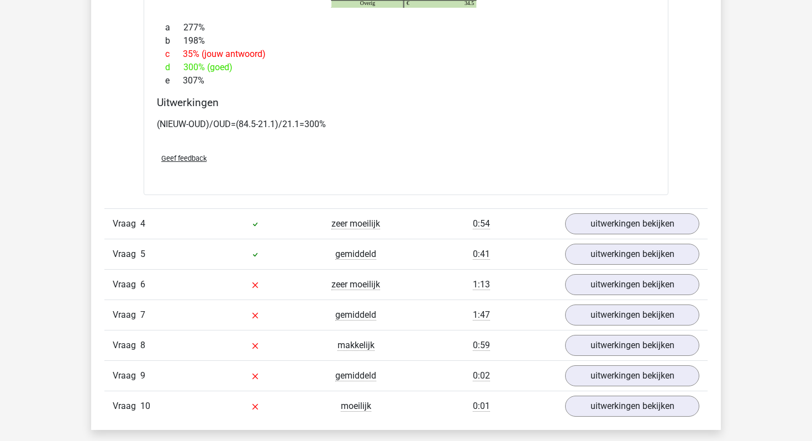
scroll to position [2024, 0]
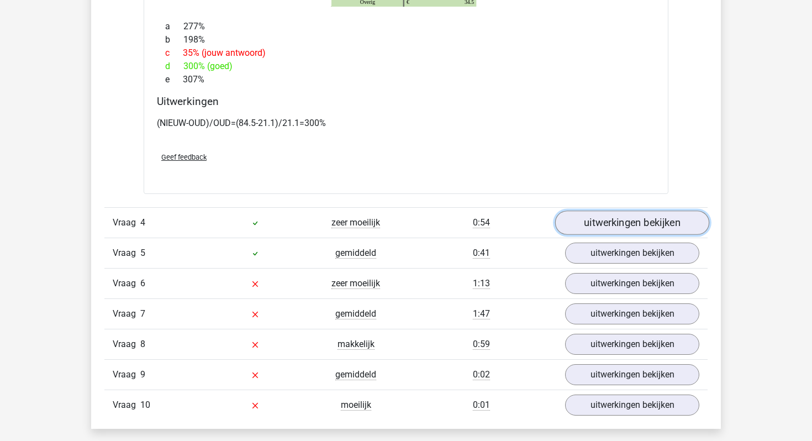
click at [608, 222] on link "uitwerkingen bekijken" at bounding box center [632, 223] width 154 height 24
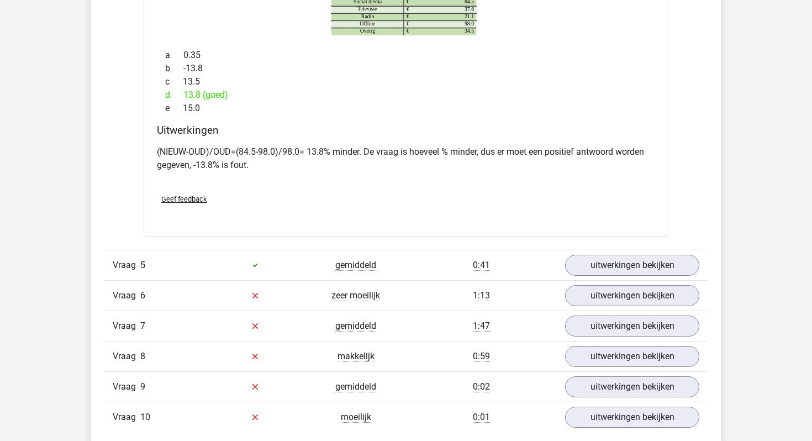
scroll to position [2444, 0]
click at [610, 267] on link "uitwerkingen bekijken" at bounding box center [632, 266] width 154 height 24
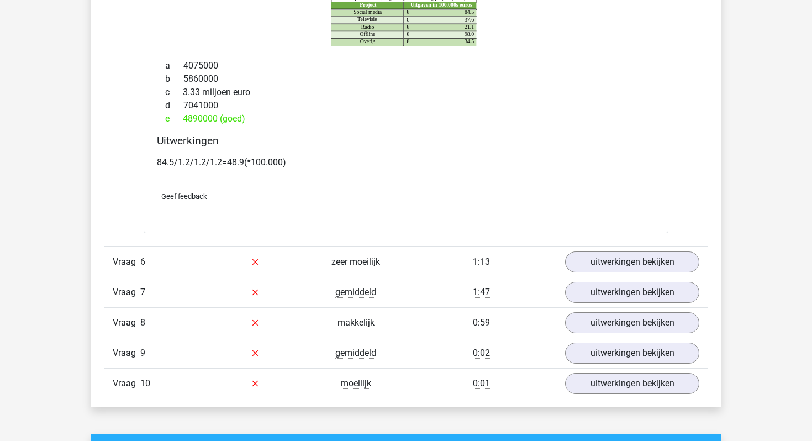
scroll to position [2910, 0]
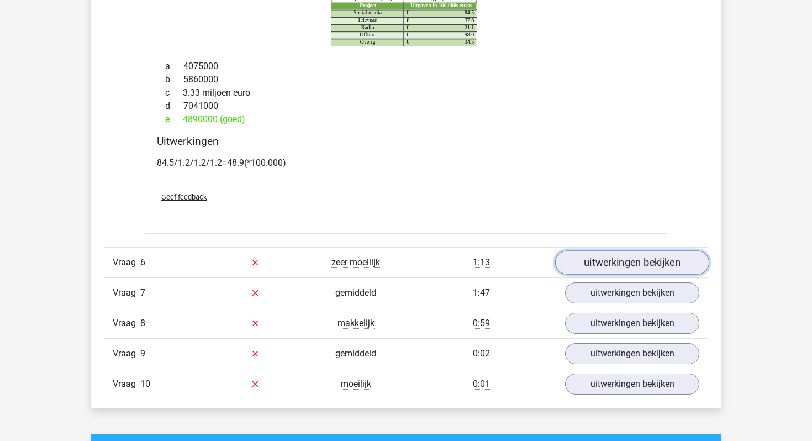
click at [600, 254] on link "uitwerkingen bekijken" at bounding box center [632, 262] width 154 height 24
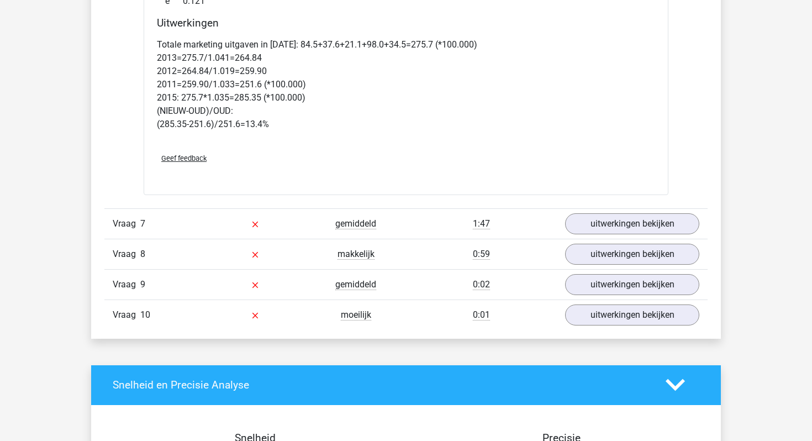
scroll to position [3477, 0]
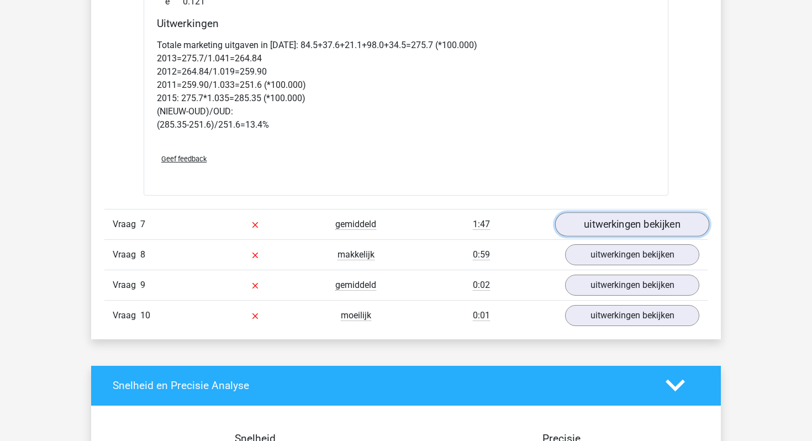
click at [626, 232] on link "uitwerkingen bekijken" at bounding box center [632, 224] width 154 height 24
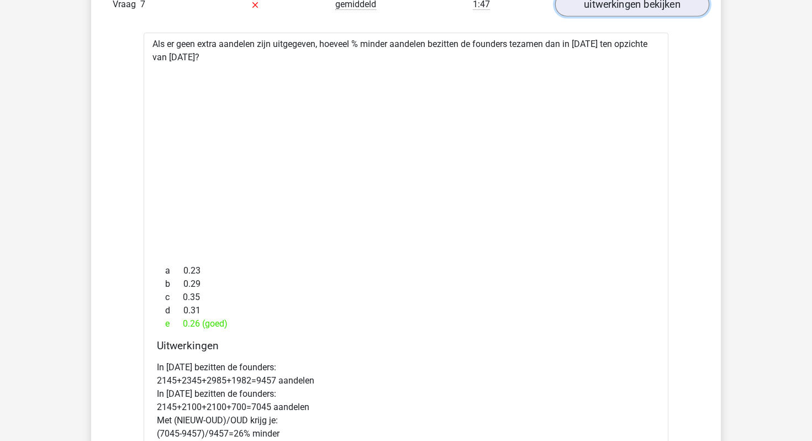
scroll to position [3696, 0]
click at [460, 150] on icon at bounding box center [406, 160] width 490 height 182
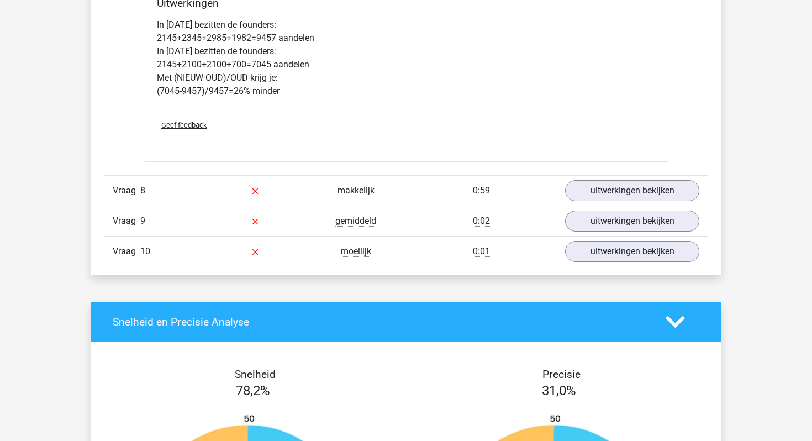
scroll to position [4149, 0]
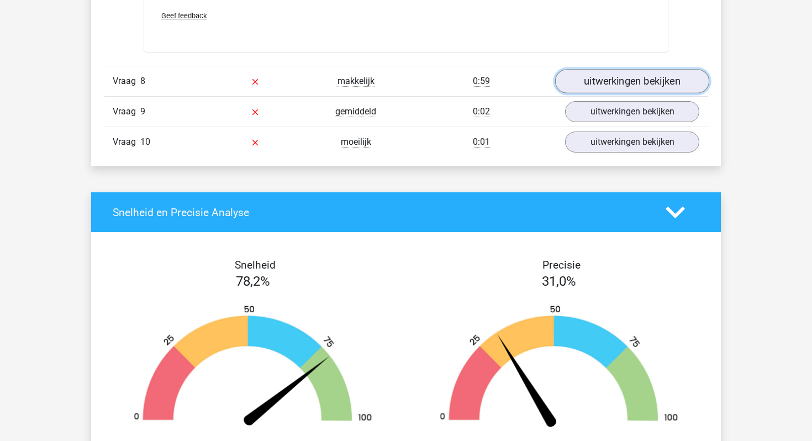
click at [634, 85] on link "uitwerkingen bekijken" at bounding box center [632, 81] width 154 height 24
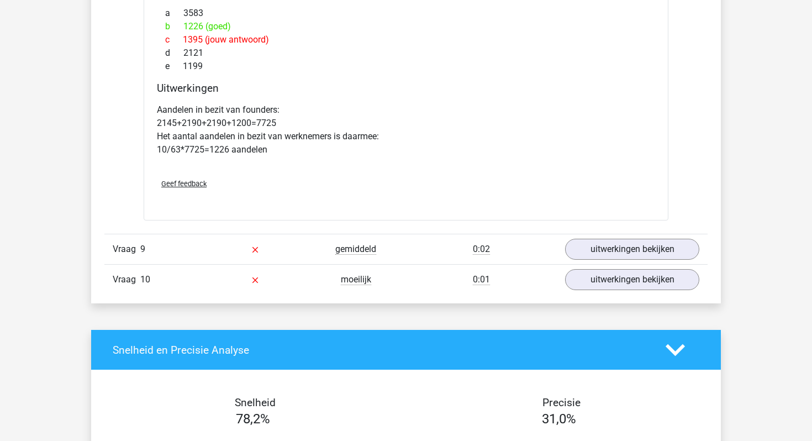
scroll to position [4482, 0]
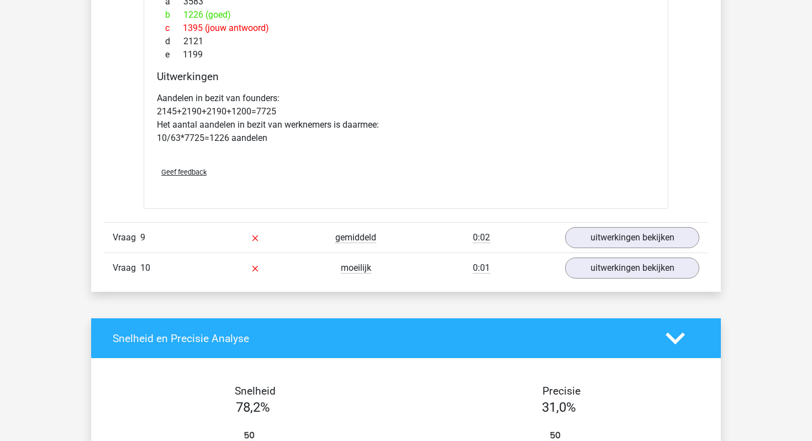
click at [622, 223] on div "Vraag 9 gemiddeld 0:02 uitwerkingen bekijken" at bounding box center [405, 237] width 603 height 30
click at [618, 236] on link "uitwerkingen bekijken" at bounding box center [632, 238] width 154 height 24
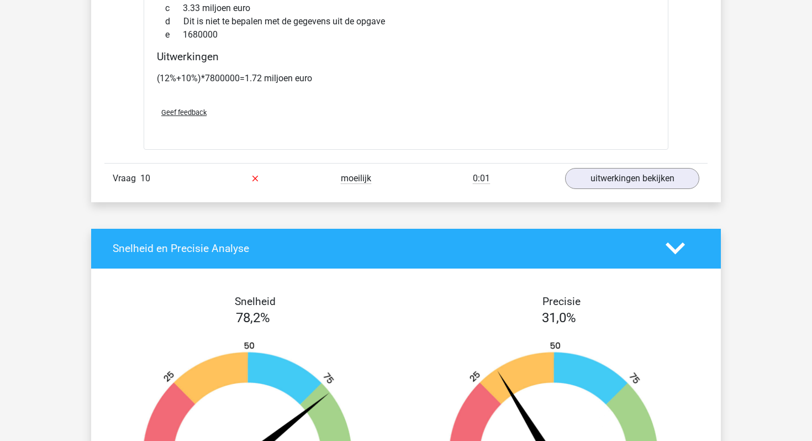
scroll to position [5072, 0]
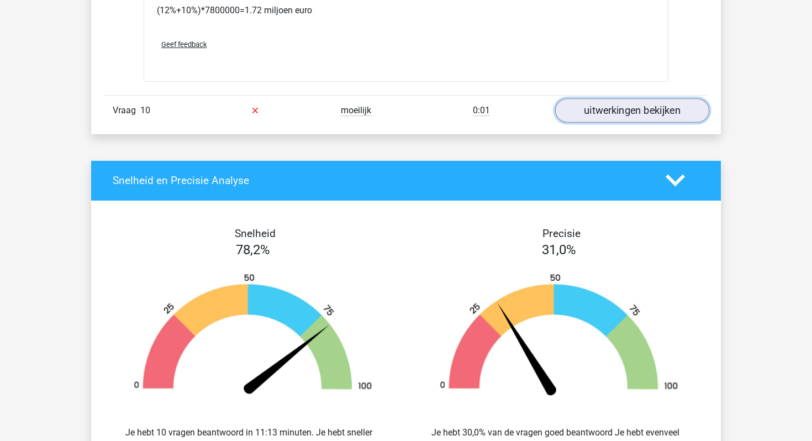
click at [608, 115] on link "uitwerkingen bekijken" at bounding box center [632, 110] width 154 height 24
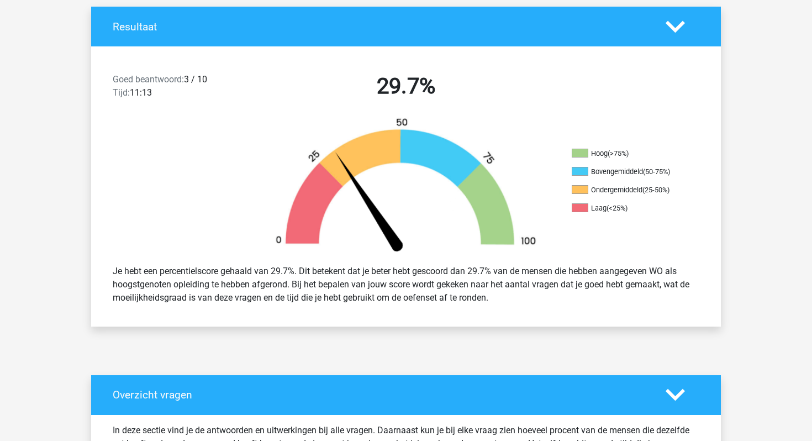
scroll to position [233, 0]
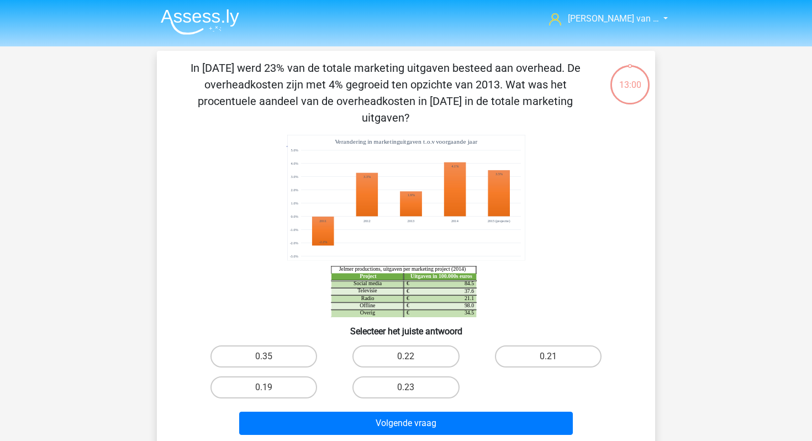
scroll to position [51, 0]
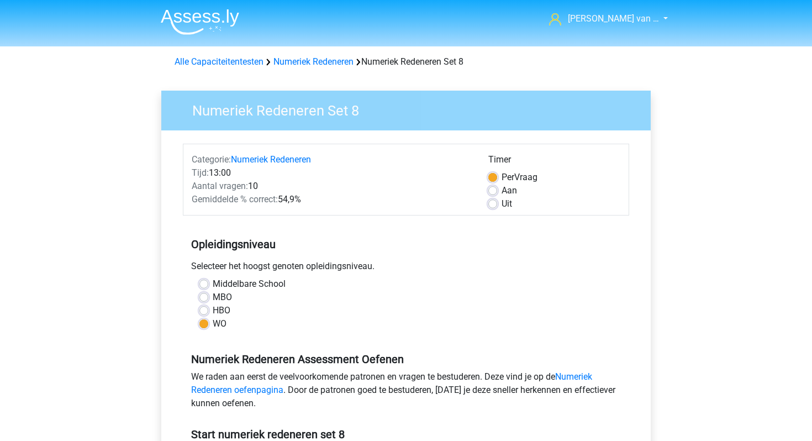
scroll to position [144, 0]
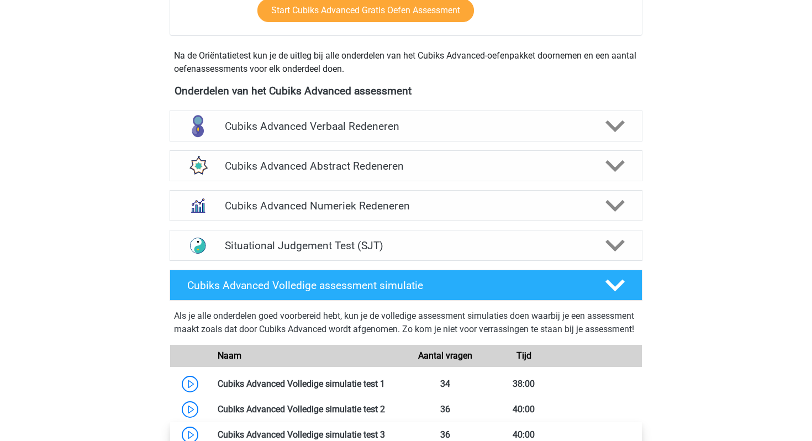
scroll to position [281, 0]
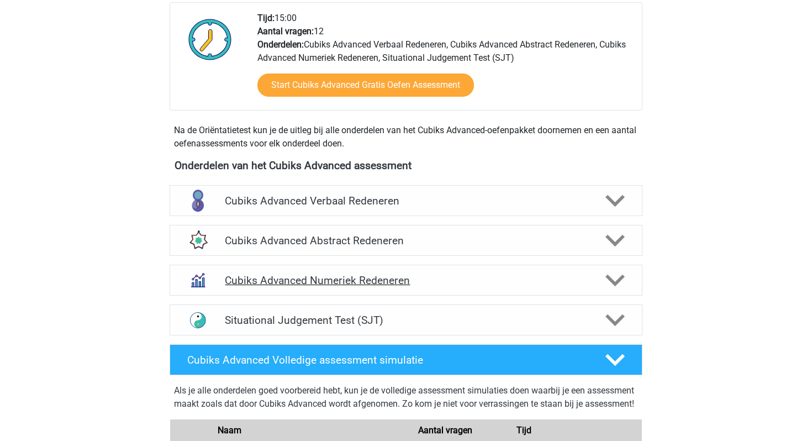
click at [352, 290] on div "Cubiks Advanced Numeriek Redeneren" at bounding box center [406, 280] width 473 height 31
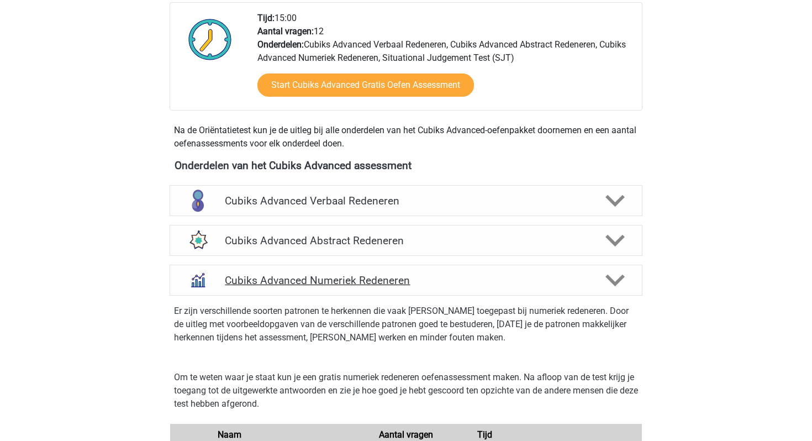
click at [352, 290] on div "Cubiks Advanced Numeriek Redeneren" at bounding box center [406, 280] width 473 height 31
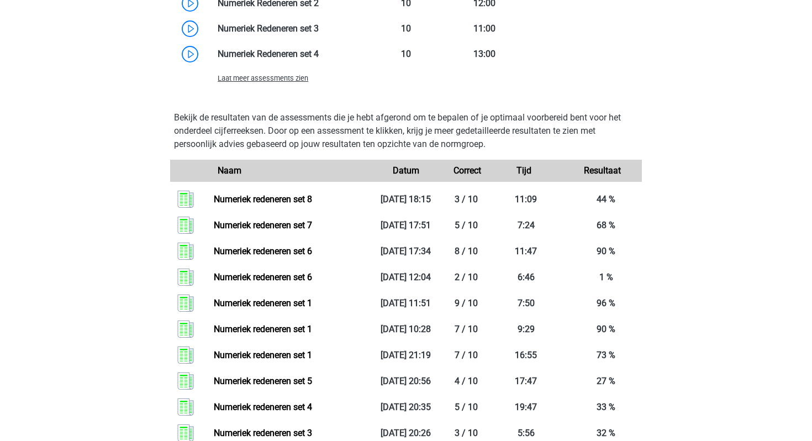
scroll to position [873, 0]
click at [280, 78] on span "Laat meer assessments zien" at bounding box center [263, 77] width 91 height 8
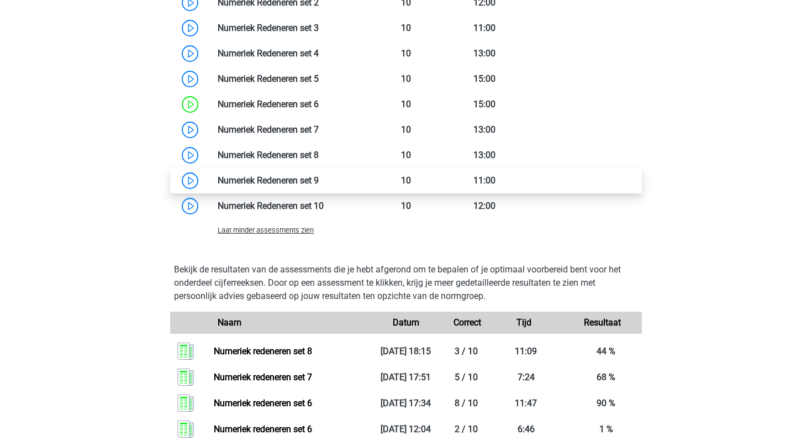
click at [319, 181] on link at bounding box center [319, 180] width 0 height 10
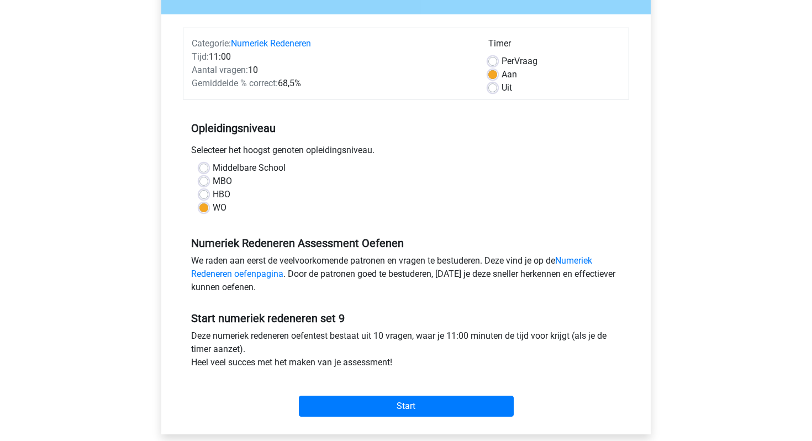
scroll to position [123, 0]
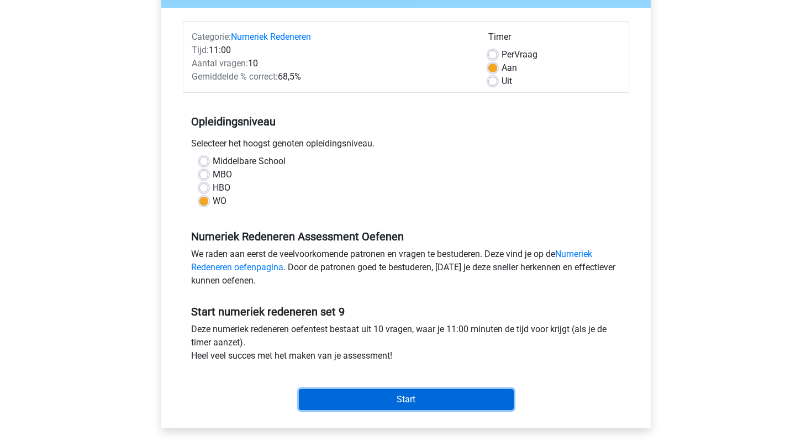
click at [417, 403] on input "Start" at bounding box center [406, 399] width 215 height 21
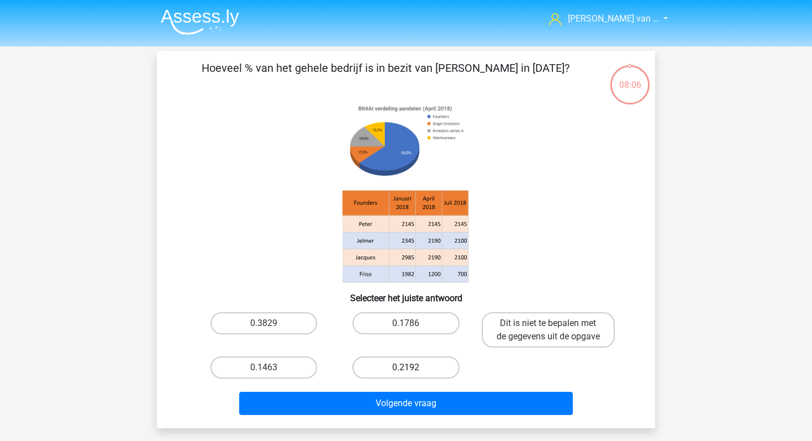
click at [424, 369] on label "0.2192" at bounding box center [406, 367] width 107 height 22
click at [413, 369] on input "0.2192" at bounding box center [409, 370] width 7 height 7
radio input "true"
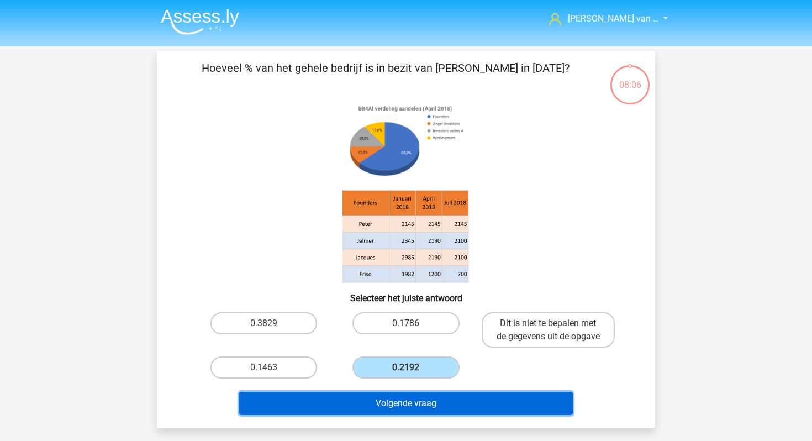
click at [434, 402] on button "Volgende vraag" at bounding box center [406, 403] width 334 height 23
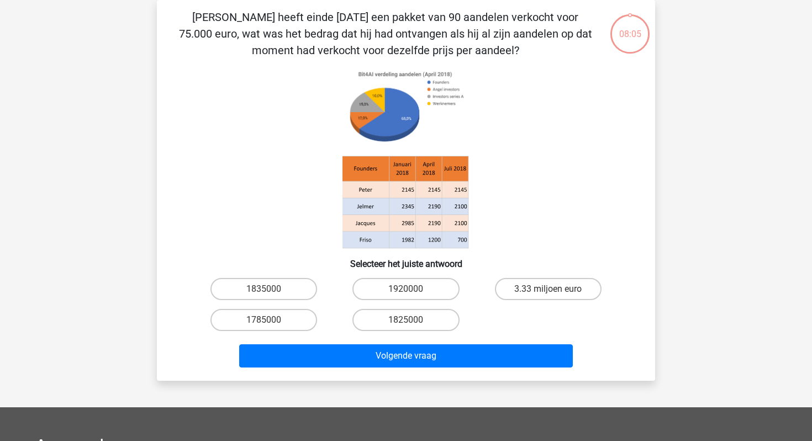
scroll to position [31, 0]
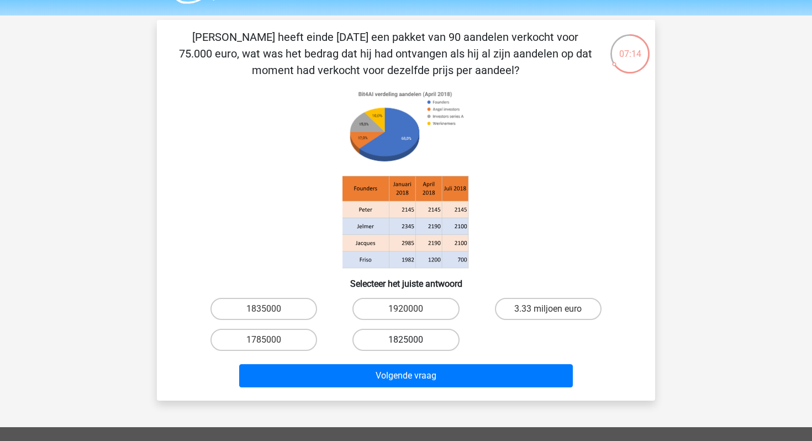
click at [411, 349] on label "1825000" at bounding box center [406, 340] width 107 height 22
click at [411, 347] on input "1825000" at bounding box center [409, 343] width 7 height 7
radio input "true"
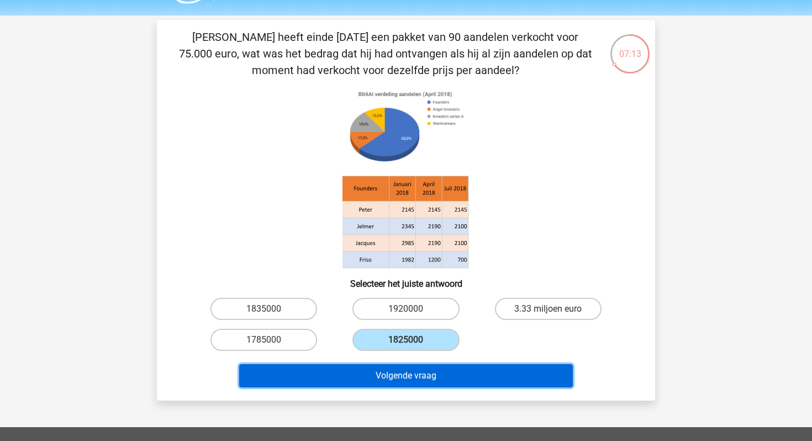
click at [421, 379] on button "Volgende vraag" at bounding box center [406, 375] width 334 height 23
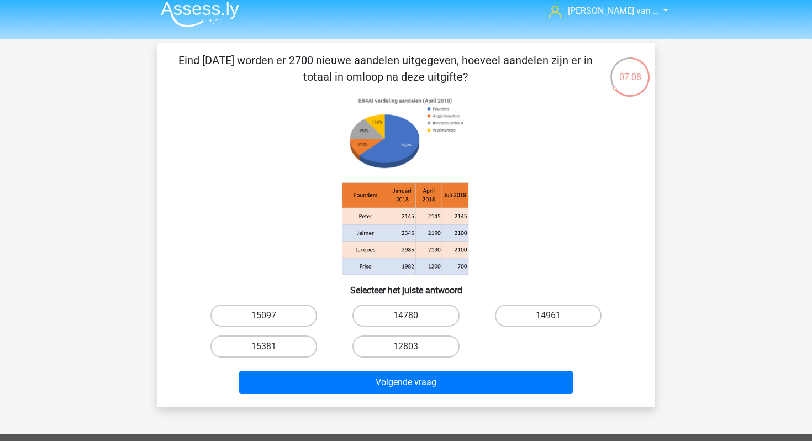
scroll to position [10, 0]
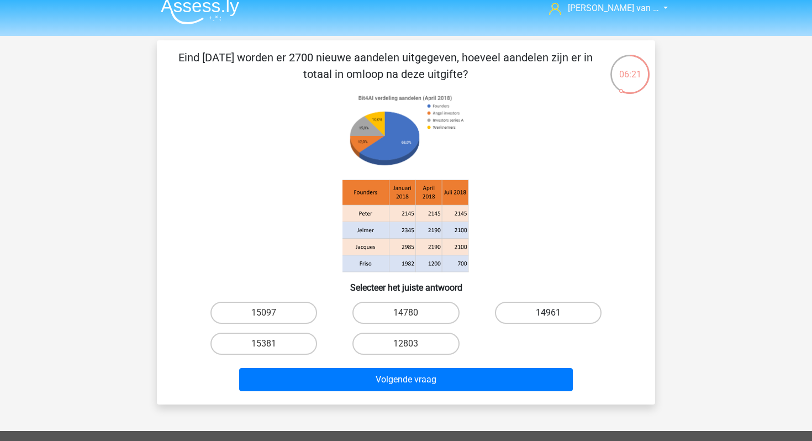
click at [558, 311] on label "14961" at bounding box center [548, 313] width 107 height 22
click at [555, 313] on input "14961" at bounding box center [551, 316] width 7 height 7
radio input "true"
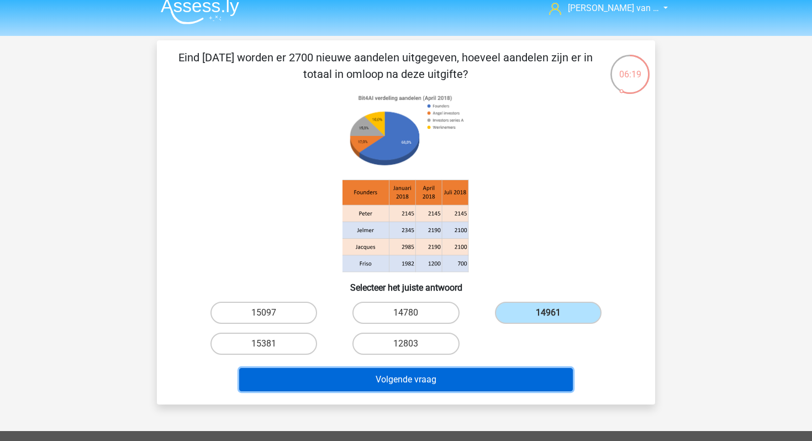
click at [489, 376] on button "Volgende vraag" at bounding box center [406, 379] width 334 height 23
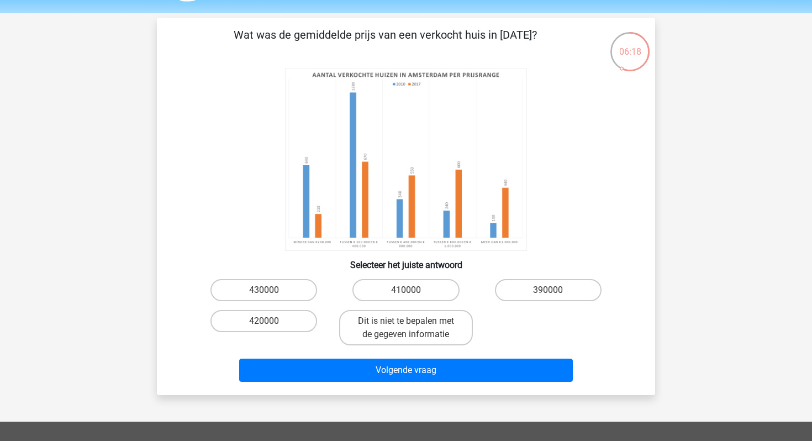
scroll to position [31, 0]
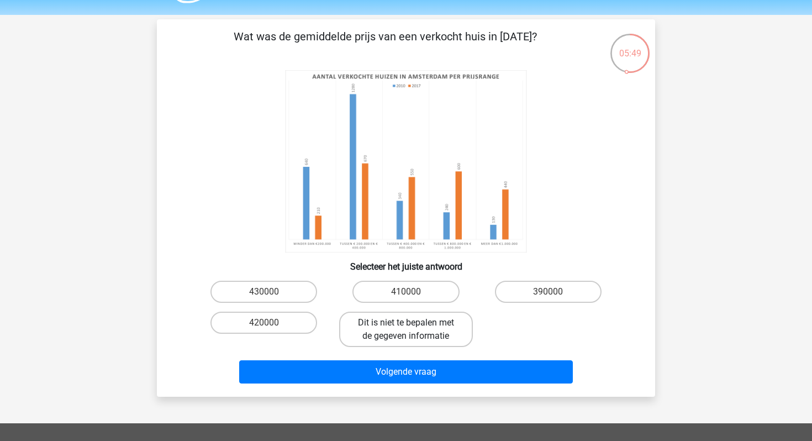
click at [423, 324] on label "Dit is niet te bepalen met de gegeven informatie" at bounding box center [405, 329] width 133 height 35
click at [413, 324] on input "Dit is niet te bepalen met de gegeven informatie" at bounding box center [409, 326] width 7 height 7
radio input "true"
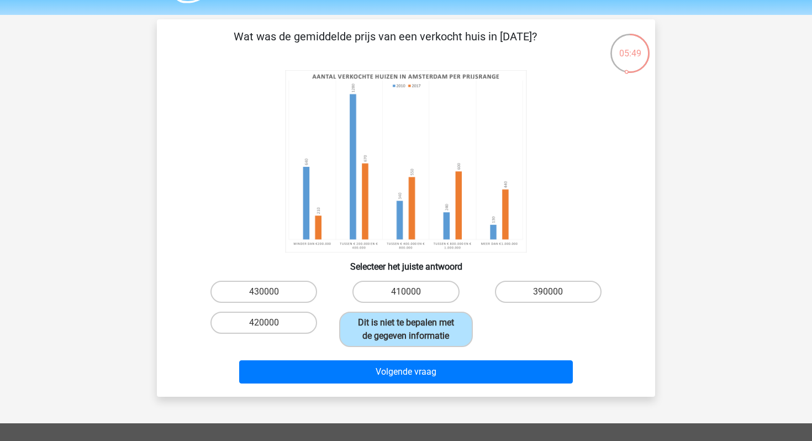
click at [427, 391] on div "Wat was de gemiddelde prijs van een verkocht huis in 2010? Selecteer het juiste…" at bounding box center [406, 207] width 498 height 377
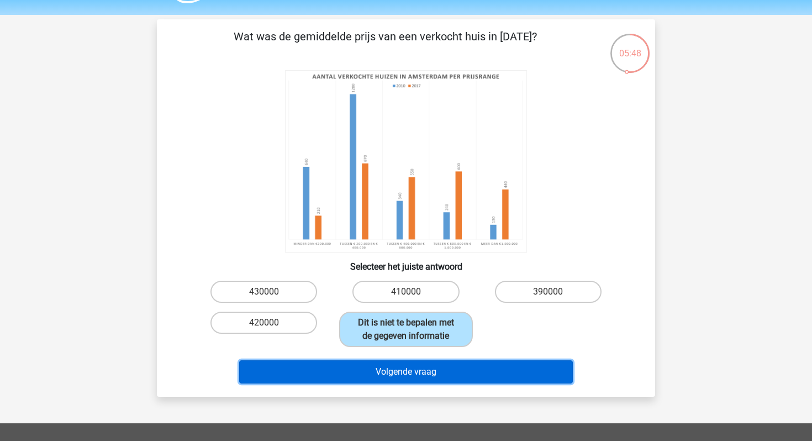
click at [432, 374] on button "Volgende vraag" at bounding box center [406, 371] width 334 height 23
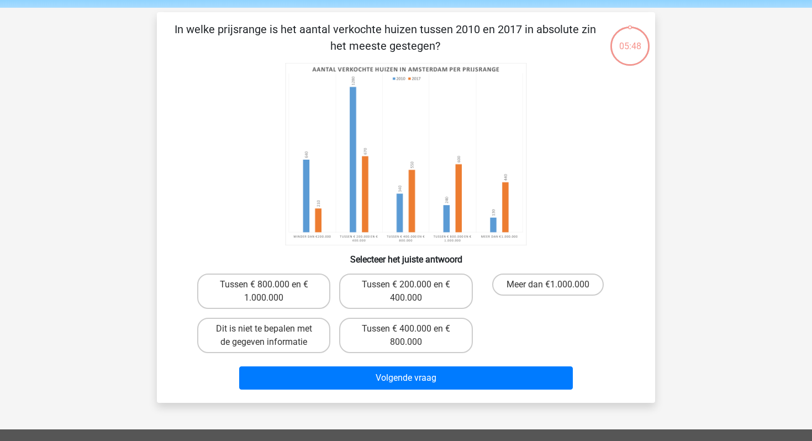
scroll to position [38, 0]
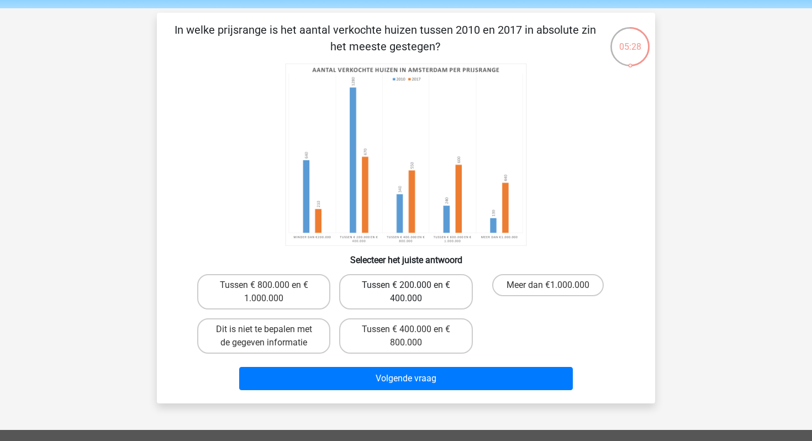
click at [412, 294] on label "Tussen € 200.000 en € 400.000" at bounding box center [405, 291] width 133 height 35
click at [412, 292] on input "Tussen € 200.000 en € 400.000" at bounding box center [409, 288] width 7 height 7
radio input "true"
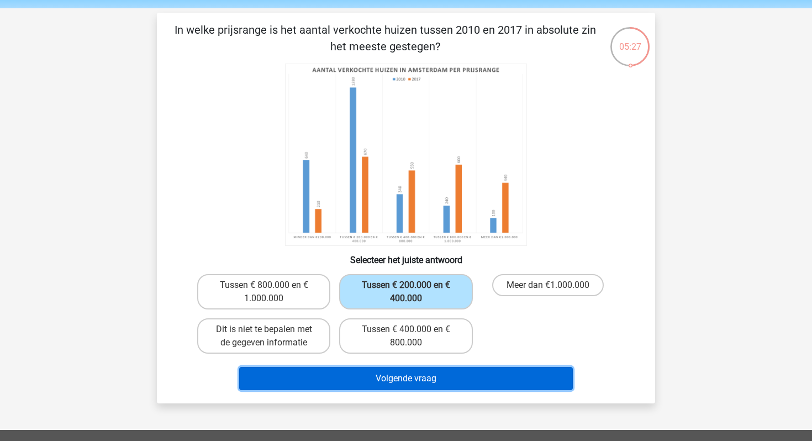
click at [396, 371] on button "Volgende vraag" at bounding box center [406, 378] width 334 height 23
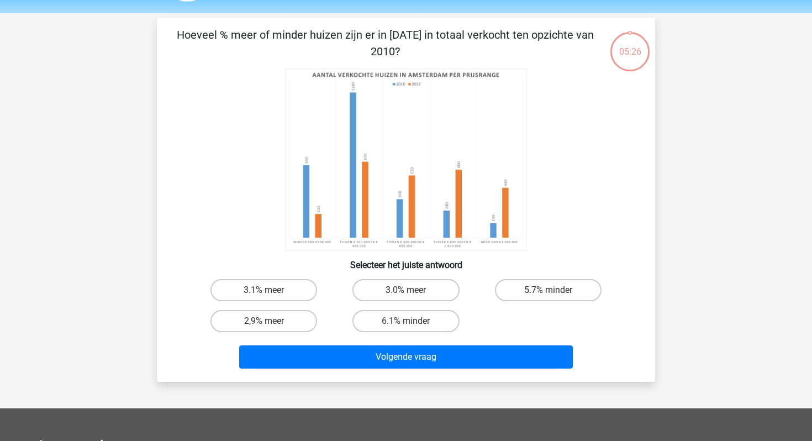
scroll to position [31, 0]
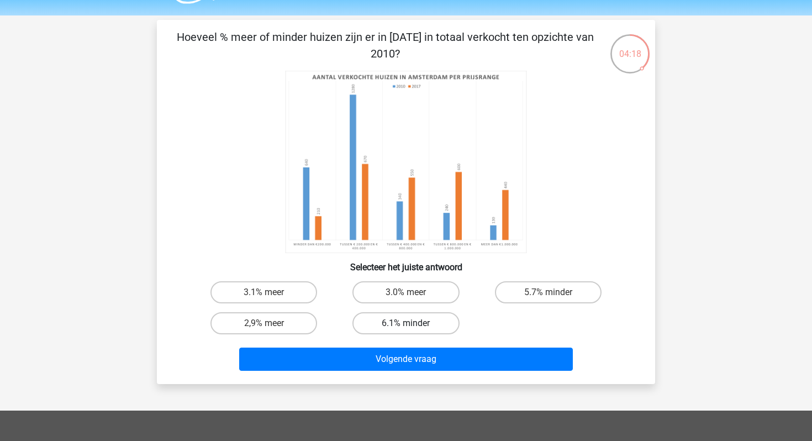
click at [432, 324] on label "6.1% minder" at bounding box center [406, 323] width 107 height 22
click at [413, 324] on input "6.1% minder" at bounding box center [409, 326] width 7 height 7
radio input "true"
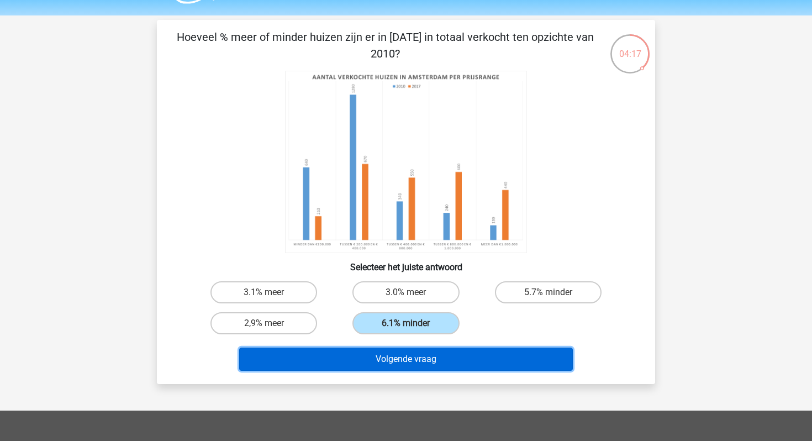
click at [432, 357] on button "Volgende vraag" at bounding box center [406, 359] width 334 height 23
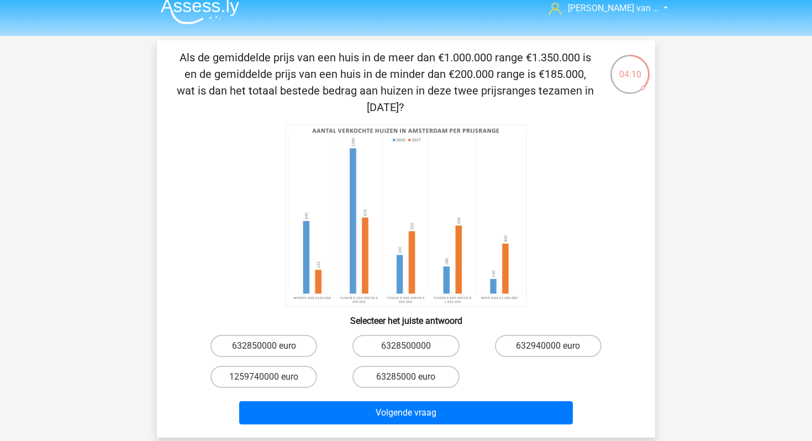
scroll to position [47, 0]
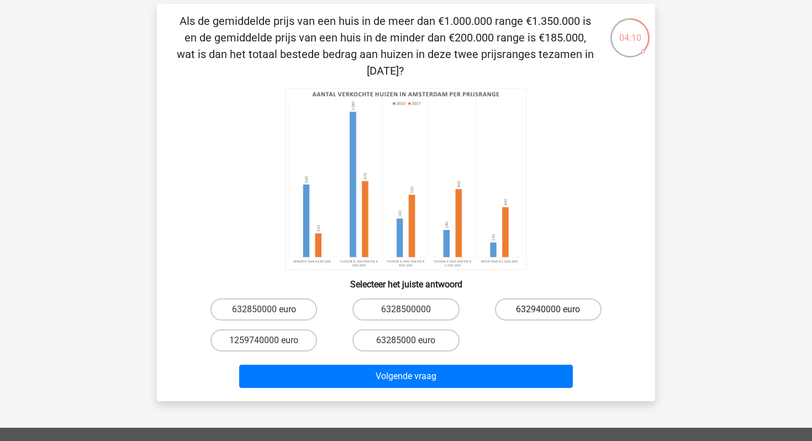
click at [527, 311] on label "632940000 euro" at bounding box center [548, 309] width 107 height 22
click at [548, 311] on input "632940000 euro" at bounding box center [551, 312] width 7 height 7
radio input "true"
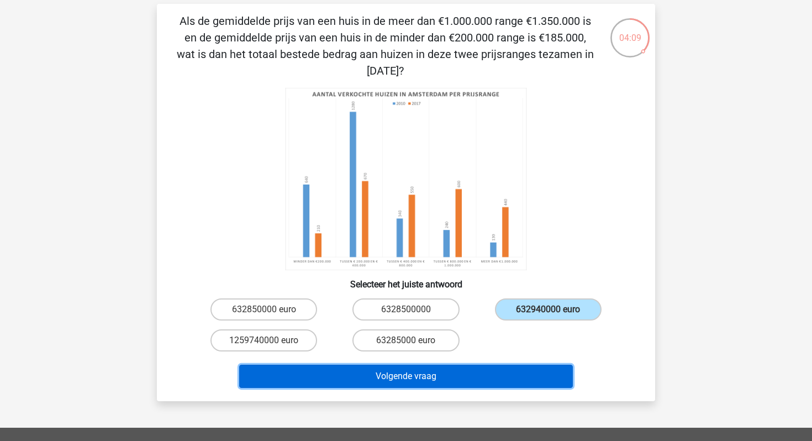
click at [484, 380] on button "Volgende vraag" at bounding box center [406, 376] width 334 height 23
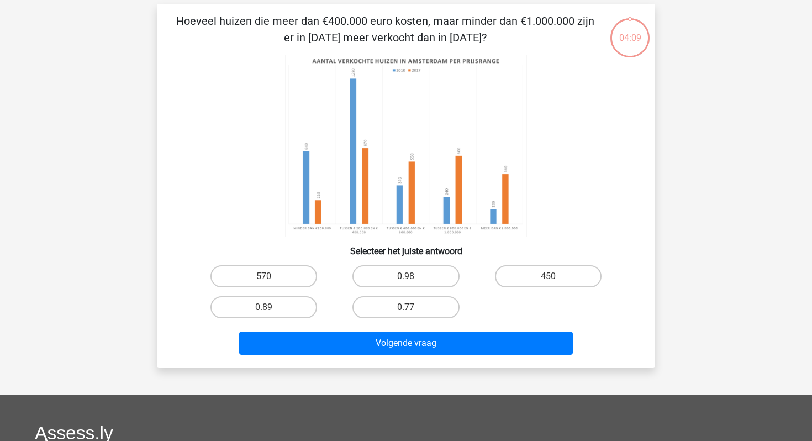
scroll to position [51, 0]
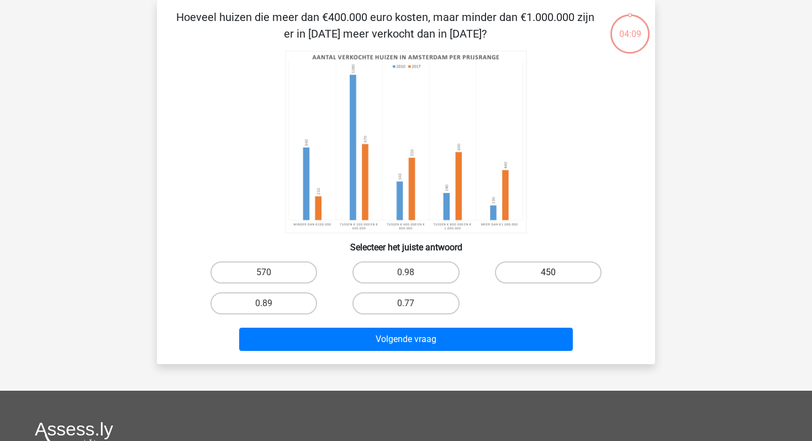
click at [545, 276] on label "450" at bounding box center [548, 272] width 107 height 22
click at [548, 276] on input "450" at bounding box center [551, 275] width 7 height 7
radio input "true"
click at [503, 326] on div "Volgende vraag" at bounding box center [406, 337] width 463 height 36
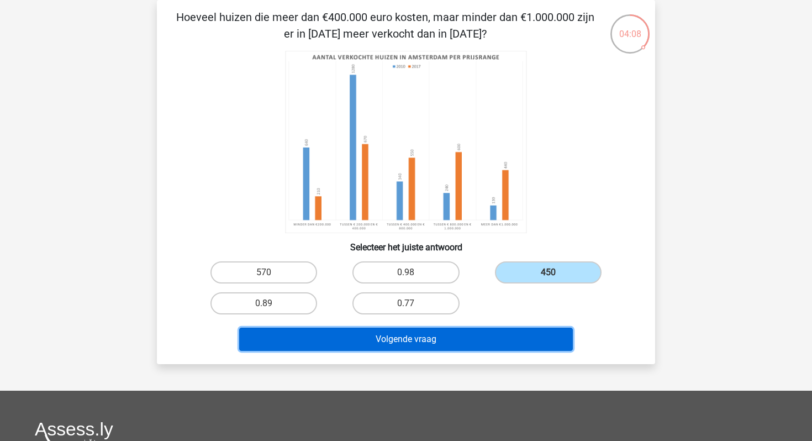
click at [501, 340] on button "Volgende vraag" at bounding box center [406, 339] width 334 height 23
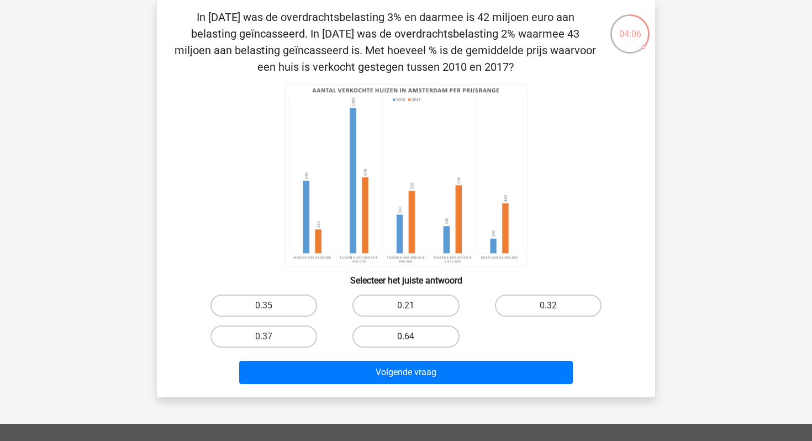
click at [368, 337] on label "0.64" at bounding box center [406, 336] width 107 height 22
click at [406, 337] on input "0.64" at bounding box center [409, 340] width 7 height 7
radio input "true"
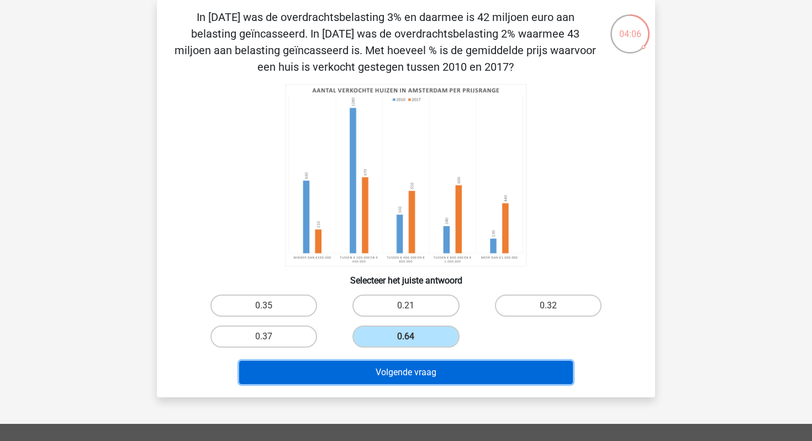
click at [380, 374] on button "Volgende vraag" at bounding box center [406, 372] width 334 height 23
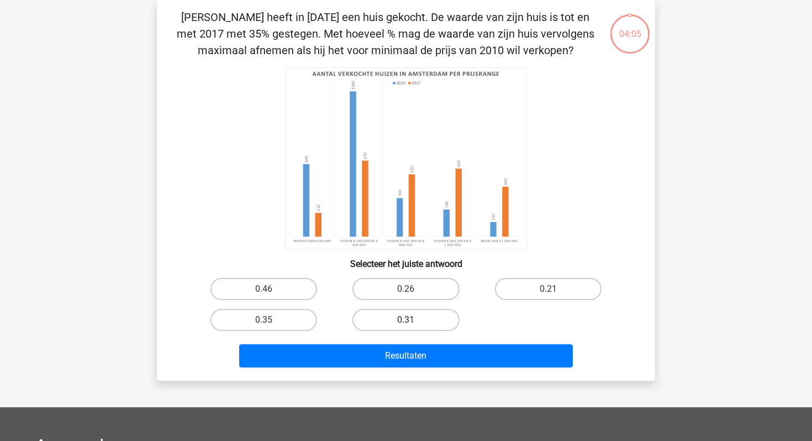
click at [381, 323] on label "0.31" at bounding box center [406, 320] width 107 height 22
click at [406, 323] on input "0.31" at bounding box center [409, 323] width 7 height 7
radio input "true"
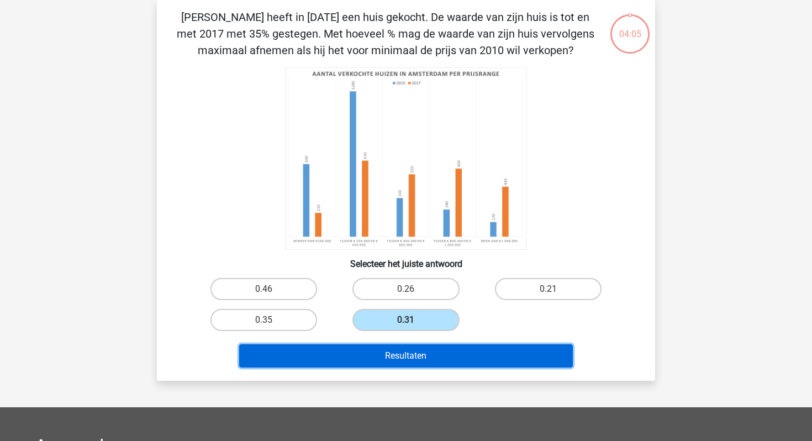
click at [382, 355] on button "Resultaten" at bounding box center [406, 355] width 334 height 23
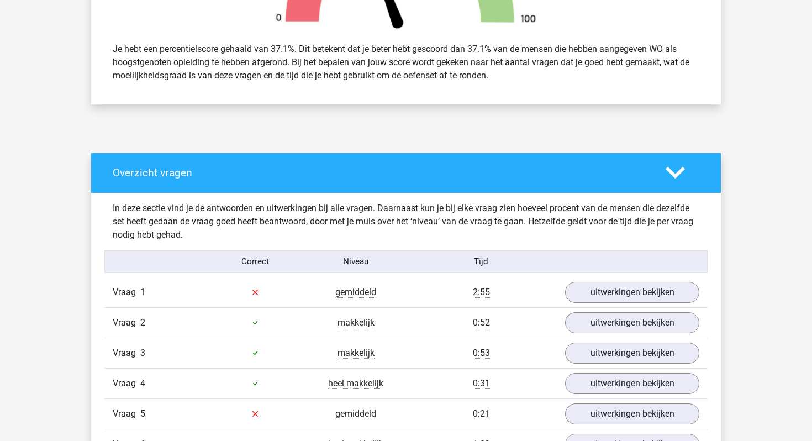
scroll to position [611, 0]
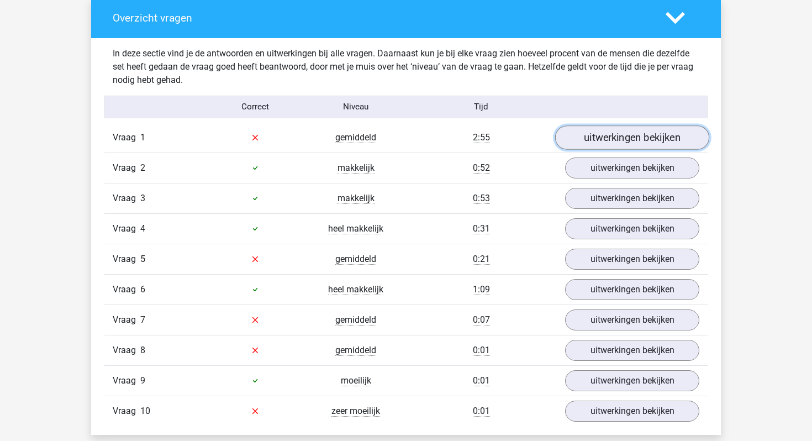
click at [631, 136] on link "uitwerkingen bekijken" at bounding box center [632, 137] width 154 height 24
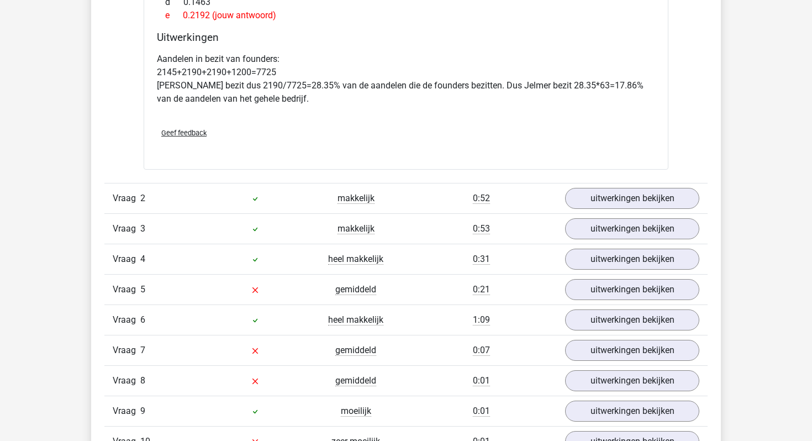
scroll to position [1048, 0]
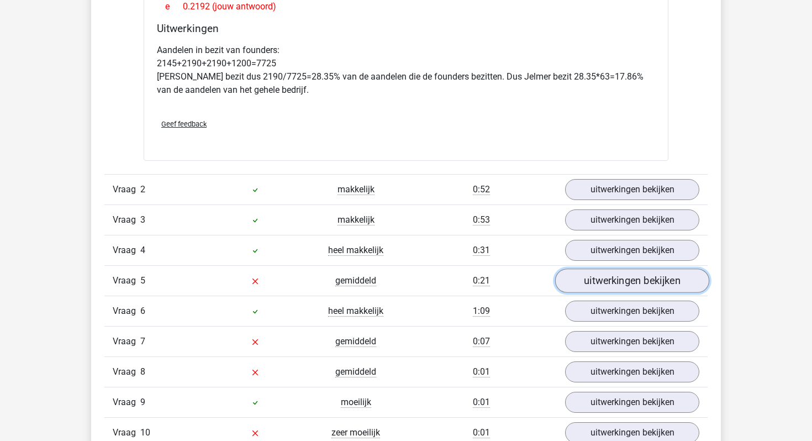
click at [608, 284] on link "uitwerkingen bekijken" at bounding box center [632, 281] width 154 height 24
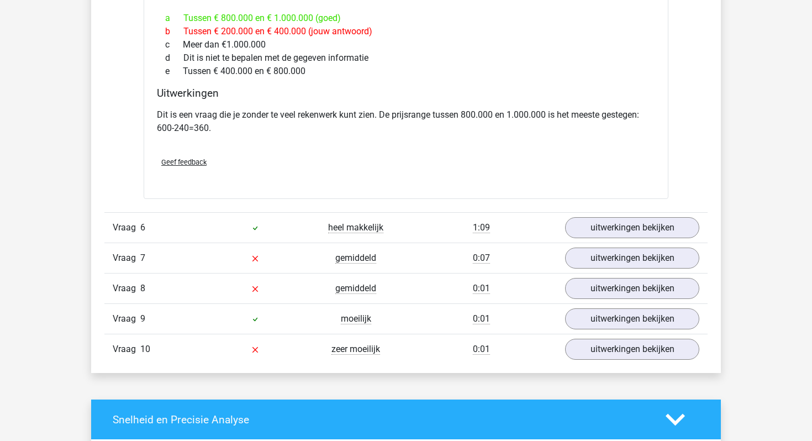
scroll to position [1563, 0]
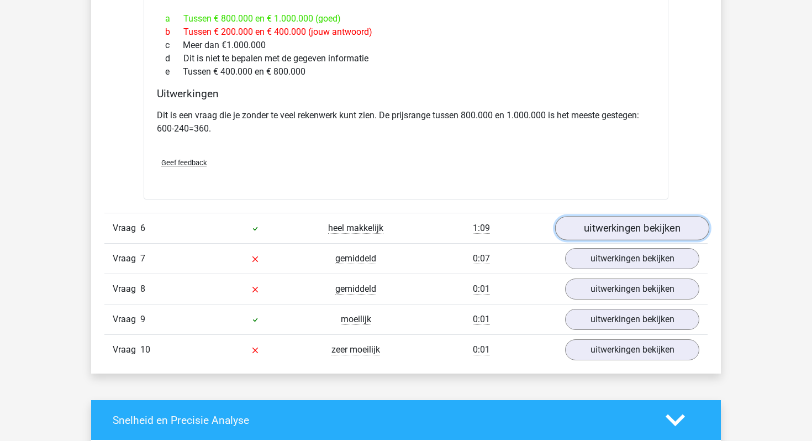
click at [606, 237] on link "uitwerkingen bekijken" at bounding box center [632, 228] width 154 height 24
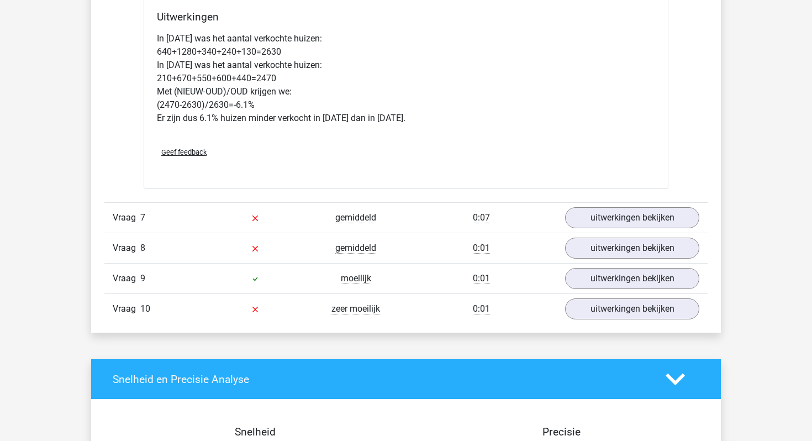
scroll to position [2173, 0]
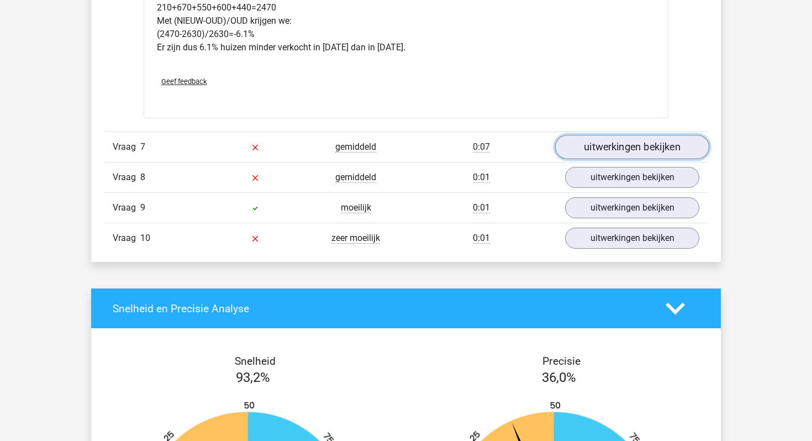
click at [613, 156] on link "uitwerkingen bekijken" at bounding box center [632, 147] width 154 height 24
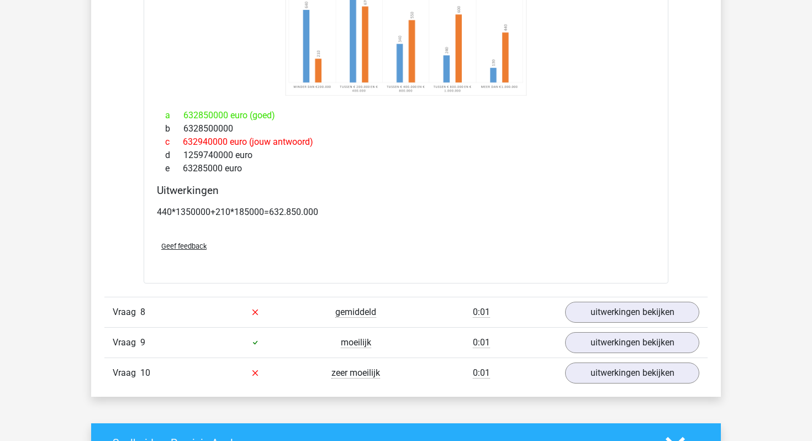
scroll to position [2535, 0]
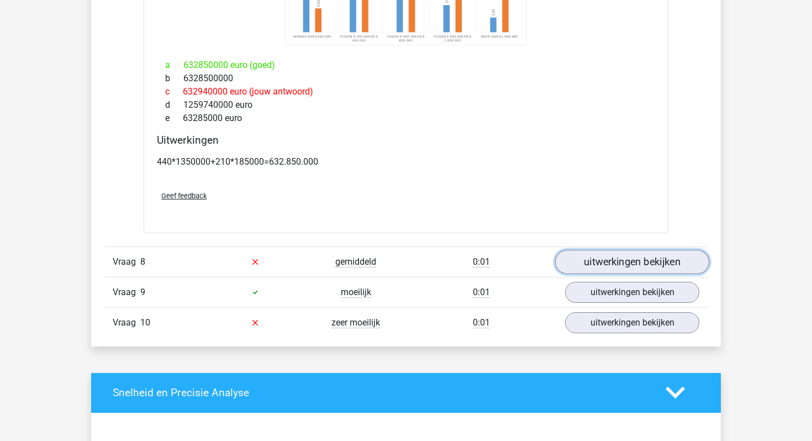
click at [610, 260] on link "uitwerkingen bekijken" at bounding box center [632, 262] width 154 height 24
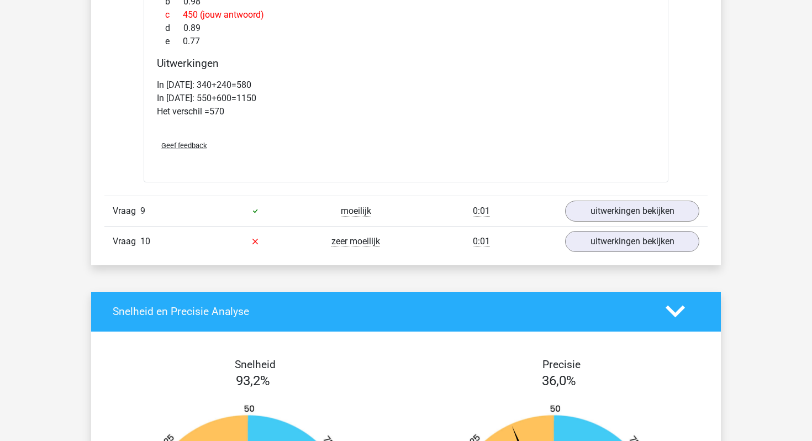
scroll to position [3083, 0]
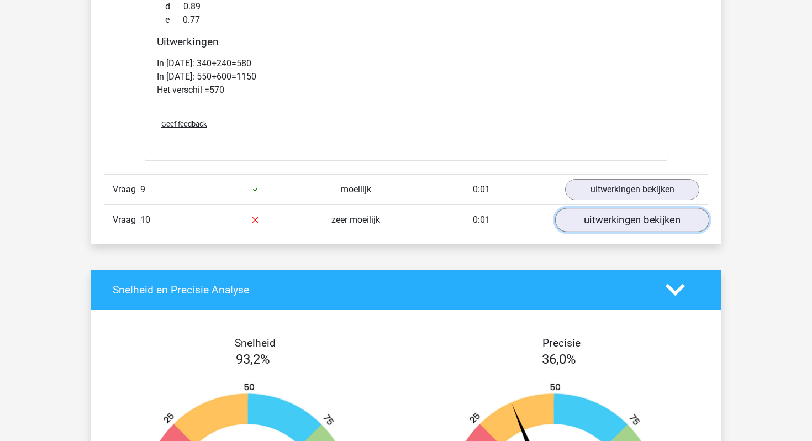
click at [598, 225] on link "uitwerkingen bekijken" at bounding box center [632, 220] width 154 height 24
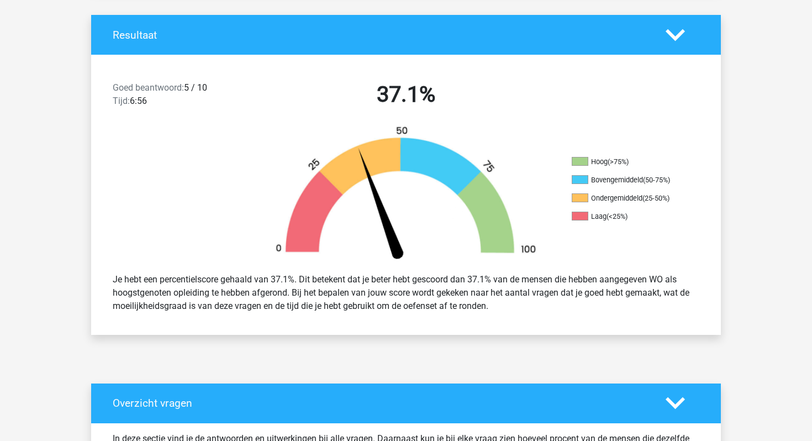
scroll to position [0, 0]
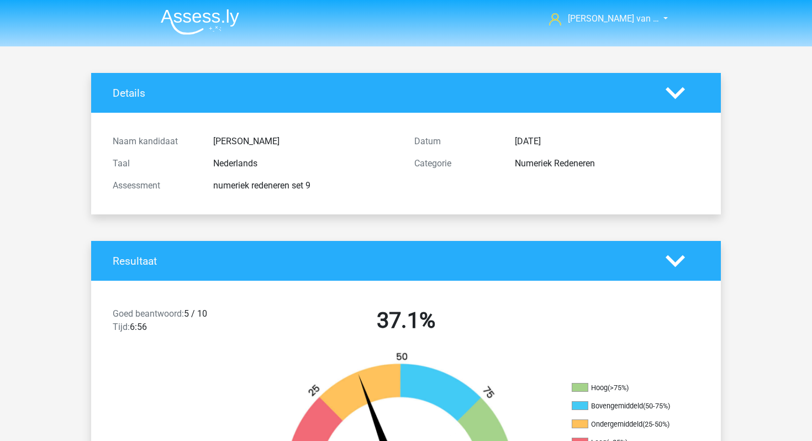
click at [210, 18] on img at bounding box center [200, 22] width 78 height 26
